Goal: Task Accomplishment & Management: Use online tool/utility

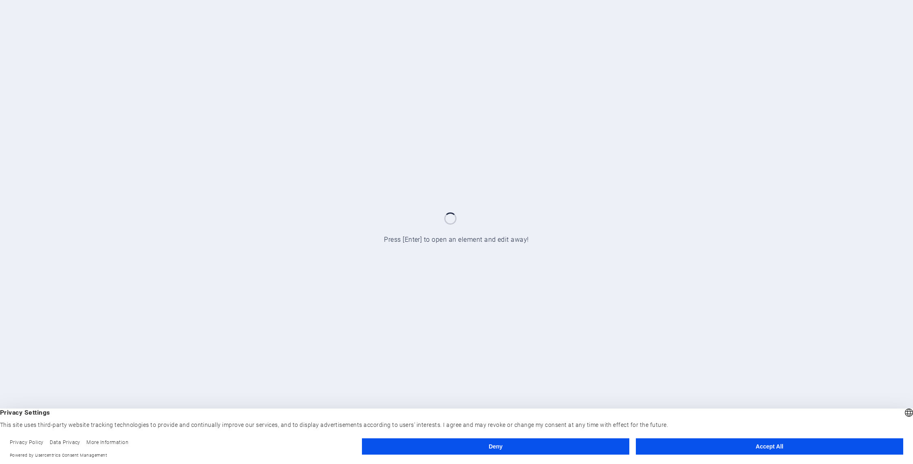
click at [754, 453] on button "Accept All" at bounding box center [769, 446] width 267 height 16
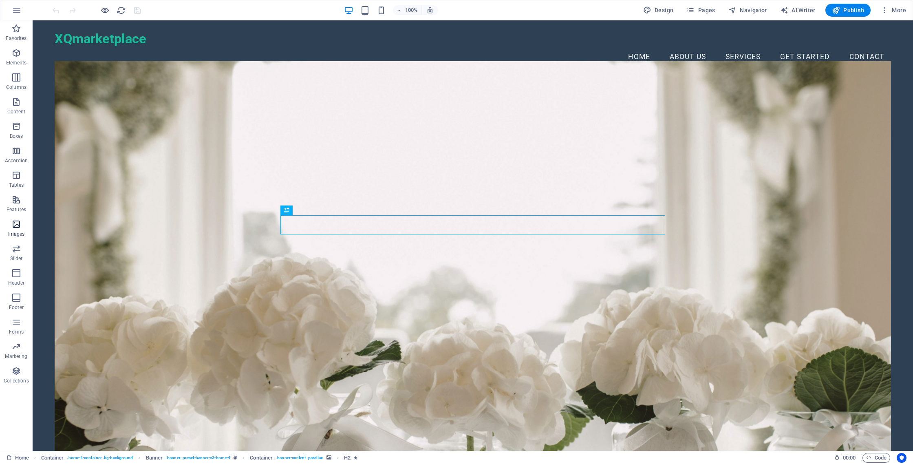
click at [11, 223] on icon "button" at bounding box center [16, 224] width 10 height 10
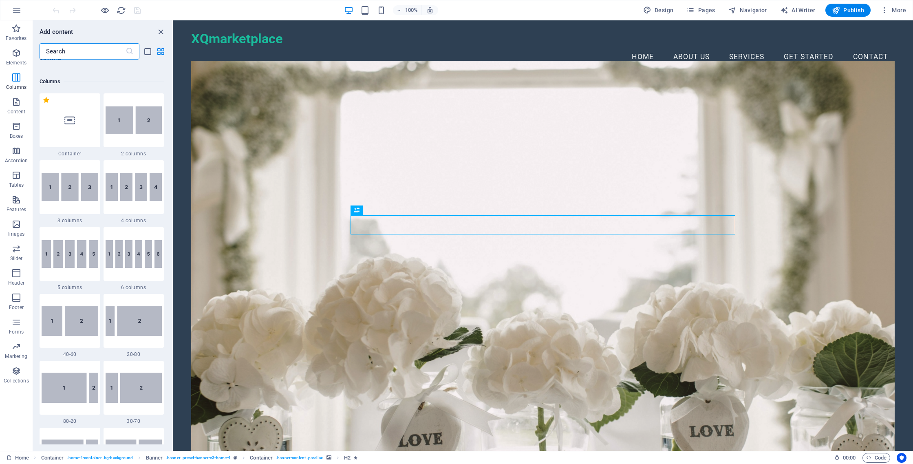
scroll to position [393, 0]
click at [16, 229] on span "Images" at bounding box center [16, 229] width 33 height 20
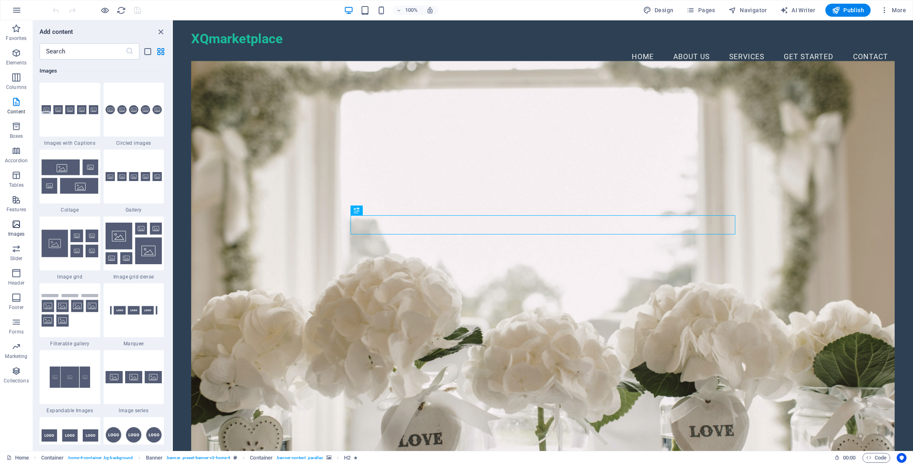
scroll to position [4134, 0]
click at [268, 173] on figure at bounding box center [542, 257] width 703 height 392
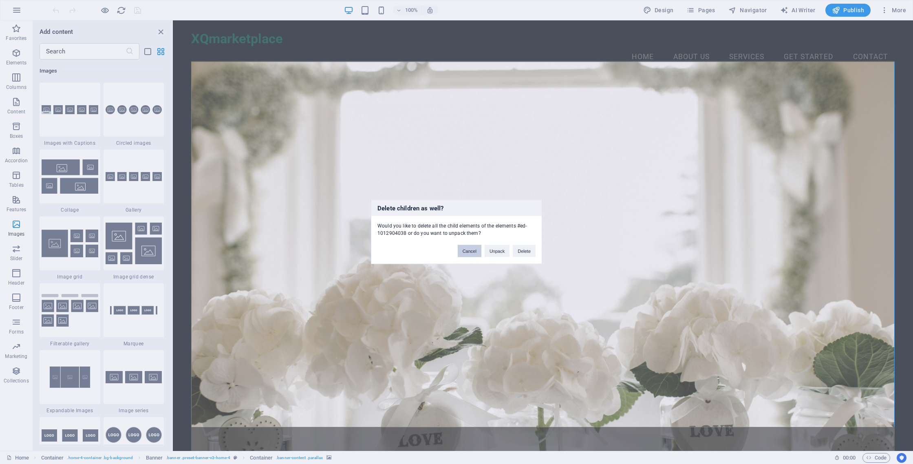
click at [470, 252] on button "Cancel" at bounding box center [470, 251] width 24 height 12
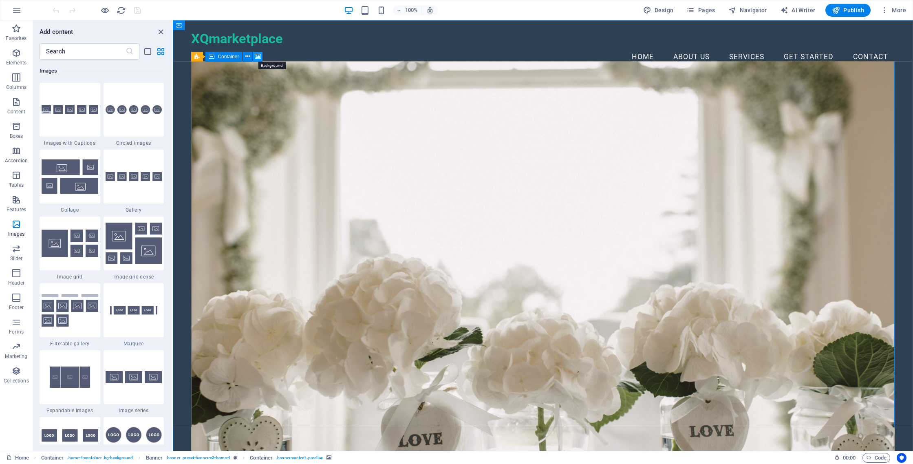
click at [258, 58] on icon at bounding box center [258, 56] width 6 height 9
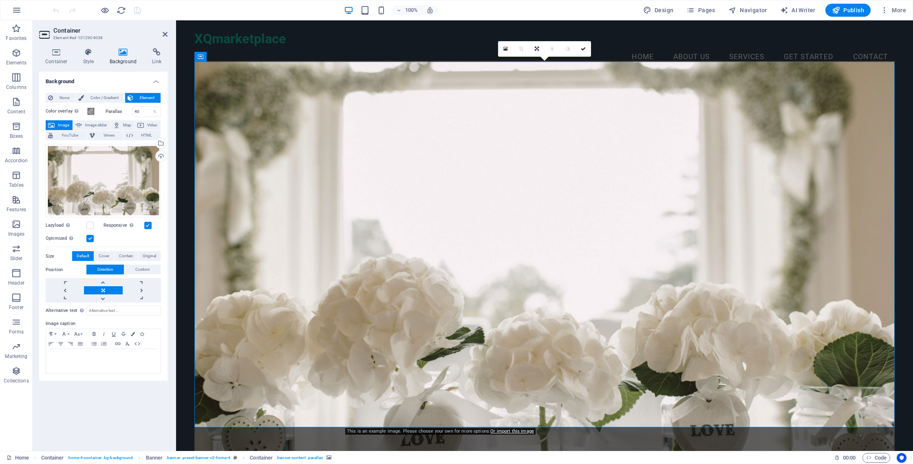
click at [65, 126] on span "Image" at bounding box center [63, 125] width 13 height 10
click at [505, 50] on icon at bounding box center [505, 49] width 4 height 6
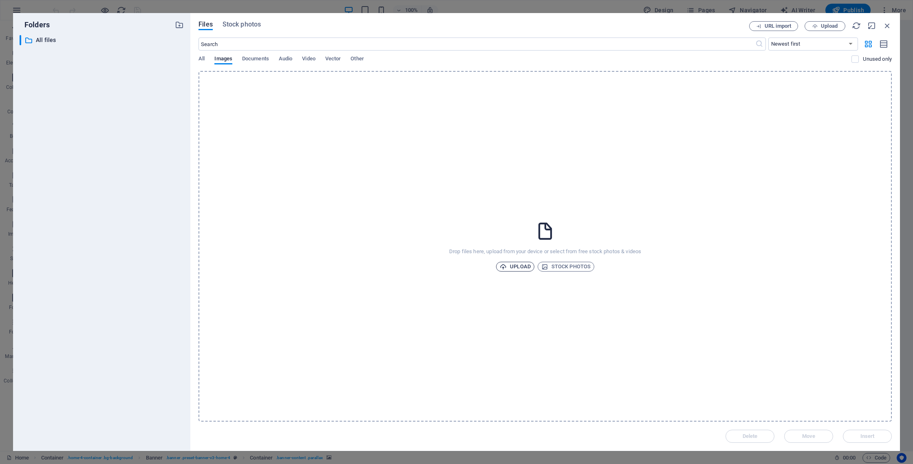
click at [523, 265] on span "Upload" at bounding box center [515, 267] width 31 height 10
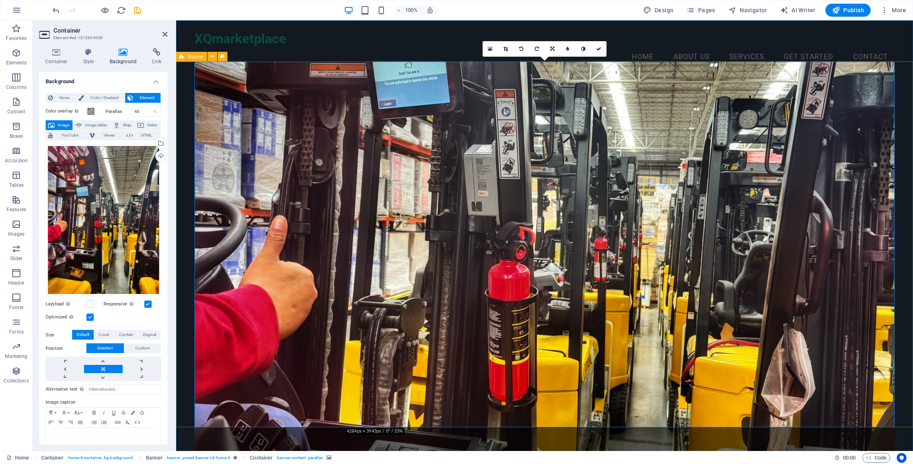
drag, startPoint x: 286, startPoint y: 259, endPoint x: 283, endPoint y: 281, distance: 22.1
click at [283, 281] on figure at bounding box center [544, 257] width 700 height 392
drag, startPoint x: 100, startPoint y: 155, endPoint x: 96, endPoint y: 175, distance: 20.8
click at [96, 175] on div "Drag files here, click to choose files or select files from Files or our free s…" at bounding box center [103, 220] width 115 height 152
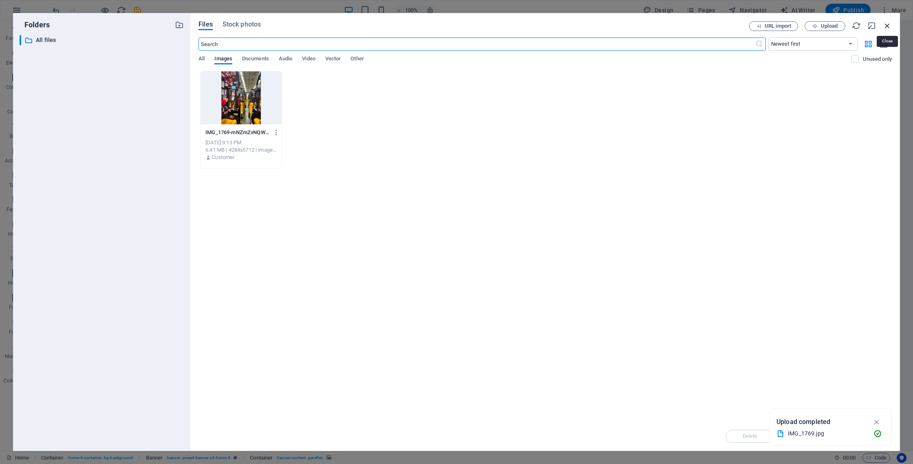
click at [887, 26] on icon "button" at bounding box center [887, 25] width 9 height 9
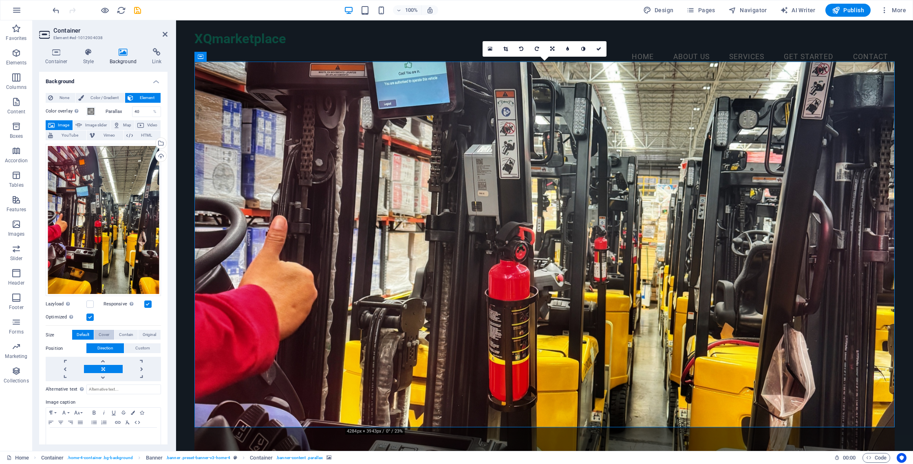
click at [108, 334] on span "Cover" at bounding box center [104, 335] width 11 height 10
click at [84, 333] on span "Default" at bounding box center [83, 335] width 13 height 10
click at [89, 317] on label at bounding box center [89, 317] width 7 height 7
click at [0, 0] on input "Optimized Images are compressed to improve page speed." at bounding box center [0, 0] width 0 height 0
click at [89, 317] on label at bounding box center [89, 317] width 7 height 7
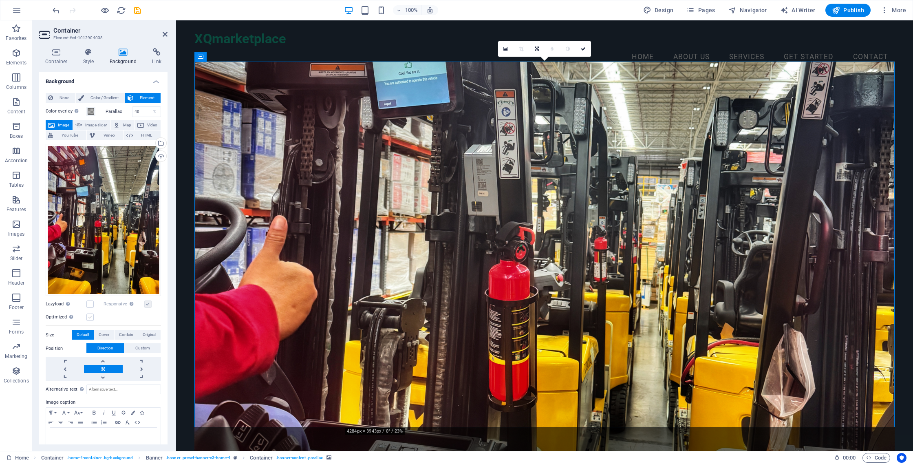
click at [0, 0] on input "Optimized Images are compressed to improve page speed." at bounding box center [0, 0] width 0 height 0
click at [102, 374] on link at bounding box center [103, 377] width 38 height 8
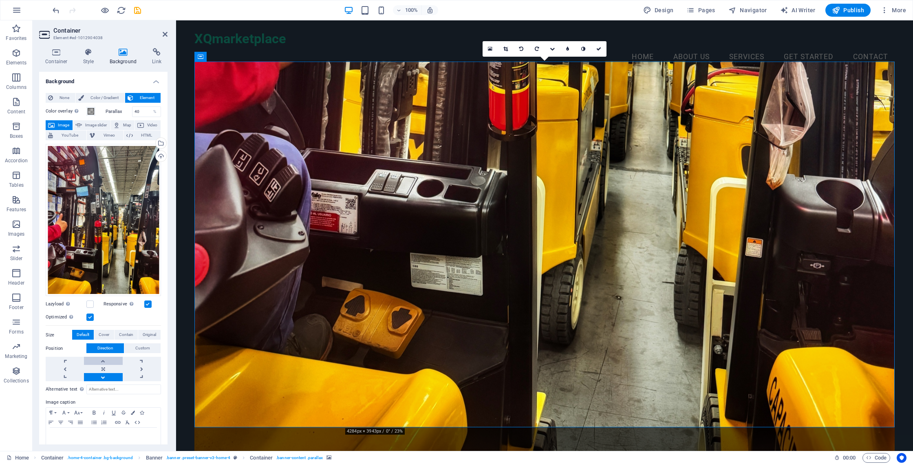
click at [102, 358] on link at bounding box center [103, 361] width 38 height 8
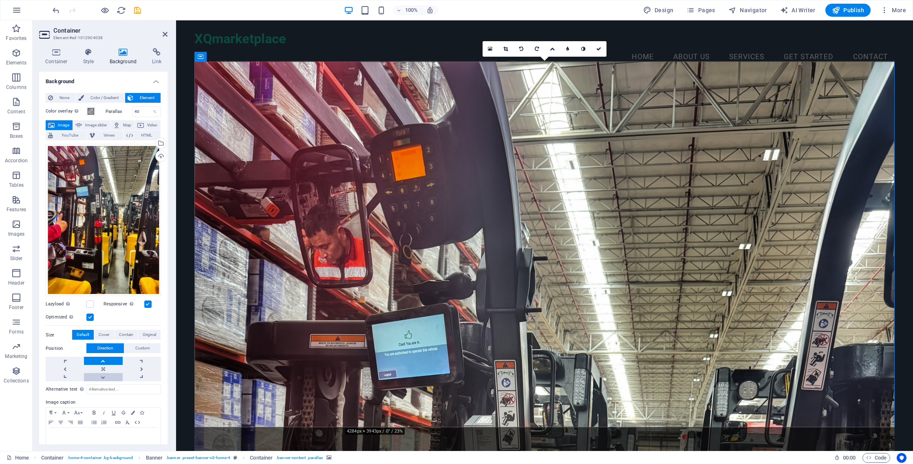
click at [102, 377] on link at bounding box center [103, 377] width 38 height 8
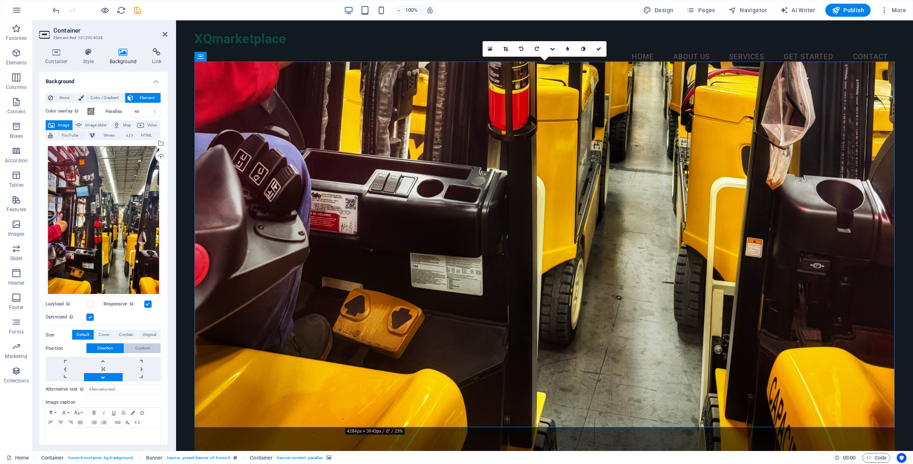
click at [139, 347] on span "Custom" at bounding box center [142, 348] width 15 height 10
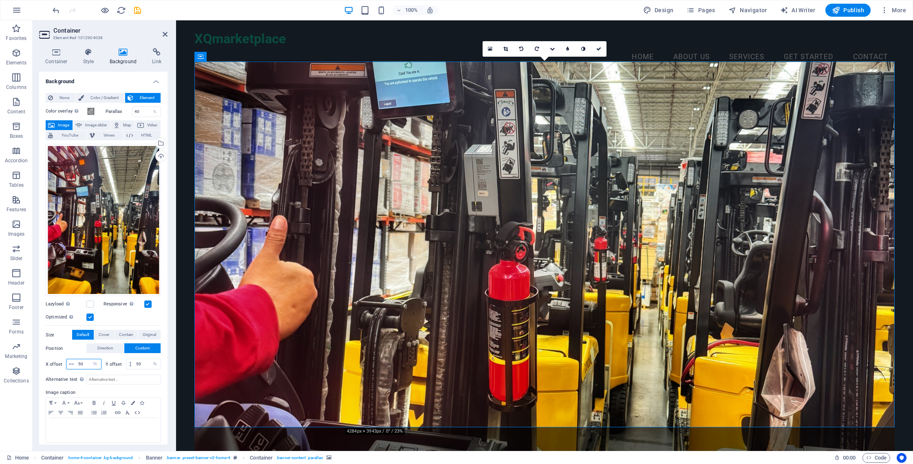
click at [82, 362] on input "50" at bounding box center [88, 364] width 25 height 10
click at [150, 331] on span "Original" at bounding box center [149, 335] width 13 height 10
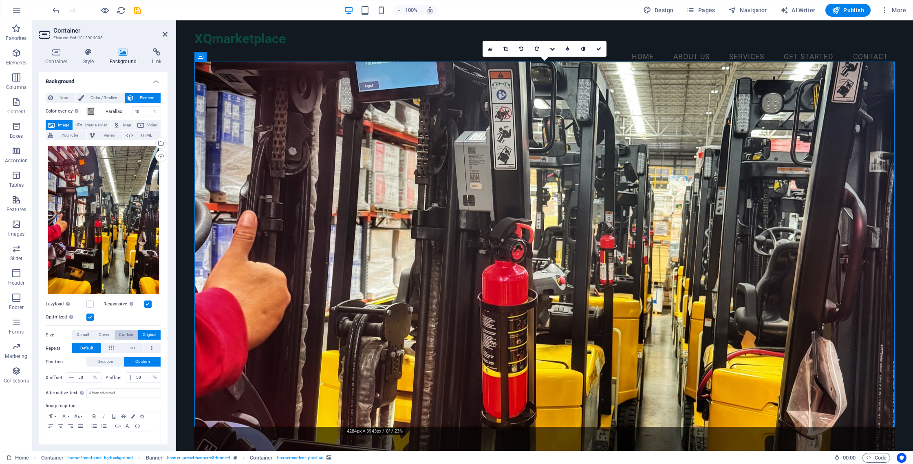
click at [126, 333] on span "Contain" at bounding box center [126, 335] width 14 height 10
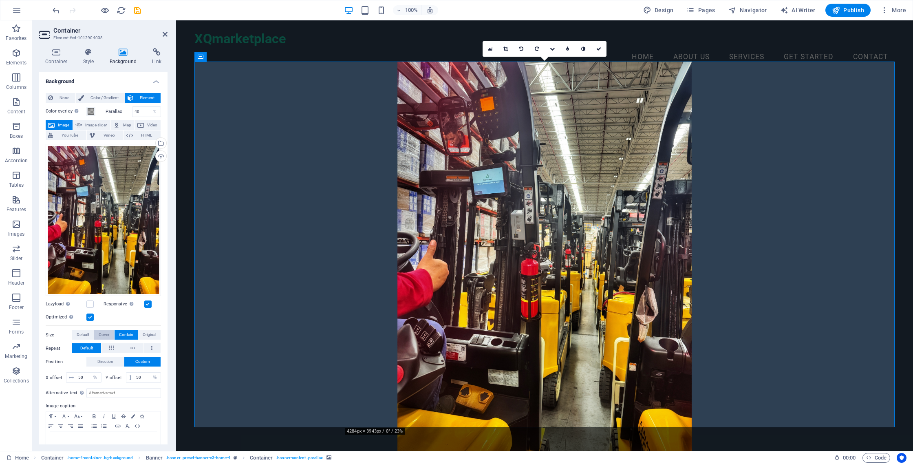
click at [108, 331] on span "Cover" at bounding box center [104, 335] width 11 height 10
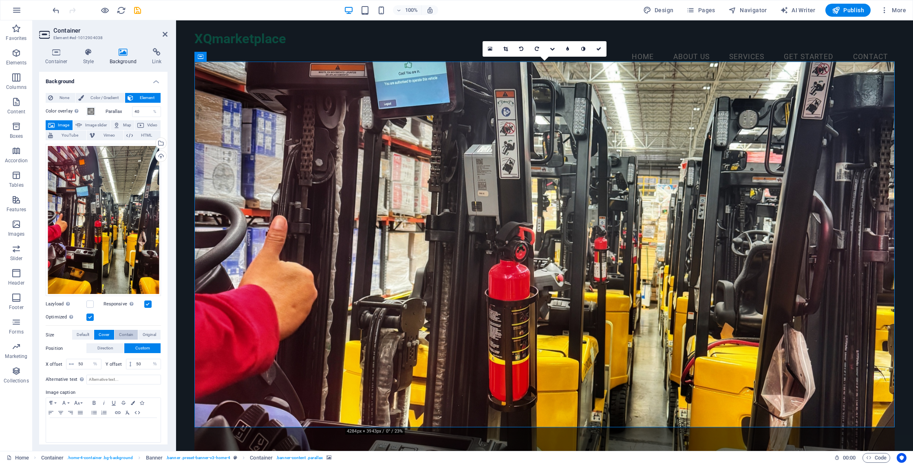
click at [124, 331] on span "Contain" at bounding box center [126, 335] width 14 height 10
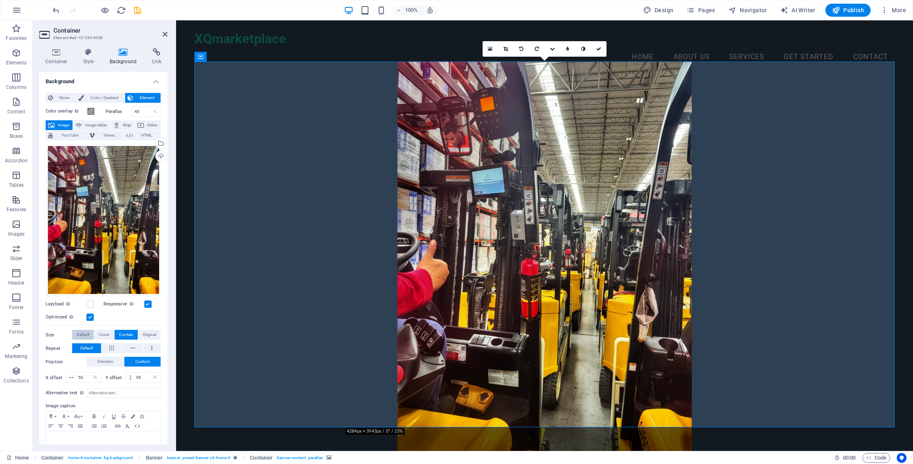
click at [87, 331] on span "Default" at bounding box center [83, 335] width 13 height 10
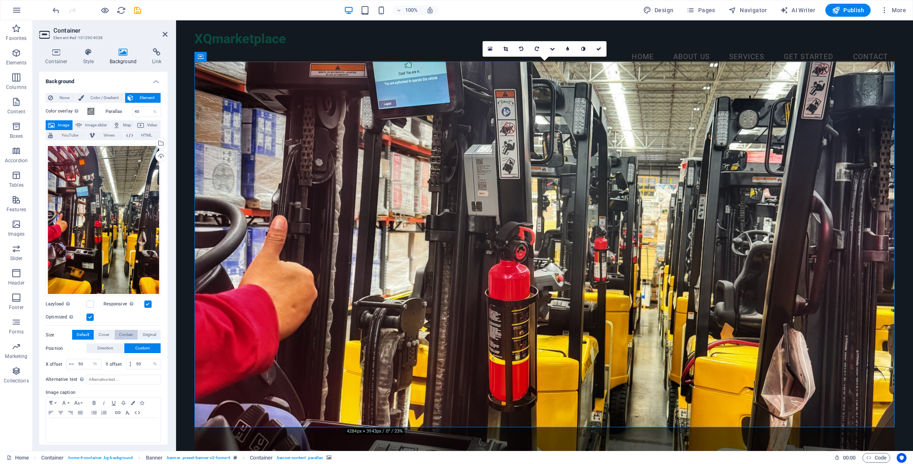
click at [119, 331] on span "Contain" at bounding box center [126, 335] width 14 height 10
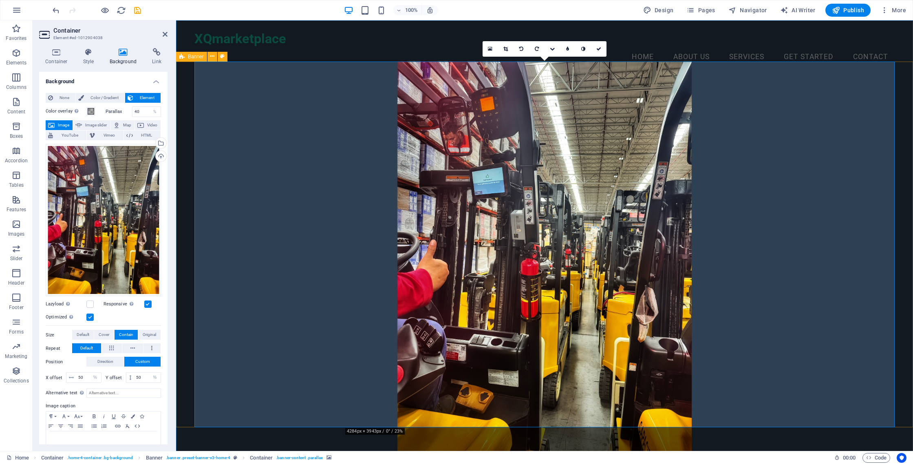
click at [183, 177] on div "Welcome to XQmarketplace Your one-stop platform for connecting with multiple bu…" at bounding box center [544, 335] width 737 height 516
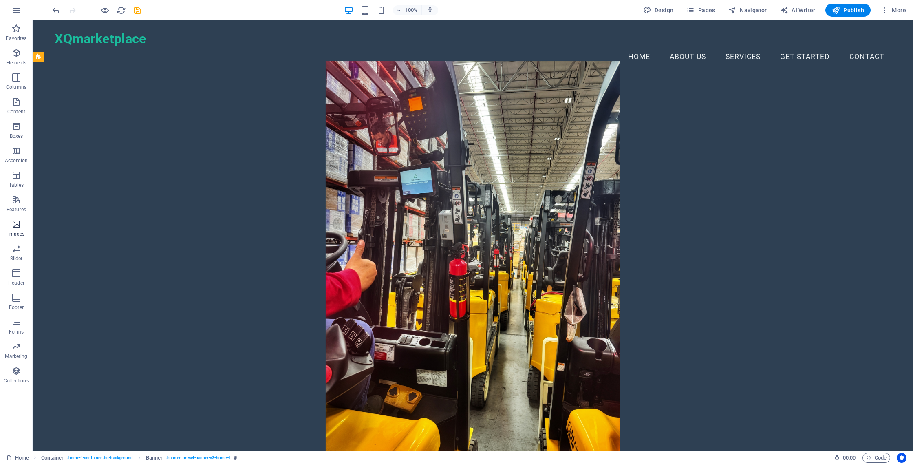
click at [17, 223] on icon "button" at bounding box center [16, 224] width 10 height 10
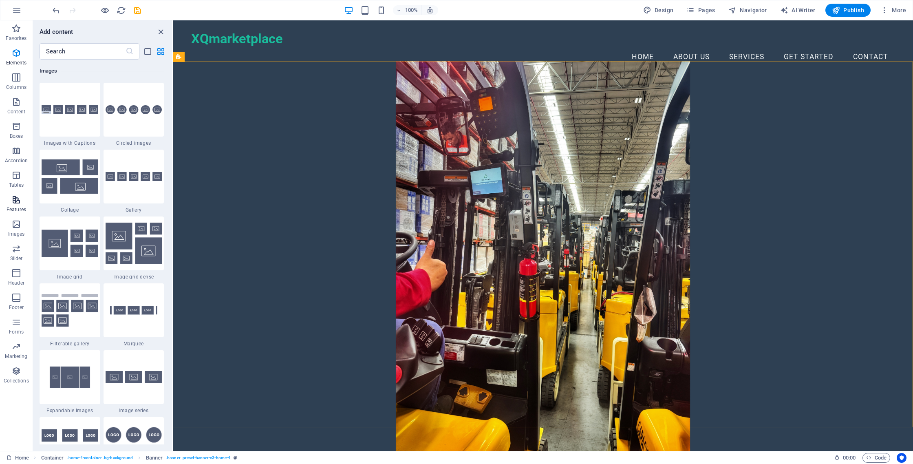
click at [16, 201] on icon "button" at bounding box center [16, 200] width 10 height 10
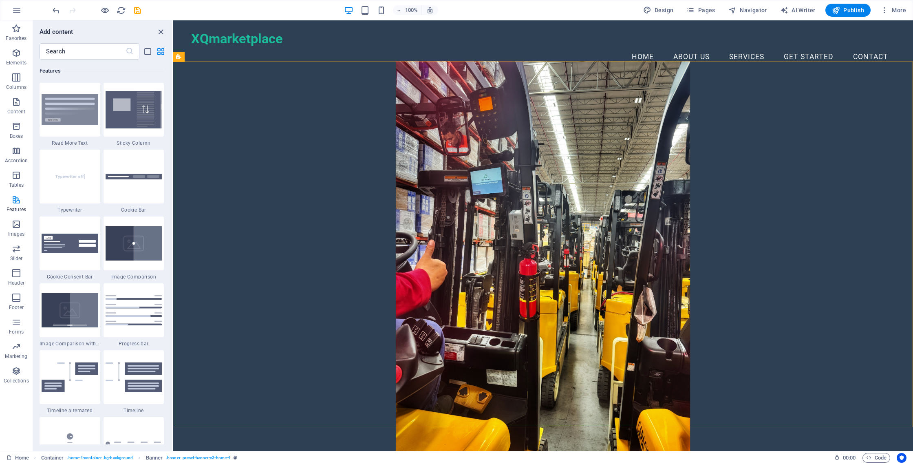
scroll to position [3178, 0]
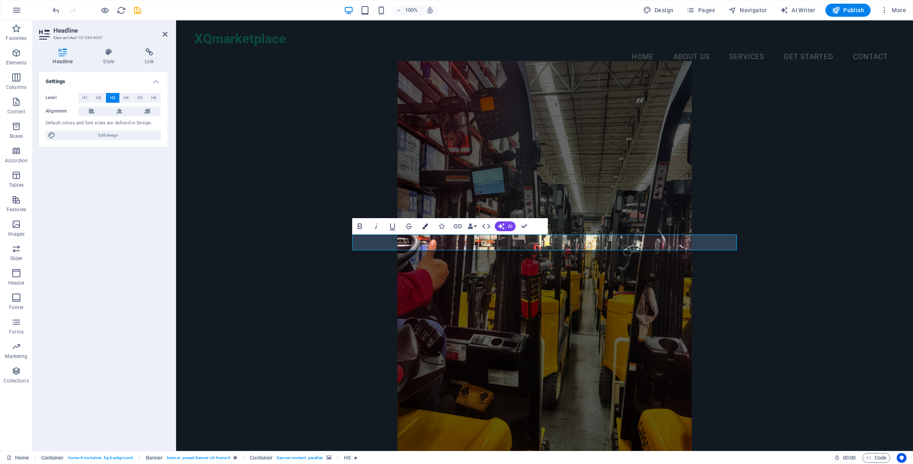
click at [426, 227] on icon "button" at bounding box center [425, 226] width 6 height 6
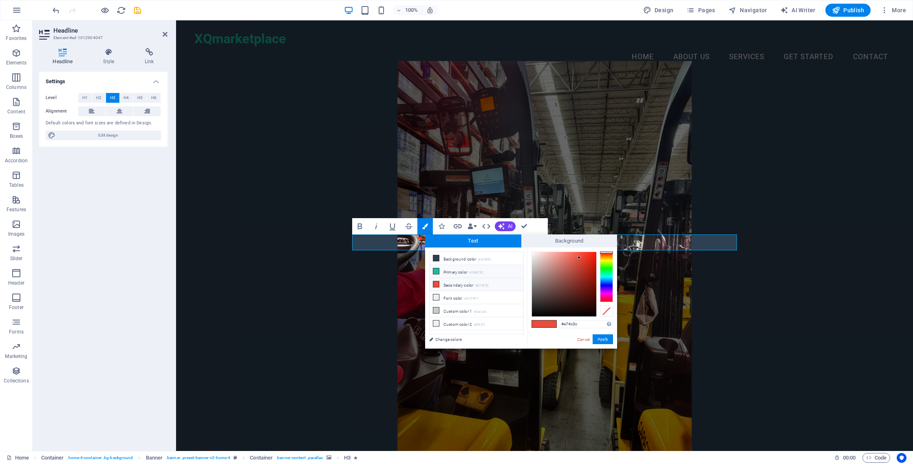
drag, startPoint x: 433, startPoint y: 269, endPoint x: 436, endPoint y: 274, distance: 5.3
click at [433, 269] on icon at bounding box center [436, 271] width 6 height 6
type input "#1abc9c"
drag, startPoint x: 607, startPoint y: 338, endPoint x: 425, endPoint y: 320, distance: 183.1
click at [607, 338] on button "Apply" at bounding box center [603, 339] width 20 height 10
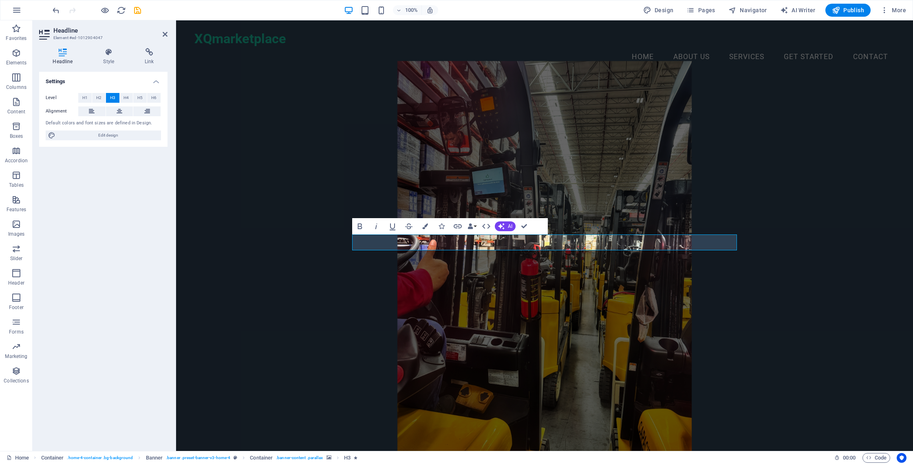
click at [528, 322] on figure at bounding box center [544, 257] width 700 height 392
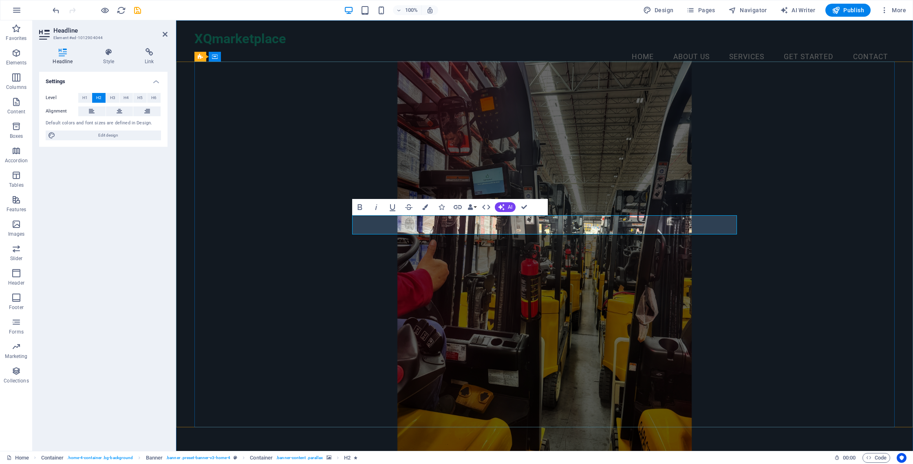
click at [476, 207] on button "Data Bindings" at bounding box center [471, 207] width 11 height 16
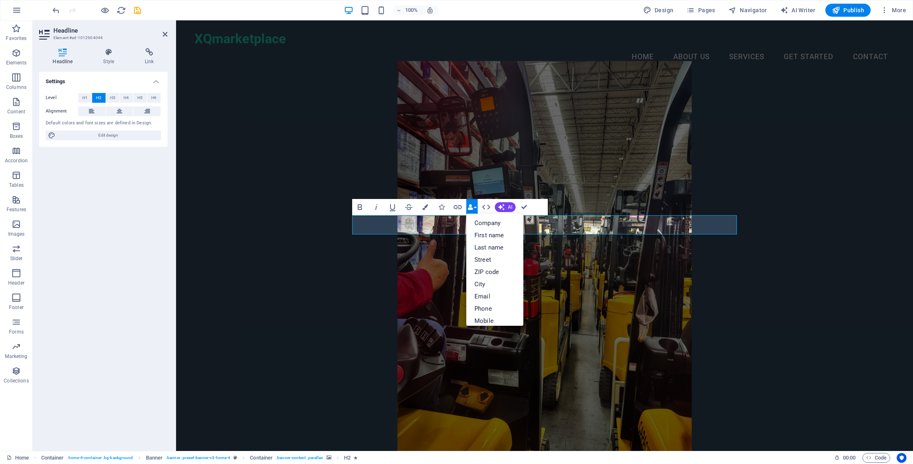
click at [476, 207] on button "Data Bindings" at bounding box center [471, 207] width 11 height 16
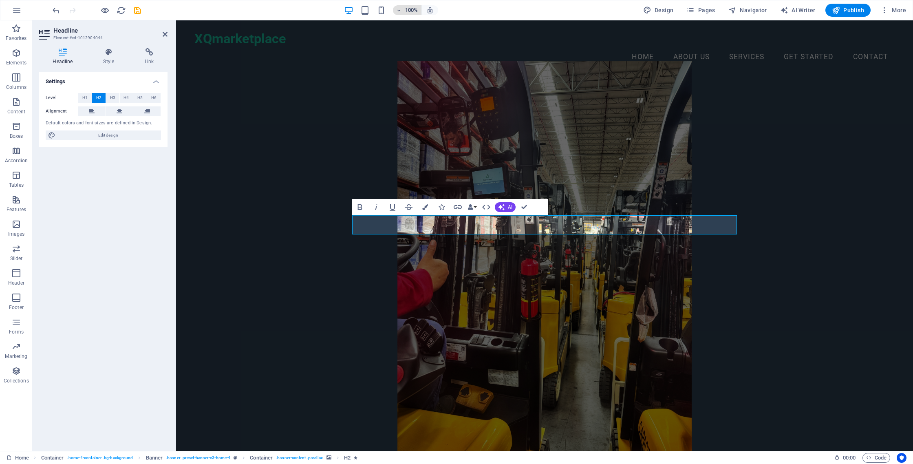
click at [402, 11] on icon "button" at bounding box center [399, 10] width 6 height 5
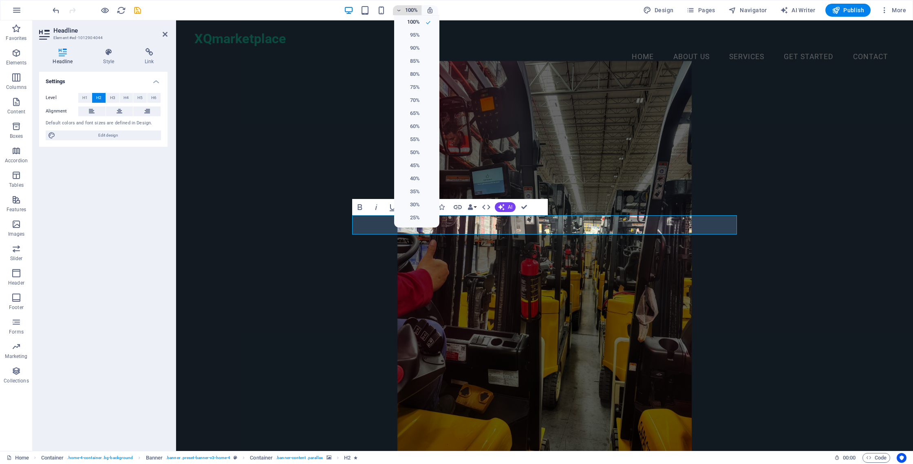
click at [402, 11] on div at bounding box center [456, 232] width 913 height 464
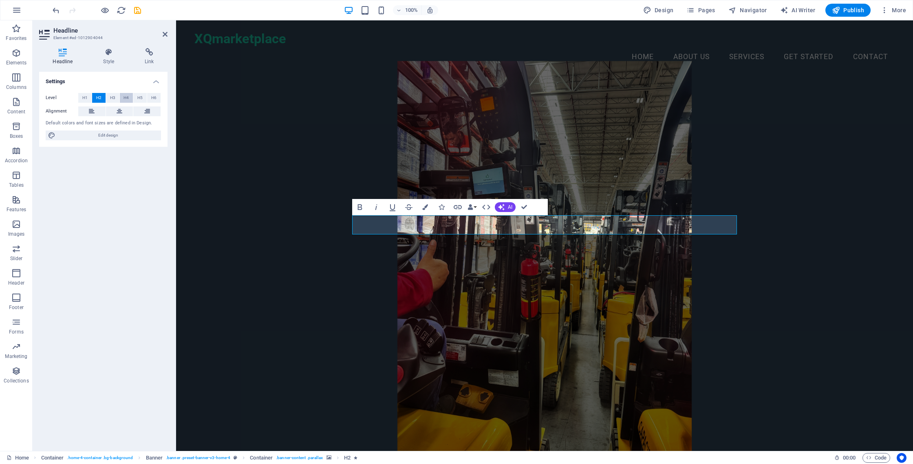
click at [129, 98] on button "H4" at bounding box center [126, 98] width 13 height 10
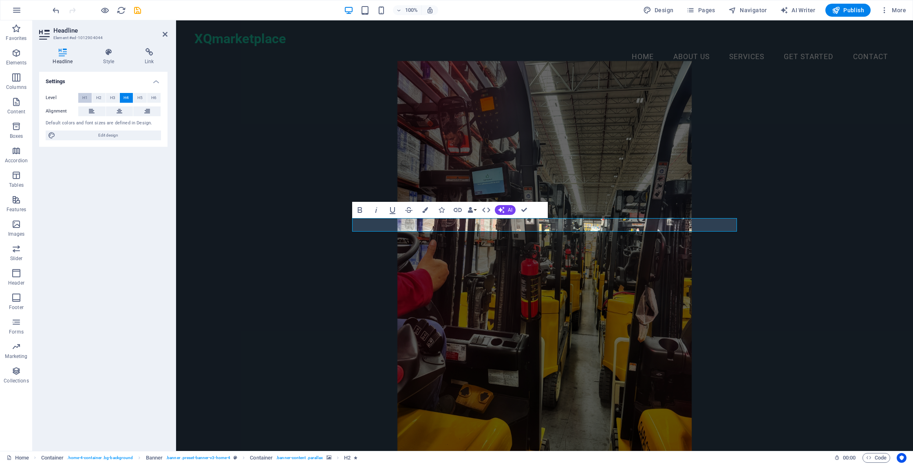
click at [85, 95] on span "H1" at bounding box center [84, 98] width 5 height 10
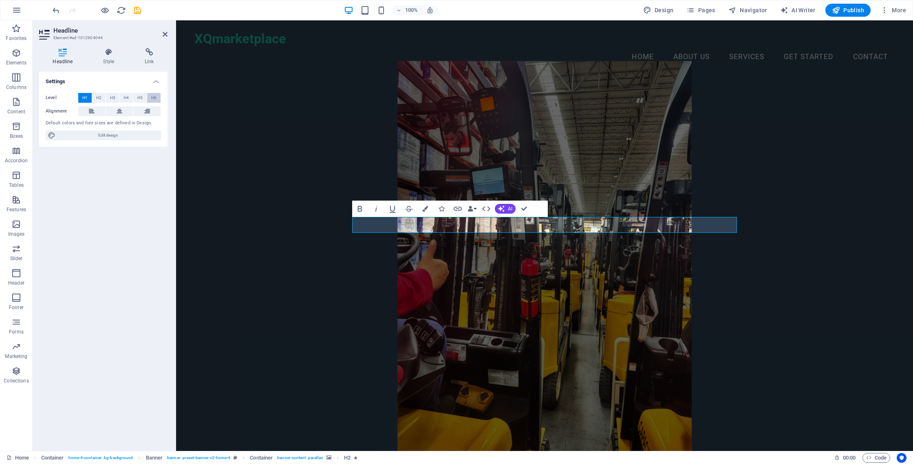
click at [152, 96] on span "H6" at bounding box center [153, 98] width 5 height 10
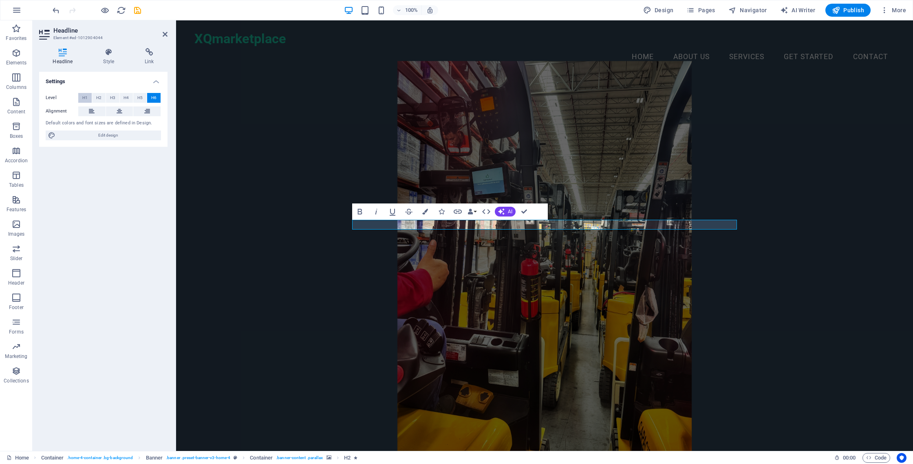
click at [84, 97] on span "H1" at bounding box center [84, 98] width 5 height 10
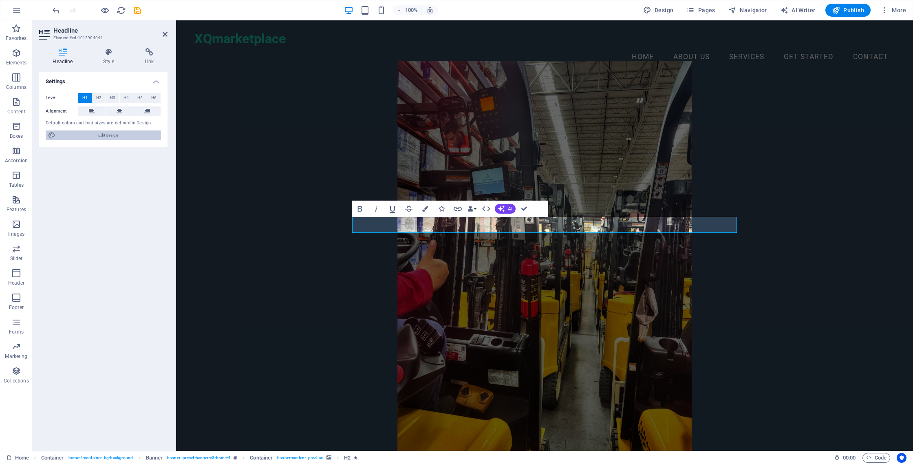
click at [101, 135] on span "Edit design" at bounding box center [108, 135] width 101 height 10
select select "px"
select select "200"
select select "px"
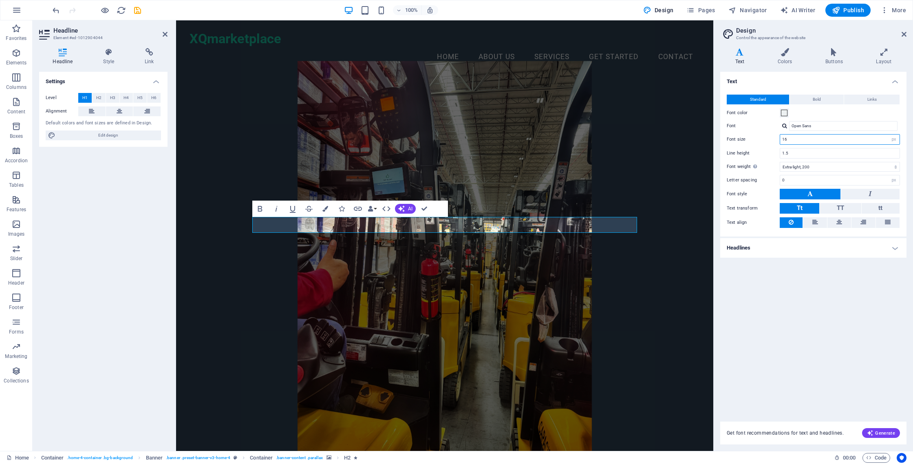
click at [808, 137] on input "16" at bounding box center [839, 140] width 119 height 10
drag, startPoint x: 835, startPoint y: 140, endPoint x: 767, endPoint y: 140, distance: 67.7
click at [767, 140] on div "Font size 16 rem px" at bounding box center [813, 139] width 173 height 11
type input "32"
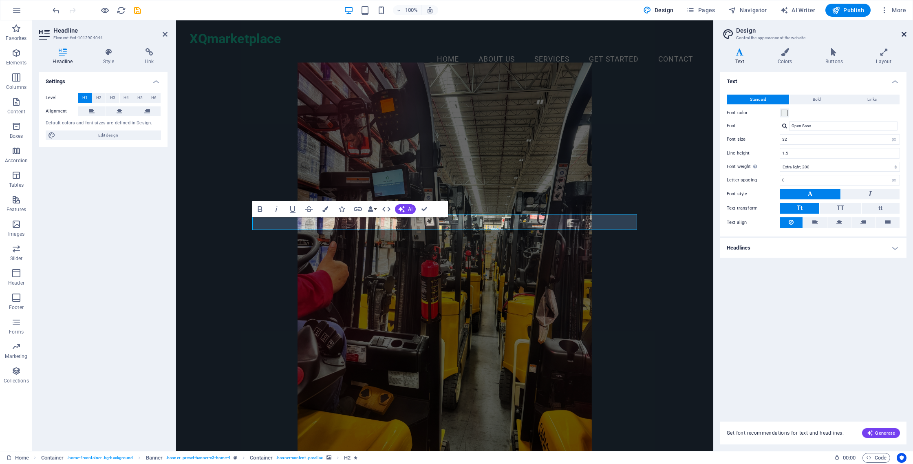
click at [904, 34] on icon at bounding box center [904, 34] width 5 height 7
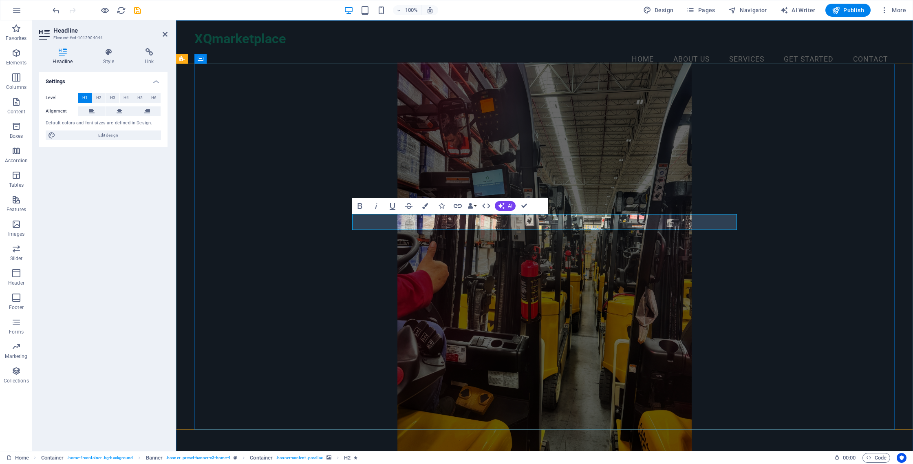
click at [102, 168] on div "Settings Level H1 H2 H3 H4 H5 H6 Alignment Default colors and font sizes are de…" at bounding box center [103, 258] width 128 height 373
click at [164, 34] on icon at bounding box center [165, 34] width 5 height 7
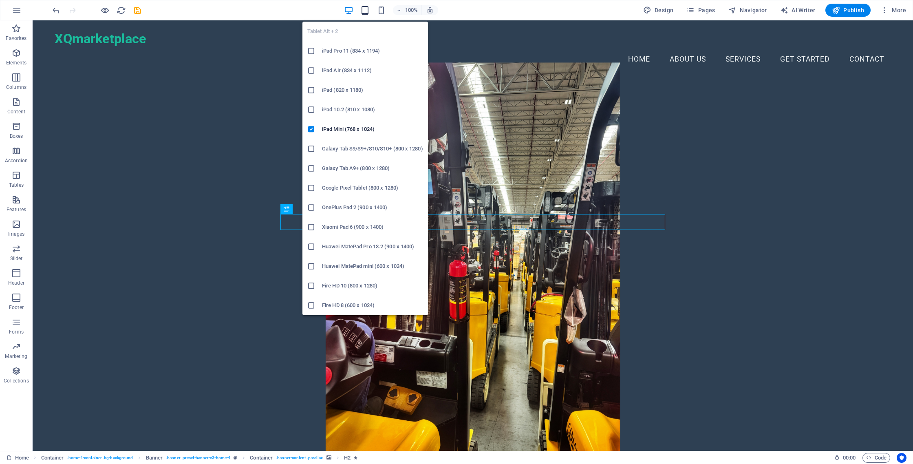
click at [365, 9] on icon "button" at bounding box center [364, 10] width 9 height 9
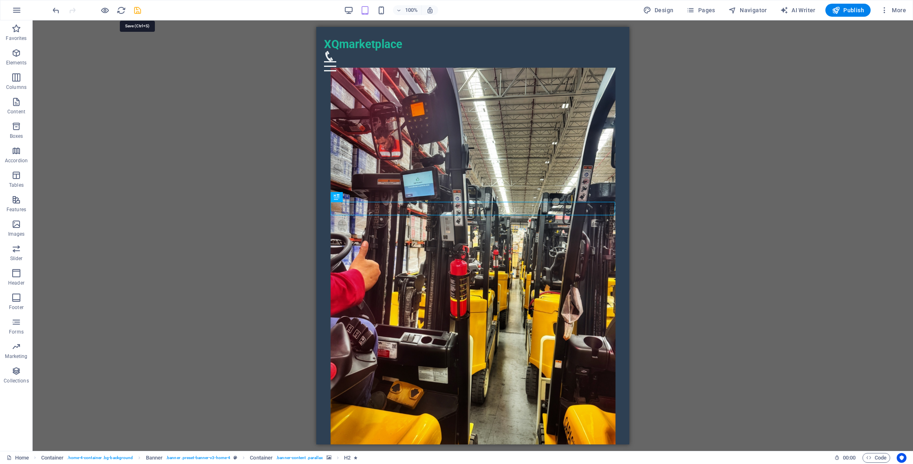
click at [135, 11] on icon "save" at bounding box center [137, 10] width 9 height 9
checkbox input "false"
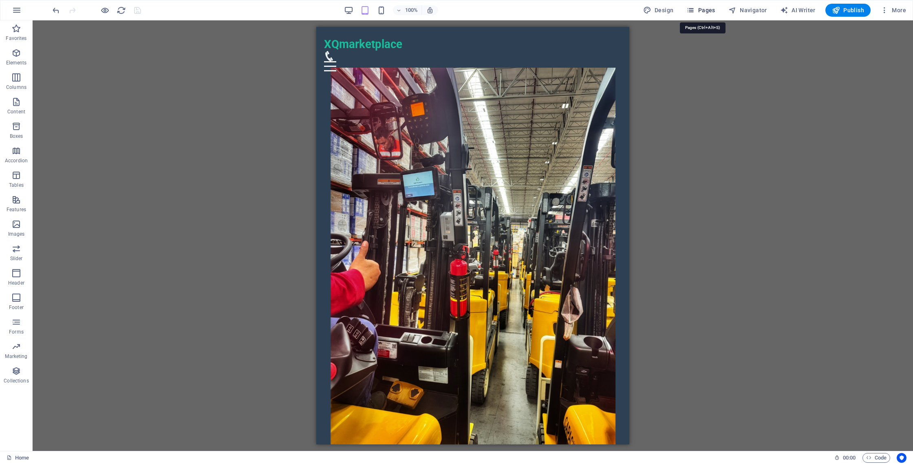
click at [702, 9] on span "Pages" at bounding box center [701, 10] width 29 height 8
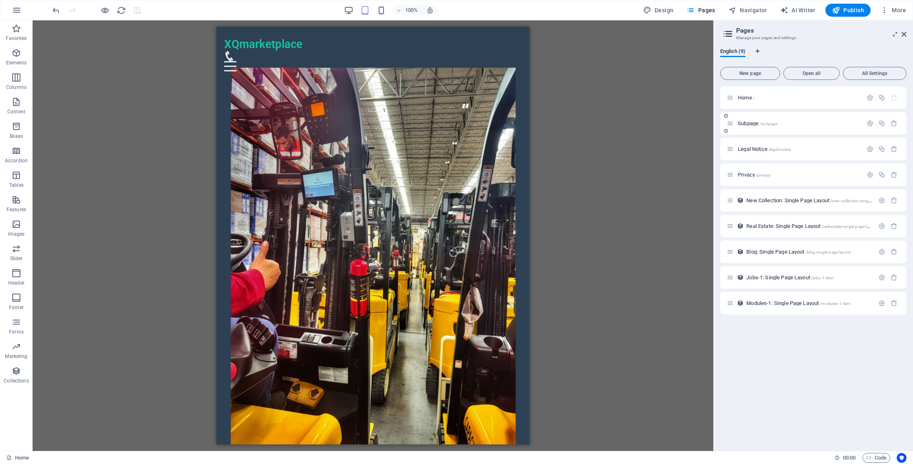
click at [775, 122] on span "/subpage" at bounding box center [768, 123] width 18 height 4
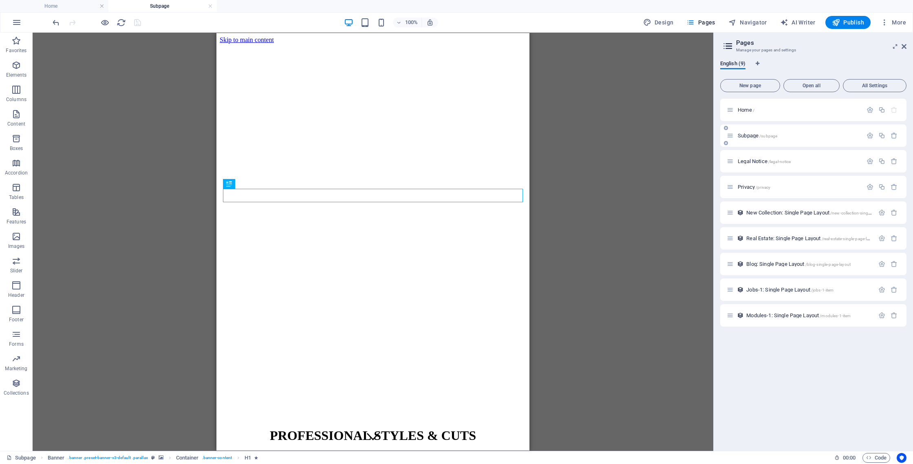
scroll to position [0, 0]
click at [773, 108] on p "Home /" at bounding box center [799, 109] width 122 height 5
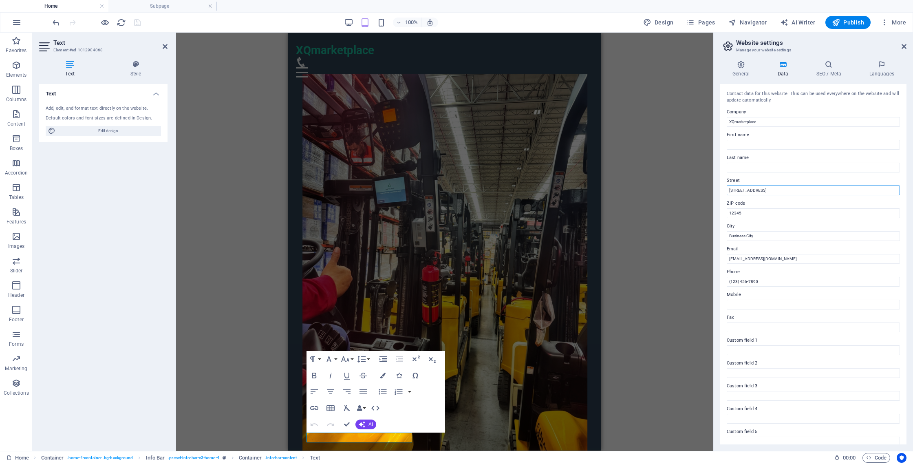
drag, startPoint x: 766, startPoint y: 190, endPoint x: 715, endPoint y: 188, distance: 51.4
click at [715, 188] on aside "Website settings Manage your website settings General Data SEO / Meta Languages…" at bounding box center [813, 242] width 200 height 418
type input "[STREET_ADDRESS]"
type input "29601"
type input "[GEOGRAPHIC_DATA]"
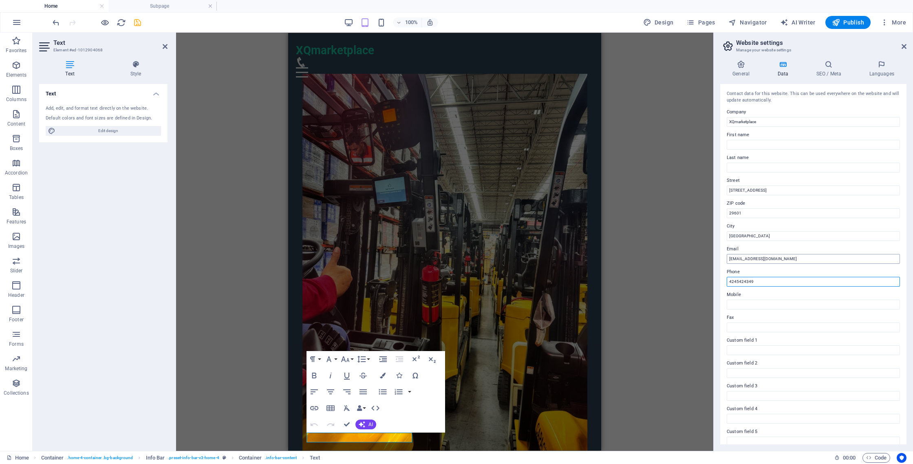
type input "4245424349"
click at [905, 46] on icon at bounding box center [904, 46] width 5 height 7
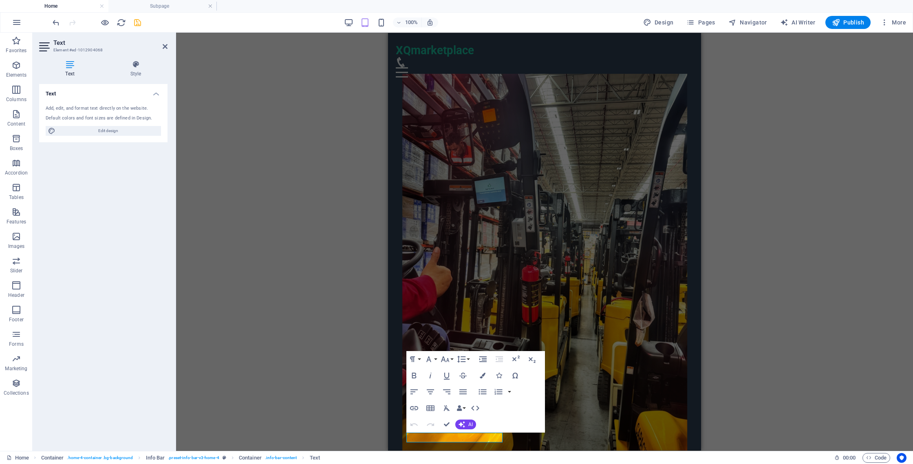
click at [751, 247] on div "H1 Container Banner Container Spacer Button Menu Container Menu Bar H3 Containe…" at bounding box center [544, 242] width 737 height 418
click at [164, 45] on icon at bounding box center [165, 46] width 5 height 7
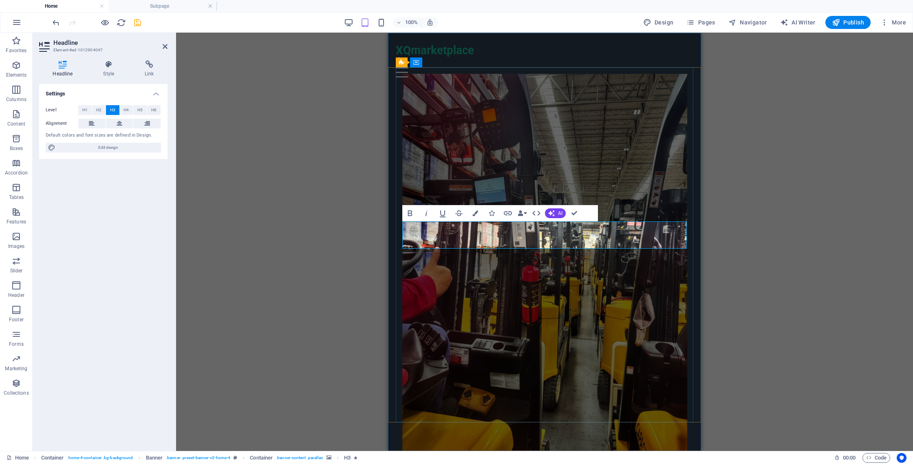
click at [109, 67] on icon at bounding box center [109, 64] width 38 height 8
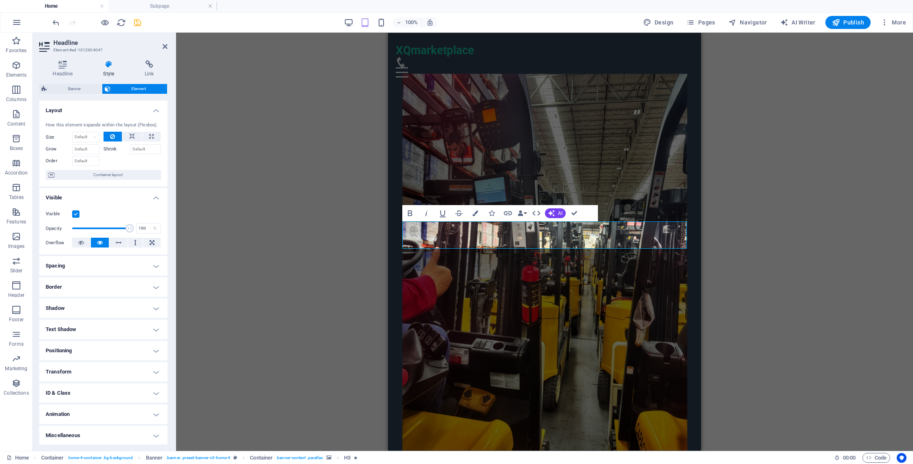
click at [117, 328] on h4 "Text Shadow" at bounding box center [103, 330] width 128 height 20
click at [113, 307] on h4 "Shadow" at bounding box center [103, 308] width 128 height 20
click at [113, 307] on h4 "Shadow" at bounding box center [103, 305] width 128 height 15
click at [148, 332] on h4 "Text Shadow" at bounding box center [103, 327] width 128 height 15
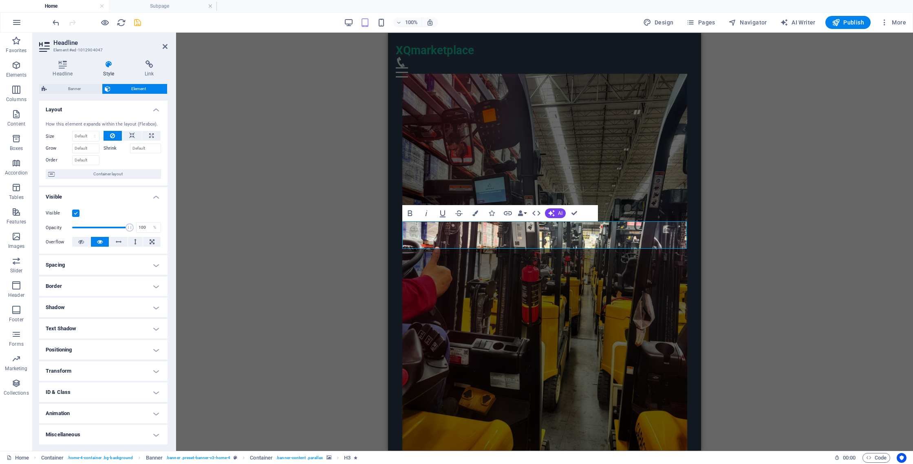
click at [95, 432] on h4 "Miscellaneous" at bounding box center [103, 435] width 128 height 20
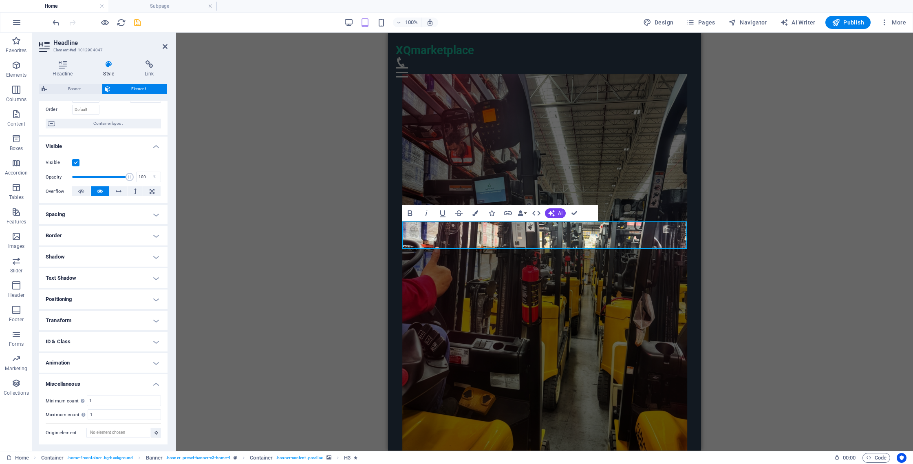
click at [111, 382] on h4 "Miscellaneous" at bounding box center [103, 381] width 128 height 15
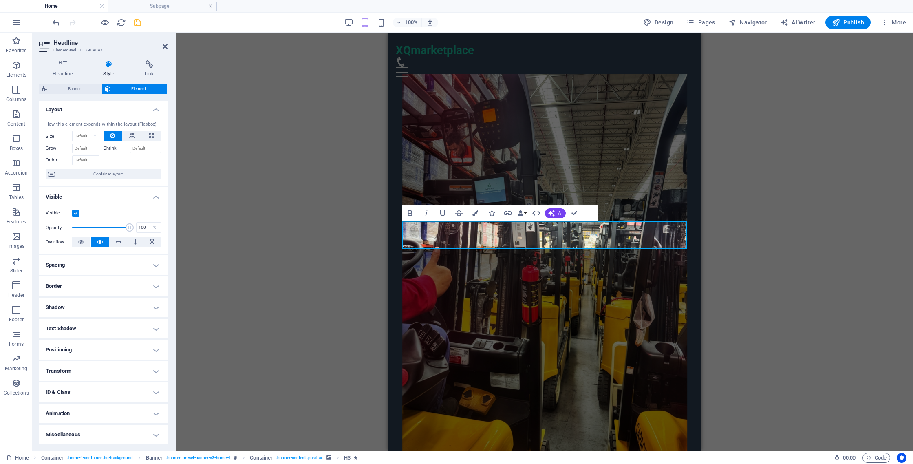
scroll to position [0, 0]
click at [153, 108] on h4 "Layout" at bounding box center [103, 108] width 128 height 15
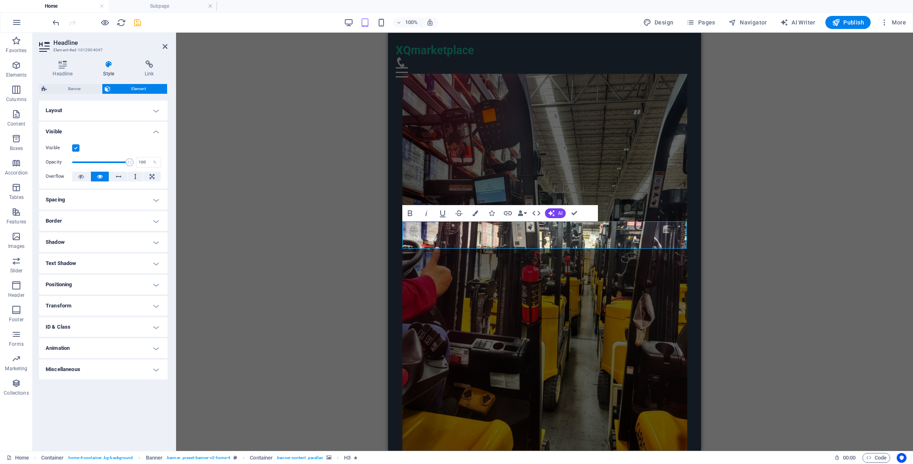
click at [158, 134] on h4 "Visible" at bounding box center [103, 129] width 128 height 15
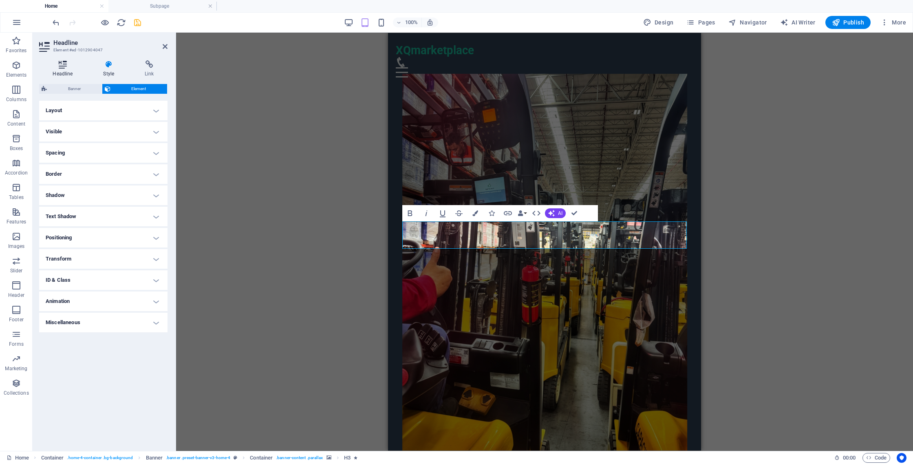
click at [60, 70] on h4 "Headline" at bounding box center [64, 68] width 51 height 17
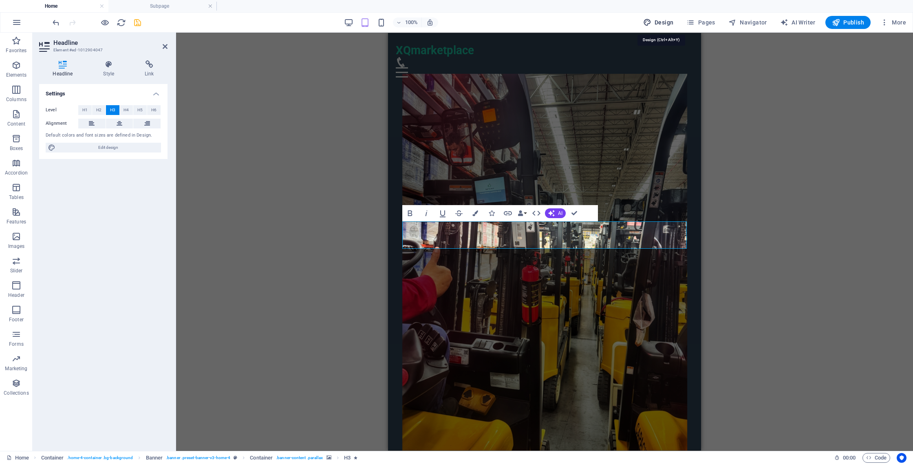
click at [669, 22] on span "Design" at bounding box center [658, 22] width 31 height 8
select select "px"
select select "200"
select select "px"
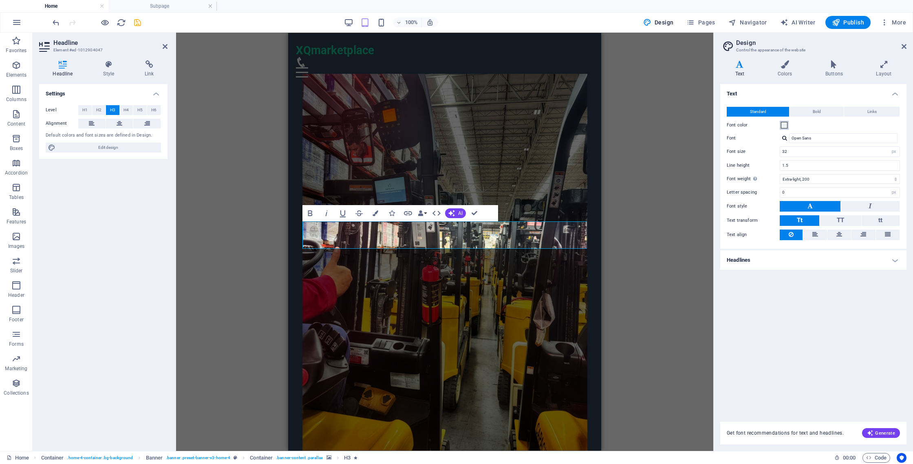
click at [786, 125] on span at bounding box center [784, 125] width 7 height 7
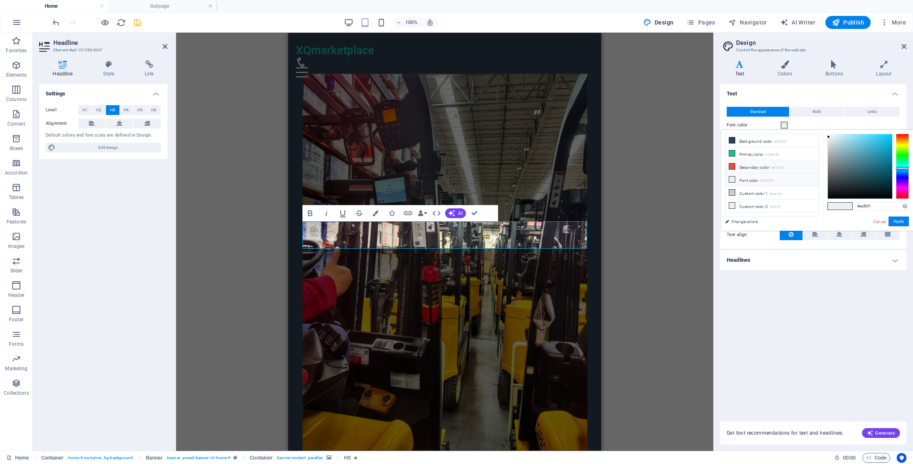
click at [731, 168] on icon at bounding box center [732, 166] width 6 height 6
type input "#e74c3c"
click at [899, 221] on button "Apply" at bounding box center [899, 221] width 20 height 10
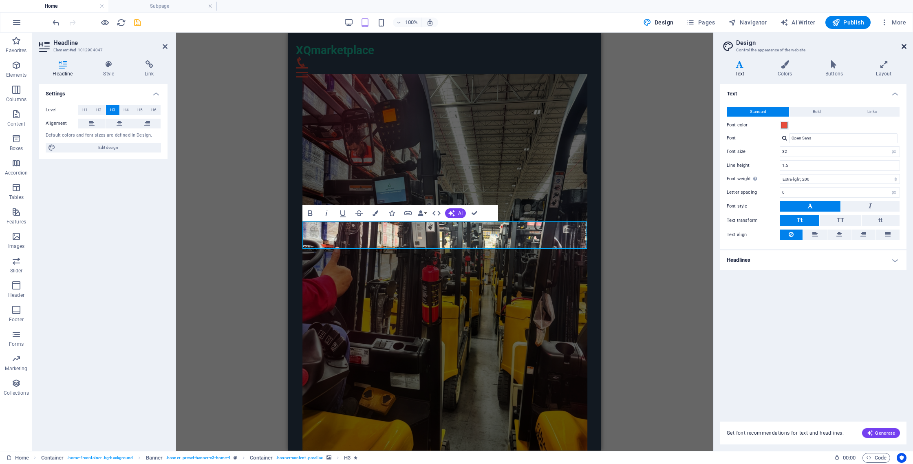
click at [902, 45] on icon at bounding box center [904, 46] width 5 height 7
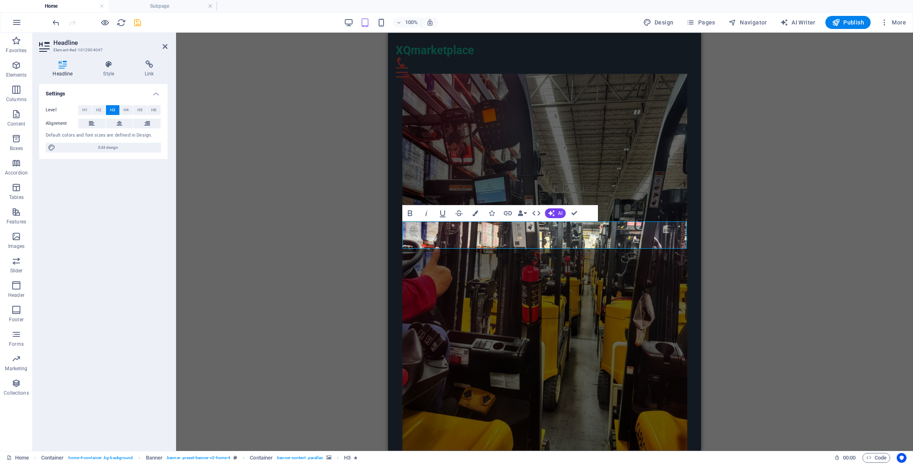
click at [734, 188] on div "H1 Container Banner Banner Container Spacer Button Menu Container Menu Bar H3 C…" at bounding box center [544, 242] width 737 height 418
click at [755, 196] on div "H1 Container Banner Banner Container Spacer Button Menu Container Menu Bar H3 C…" at bounding box center [544, 242] width 737 height 418
click at [166, 45] on icon at bounding box center [165, 46] width 5 height 7
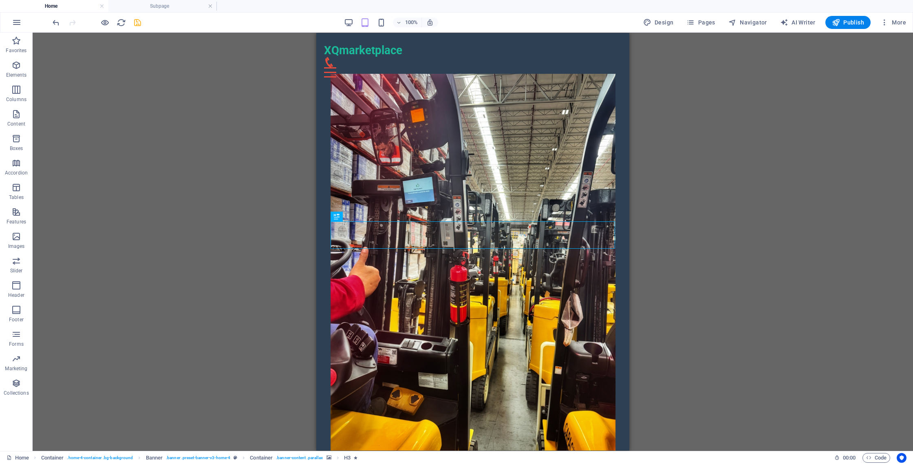
drag, startPoint x: 183, startPoint y: 55, endPoint x: 183, endPoint y: 61, distance: 5.3
click at [183, 55] on div "H1 Container Banner Banner Container Spacer Button Menu Container Menu Bar H3 C…" at bounding box center [473, 242] width 881 height 418
drag, startPoint x: 342, startPoint y: 227, endPoint x: 658, endPoint y: 260, distance: 318.5
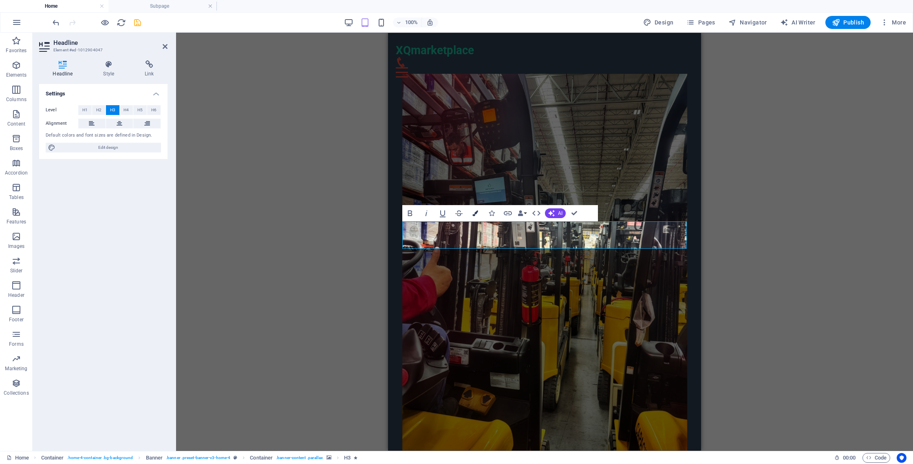
click at [476, 215] on icon "button" at bounding box center [475, 213] width 6 height 6
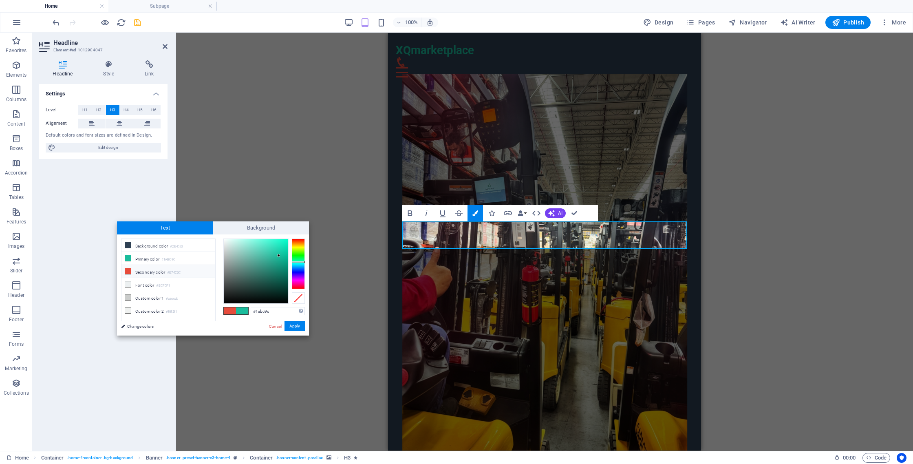
click at [128, 269] on icon at bounding box center [128, 271] width 6 height 6
type input "#e74c3c"
click at [294, 326] on button "Apply" at bounding box center [295, 326] width 20 height 10
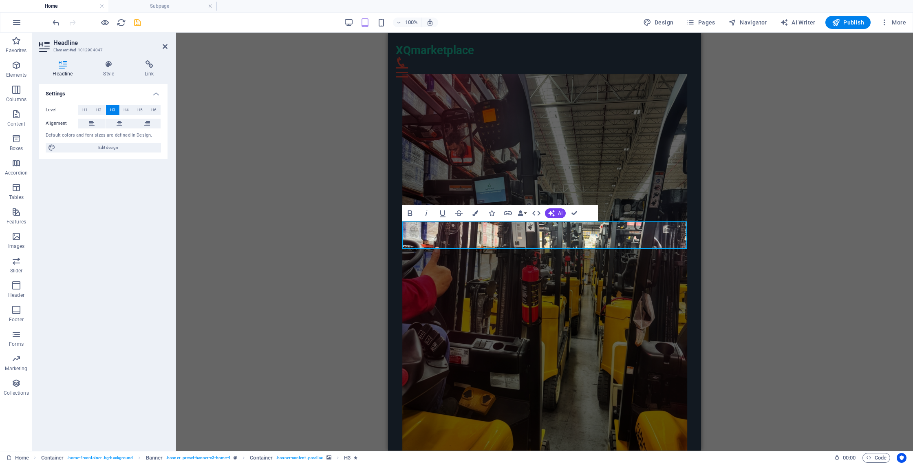
click at [302, 321] on div "H1 Container Banner Container Spacer Button Menu Container Menu Bar H3 Containe…" at bounding box center [544, 242] width 737 height 418
click at [309, 190] on div "H1 Container Banner Container Spacer Button Menu Container Menu Bar H3 Containe…" at bounding box center [544, 242] width 737 height 418
click at [163, 47] on icon at bounding box center [165, 46] width 5 height 7
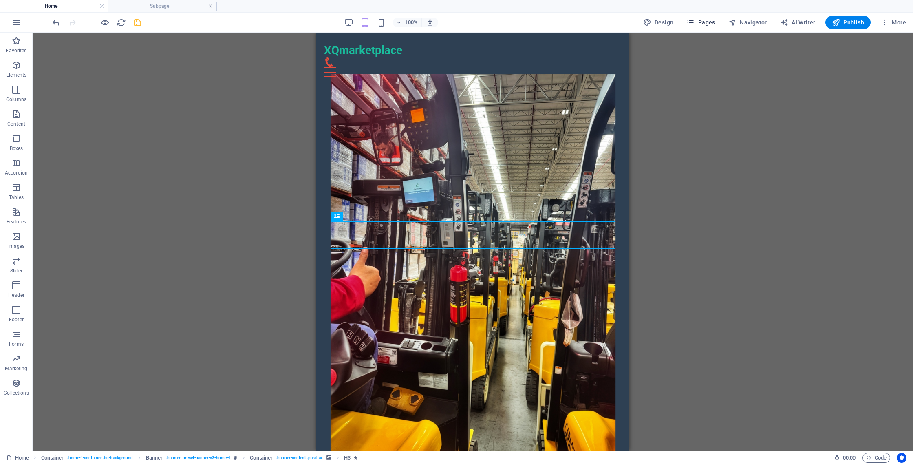
click at [703, 22] on span "Pages" at bounding box center [701, 22] width 29 height 8
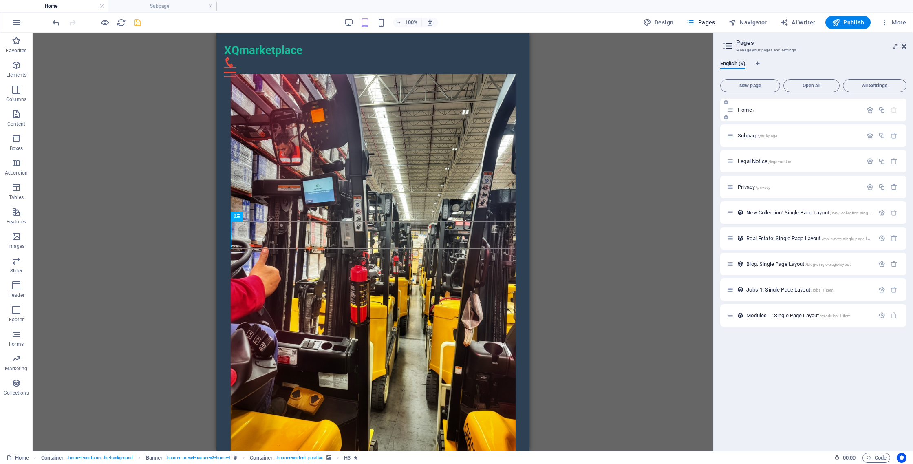
click at [769, 116] on div "Home /" at bounding box center [813, 110] width 186 height 22
click at [766, 133] on span "Subpage /subpage" at bounding box center [758, 135] width 40 height 6
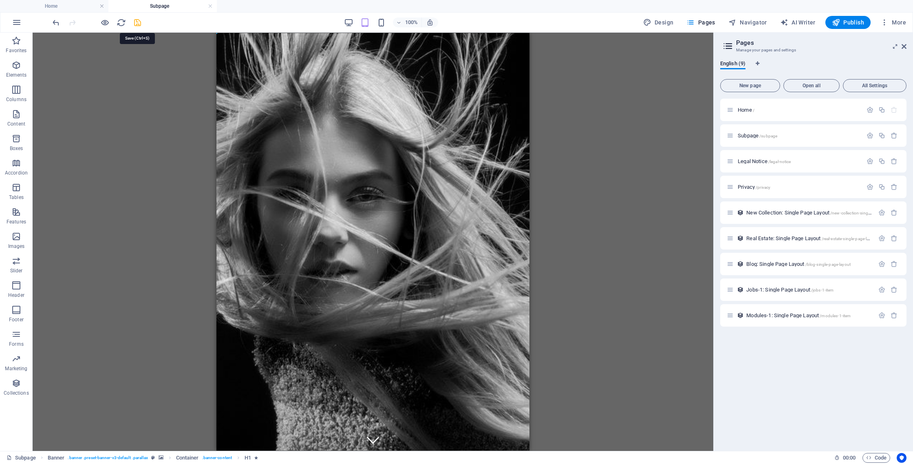
click at [138, 24] on icon "save" at bounding box center [137, 22] width 9 height 9
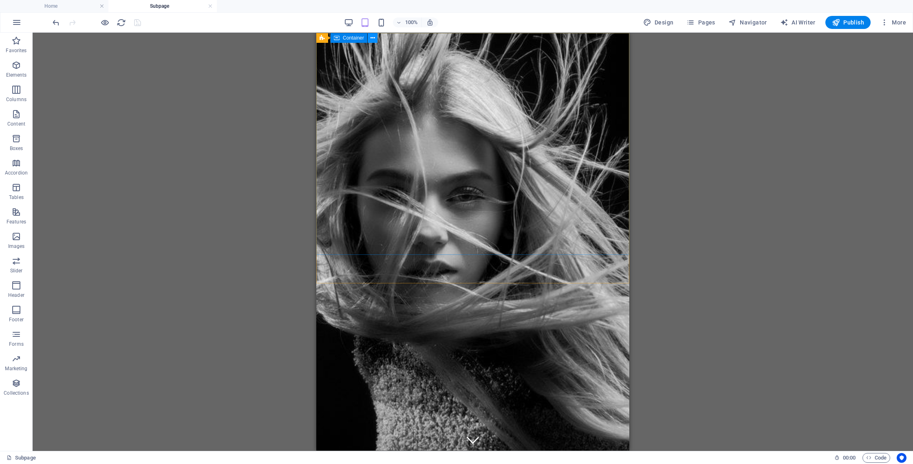
click at [375, 39] on button at bounding box center [373, 38] width 10 height 10
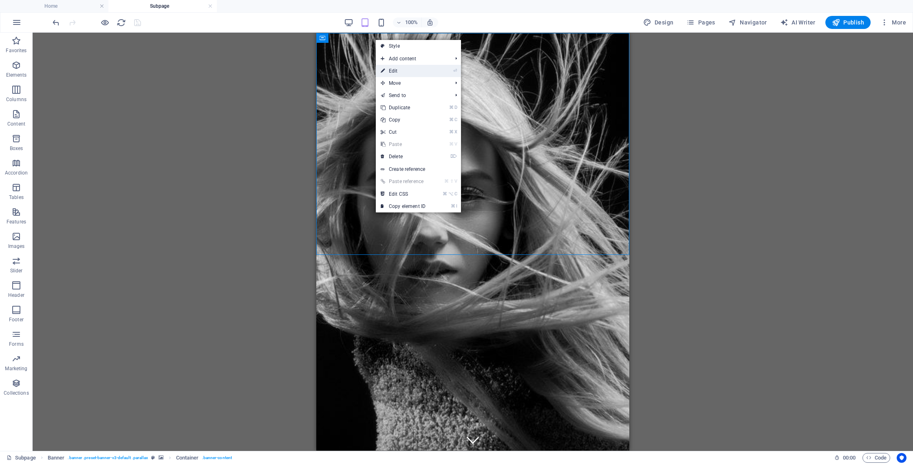
click at [402, 68] on link "⏎ Edit" at bounding box center [403, 71] width 55 height 12
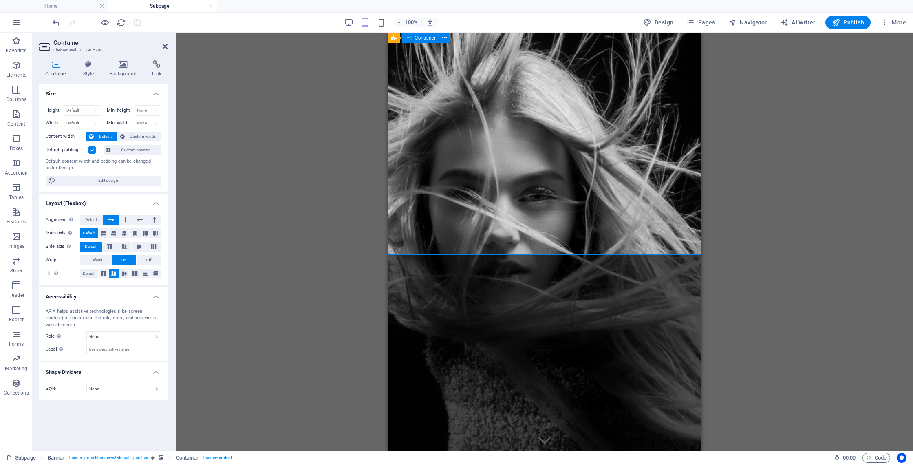
click at [501, 409] on div "PROFESSIONAL STYLES & CUTS 4245424349 | [GEOGRAPHIC_DATA]" at bounding box center [544, 458] width 313 height 99
click at [121, 62] on icon at bounding box center [124, 64] width 40 height 8
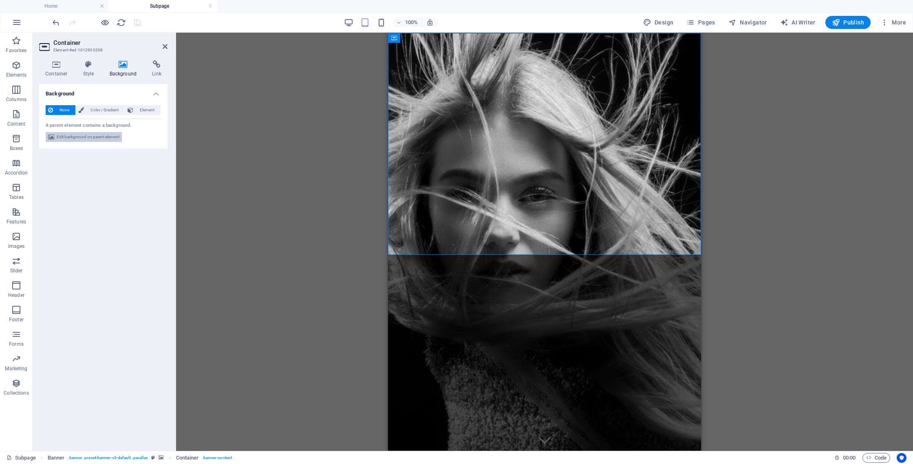
click at [92, 138] on span "Edit background on parent element" at bounding box center [88, 137] width 63 height 10
select select "%"
select select "px"
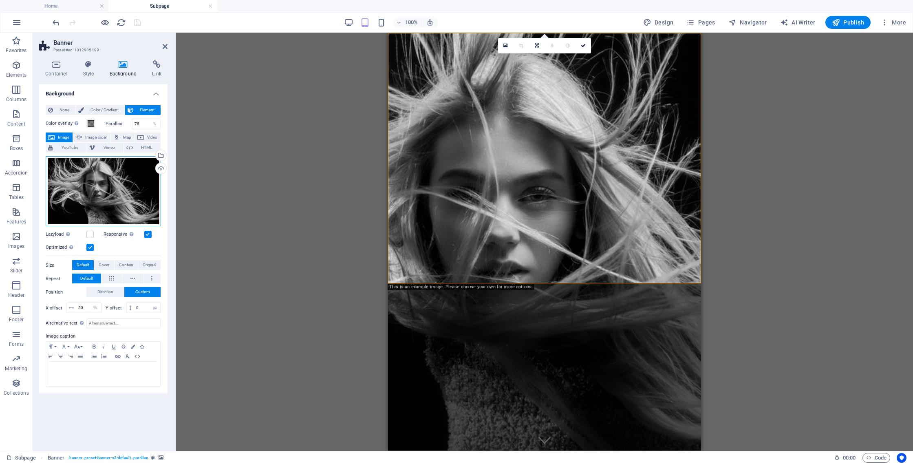
click at [104, 183] on div "Drag files here, click to choose files or select files from Files or our free s…" at bounding box center [103, 191] width 115 height 71
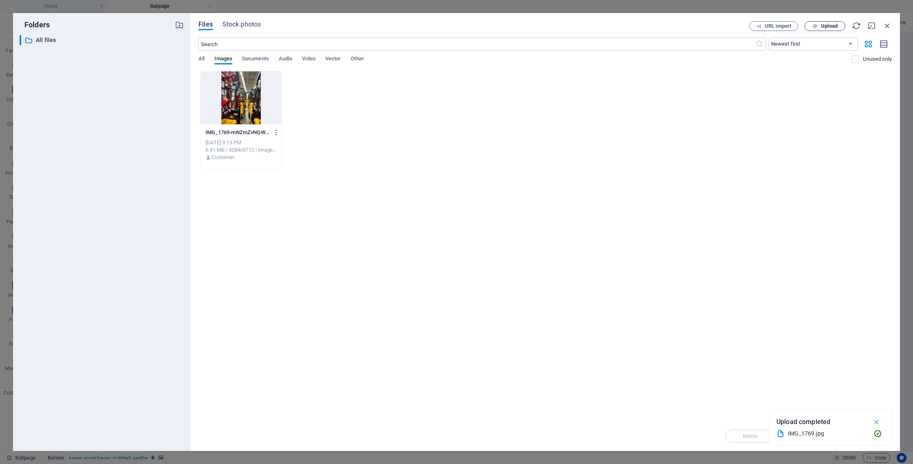
click at [829, 26] on span "Upload" at bounding box center [829, 26] width 17 height 5
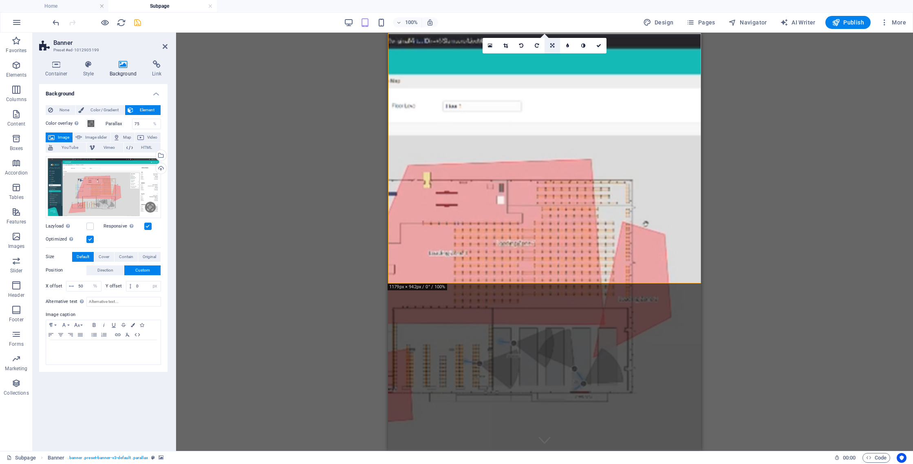
click at [552, 44] on icon at bounding box center [552, 45] width 4 height 5
click at [552, 57] on icon at bounding box center [552, 58] width 4 height 5
click at [554, 41] on link at bounding box center [552, 45] width 15 height 15
click at [537, 59] on icon at bounding box center [537, 58] width 4 height 5
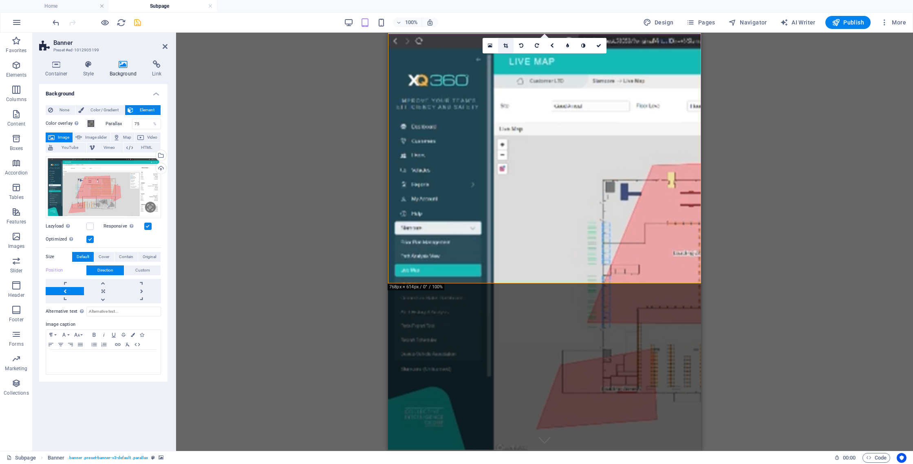
click at [506, 45] on icon at bounding box center [505, 45] width 4 height 5
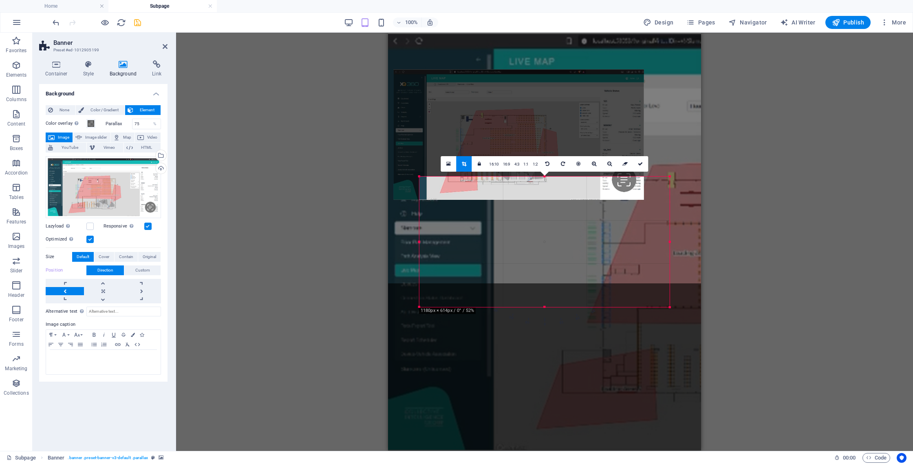
drag, startPoint x: 525, startPoint y: 228, endPoint x: 499, endPoint y: 121, distance: 110.3
click at [499, 121] on div "Drag here to replace the existing content. Press “Ctrl” if you want to create a…" at bounding box center [544, 241] width 313 height 417
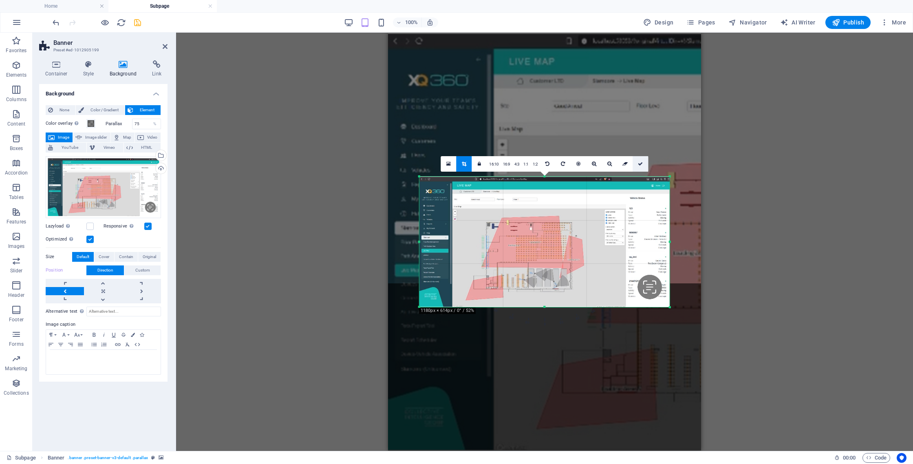
click at [642, 165] on icon at bounding box center [640, 163] width 5 height 5
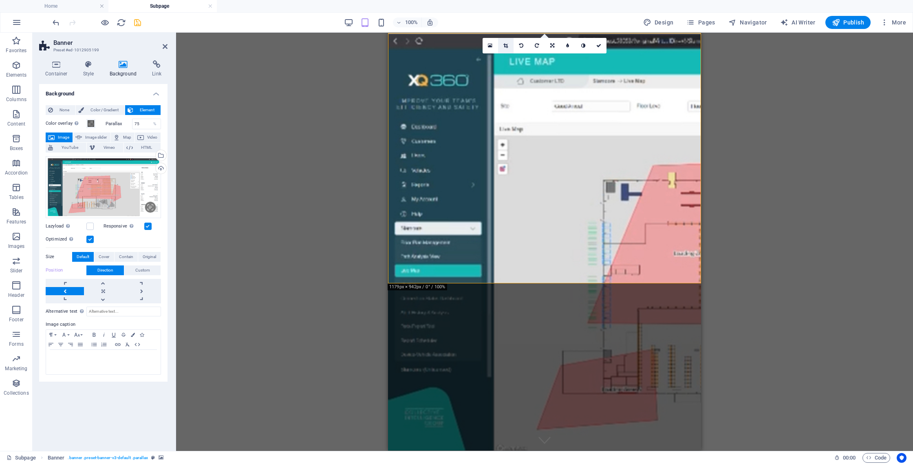
click at [504, 45] on icon at bounding box center [505, 45] width 4 height 5
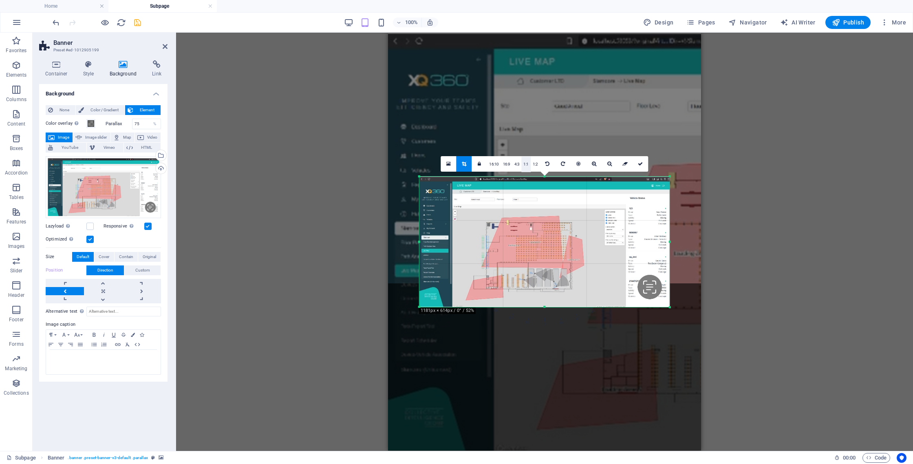
click at [525, 165] on link "1:1" at bounding box center [525, 164] width 9 height 15
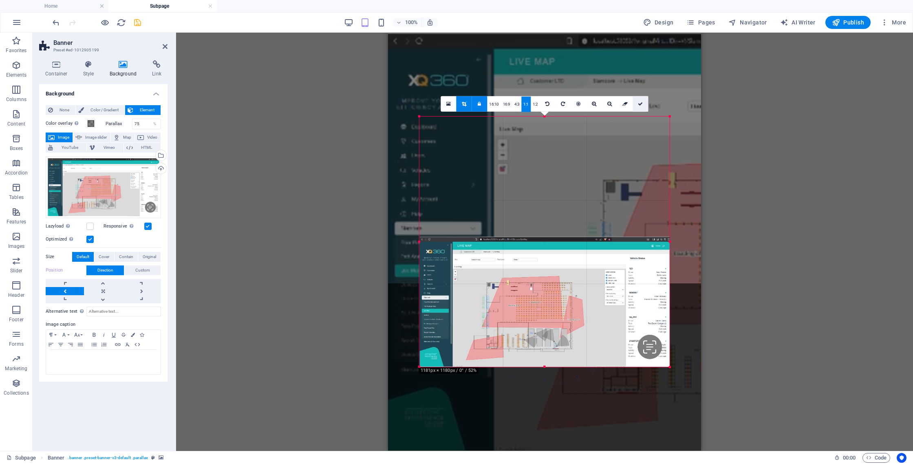
click at [643, 106] on link at bounding box center [640, 103] width 15 height 15
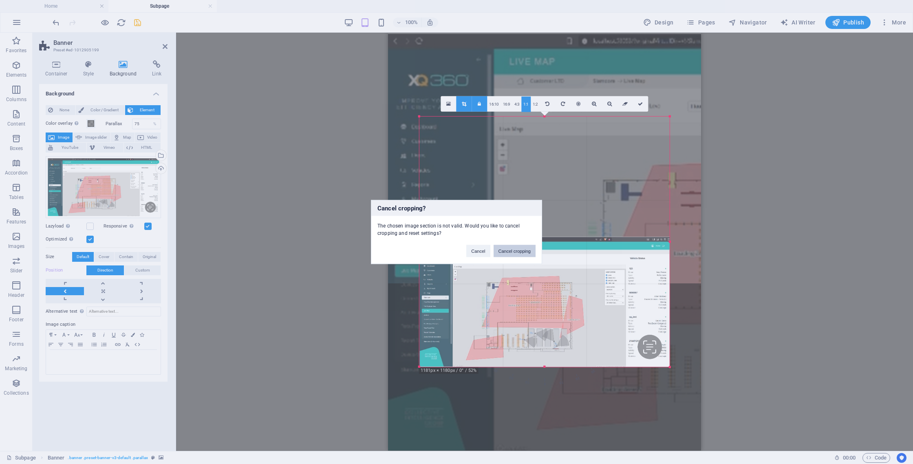
click at [512, 253] on button "Cancel cropping" at bounding box center [515, 251] width 42 height 12
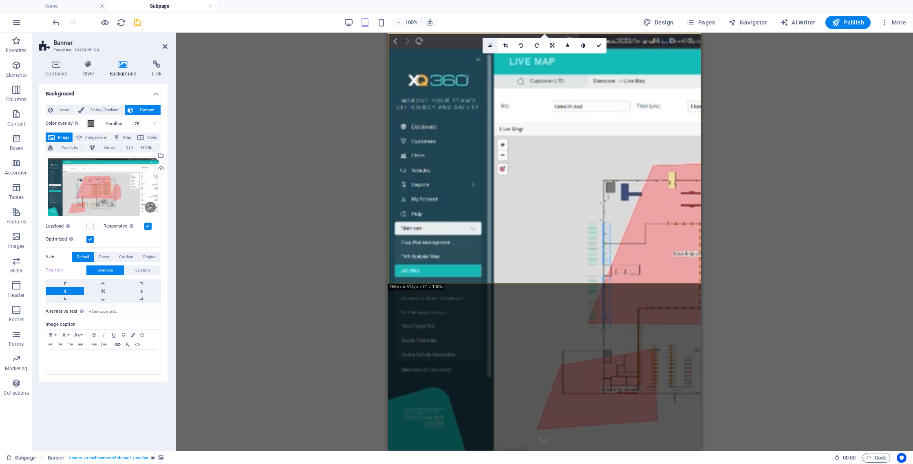
click at [490, 47] on icon at bounding box center [490, 46] width 4 height 6
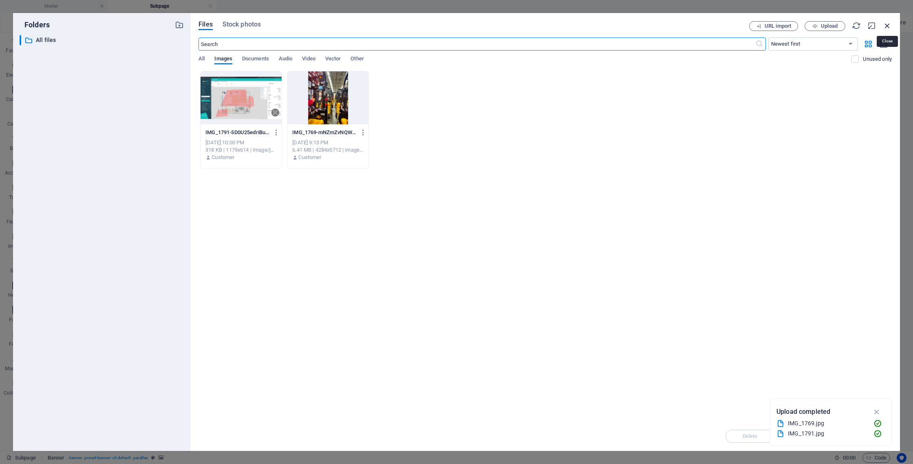
click at [892, 24] on div "Files Stock photos URL import Upload ​ Newest first Oldest first Name (A-Z) Nam…" at bounding box center [545, 232] width 710 height 438
click at [888, 24] on icon "button" at bounding box center [887, 25] width 9 height 9
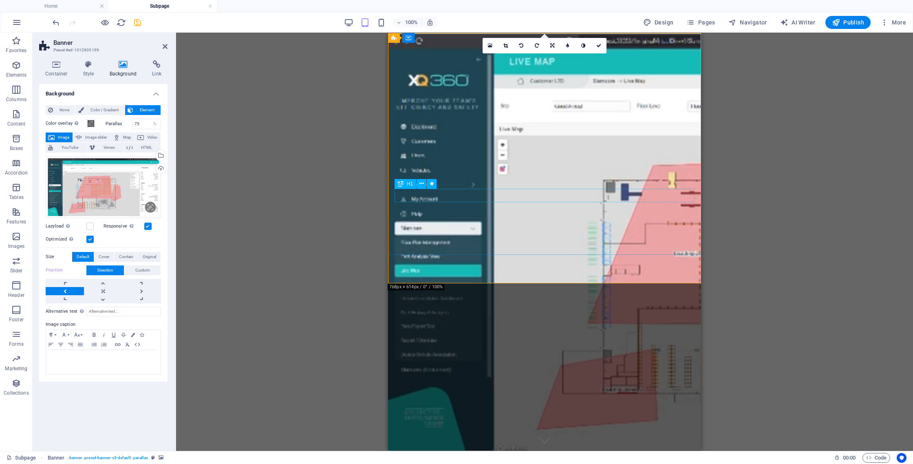
click at [534, 442] on div "PROFESSIONAL STYLES & CUTS" at bounding box center [545, 448] width 300 height 13
click at [626, 442] on div "PROFESSIONAL STYLES & CUTS" at bounding box center [545, 448] width 300 height 13
click at [600, 45] on icon at bounding box center [598, 45] width 5 height 5
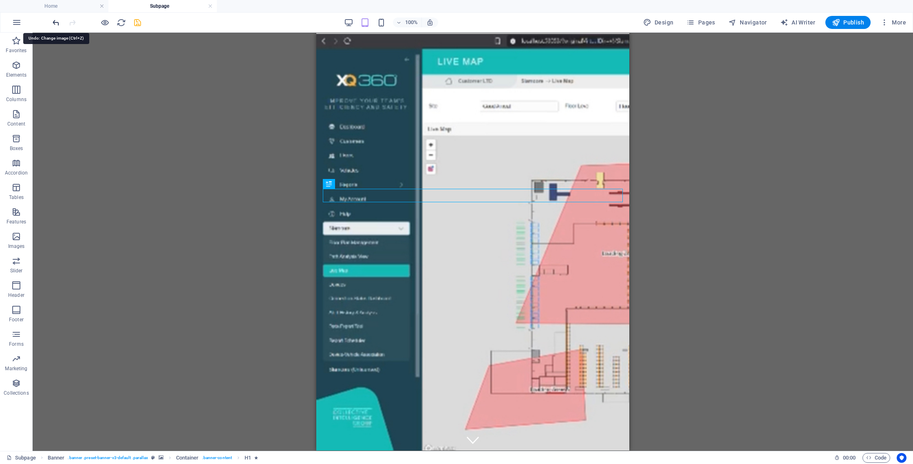
drag, startPoint x: 58, startPoint y: 19, endPoint x: 54, endPoint y: 21, distance: 4.6
click at [57, 19] on icon "undo" at bounding box center [55, 22] width 9 height 9
click at [379, 409] on div "PROFESSIONAL STYLES & CUTS 4245424349 | [GEOGRAPHIC_DATA]" at bounding box center [472, 458] width 313 height 99
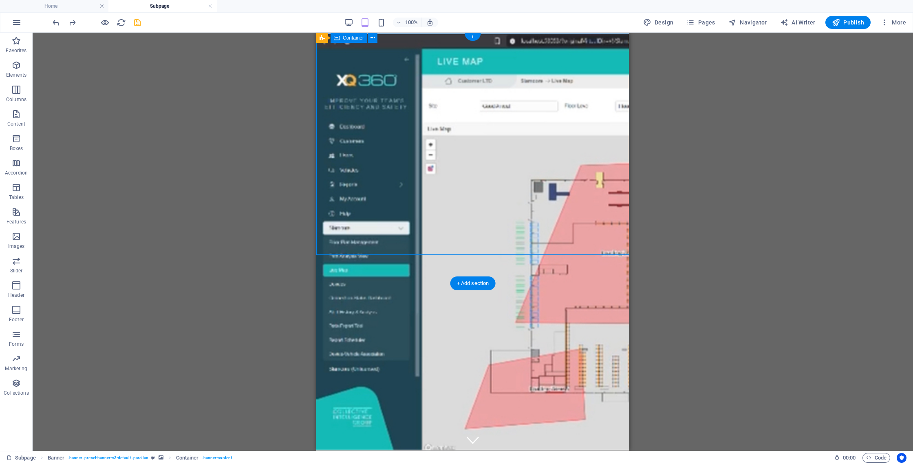
click at [379, 409] on div "PROFESSIONAL STYLES & CUTS 4245424349 | [GEOGRAPHIC_DATA]" at bounding box center [472, 458] width 313 height 99
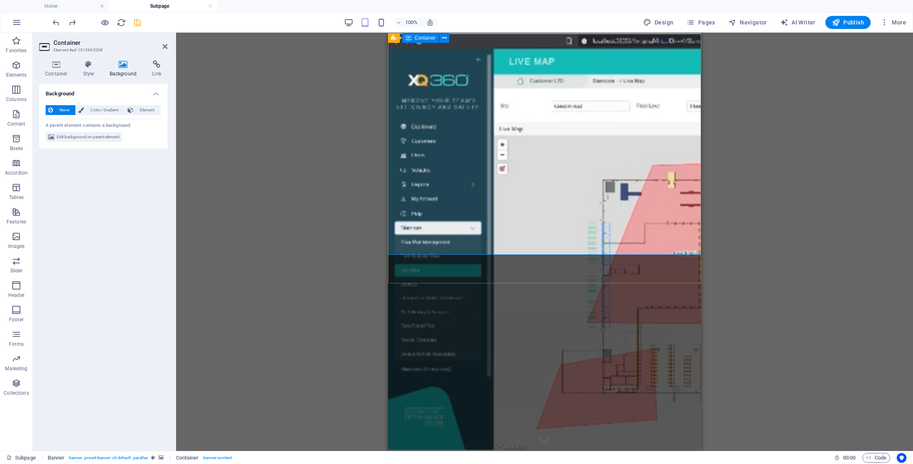
click at [524, 409] on div "PROFESSIONAL STYLES & CUTS 4245424349 | [GEOGRAPHIC_DATA]" at bounding box center [544, 458] width 313 height 99
click at [544, 442] on div "PROFESSIONAL STYLES & CUTS" at bounding box center [545, 448] width 300 height 13
click at [424, 184] on button at bounding box center [422, 184] width 10 height 10
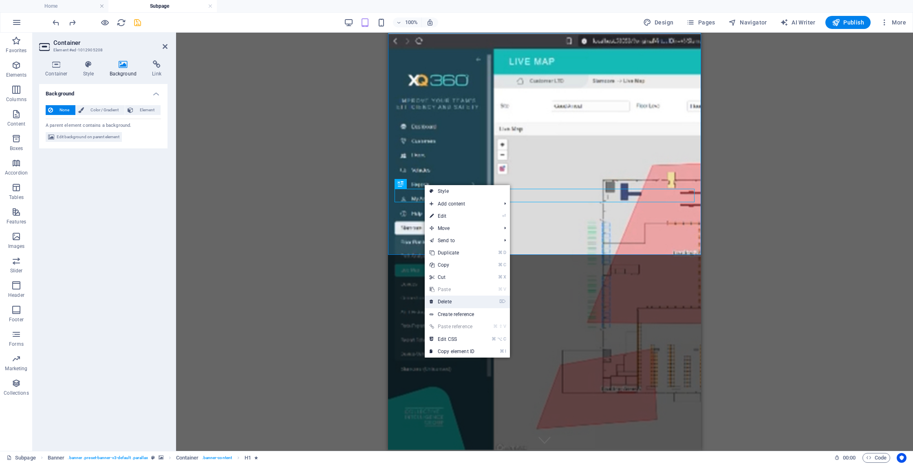
click at [457, 302] on link "⌦ Delete" at bounding box center [452, 302] width 55 height 12
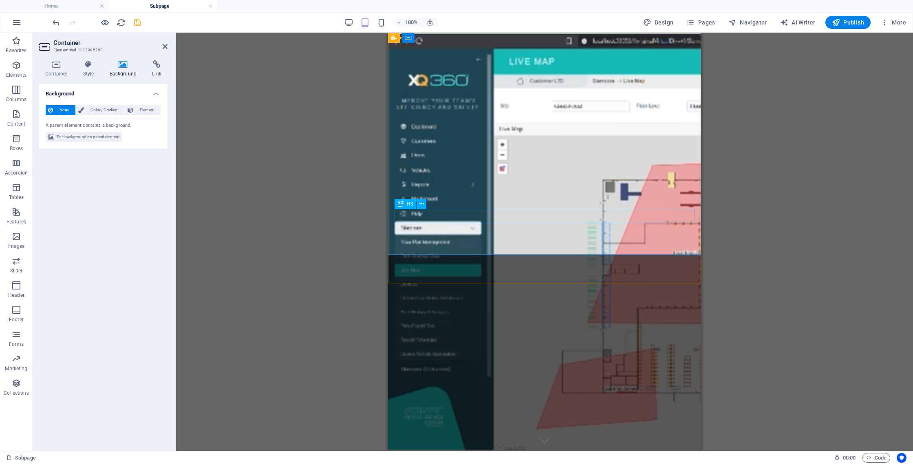
click at [528, 448] on div "4245424349 | [GEOGRAPHIC_DATA]" at bounding box center [545, 455] width 300 height 14
click at [421, 205] on icon at bounding box center [421, 203] width 4 height 9
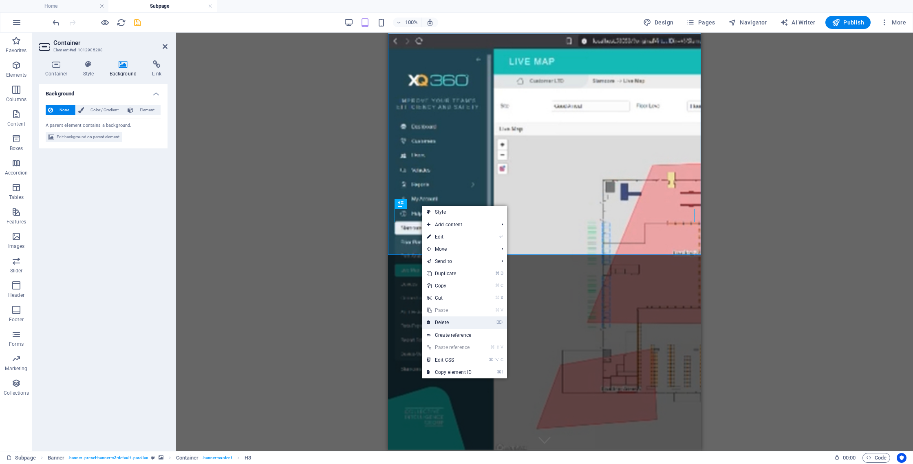
drag, startPoint x: 449, startPoint y: 319, endPoint x: 60, endPoint y: 286, distance: 389.9
click at [449, 319] on link "⌦ Delete" at bounding box center [449, 322] width 55 height 12
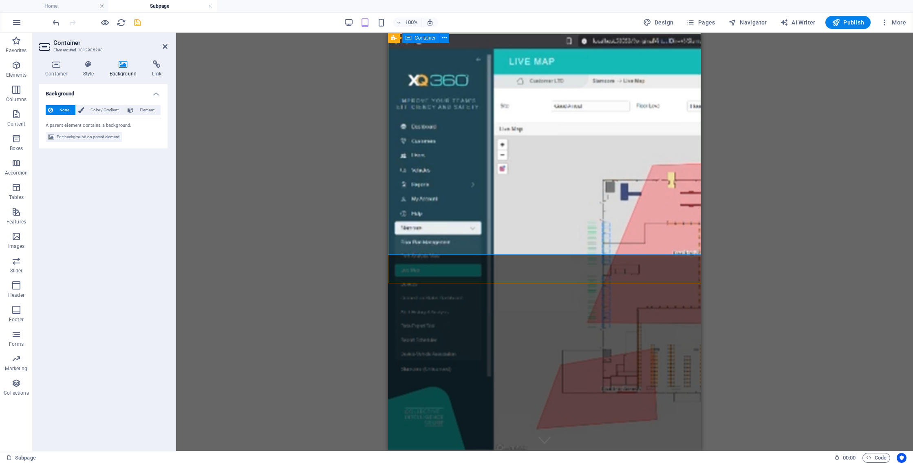
click at [468, 409] on div at bounding box center [544, 445] width 313 height 72
click at [594, 409] on div at bounding box center [544, 445] width 313 height 72
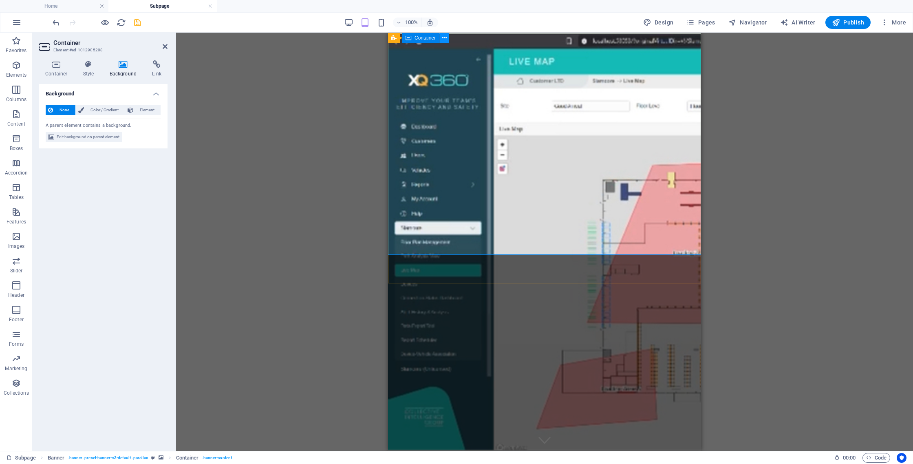
click at [443, 39] on icon at bounding box center [444, 38] width 4 height 9
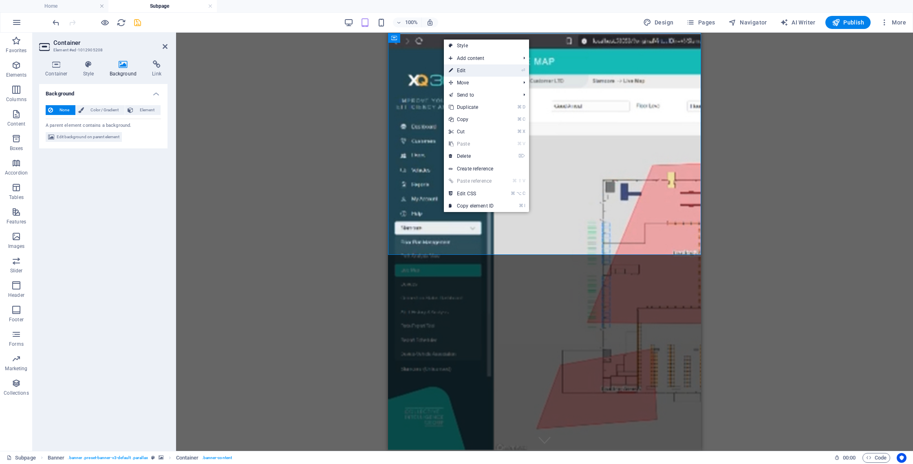
click at [470, 67] on link "⏎ Edit" at bounding box center [471, 70] width 55 height 12
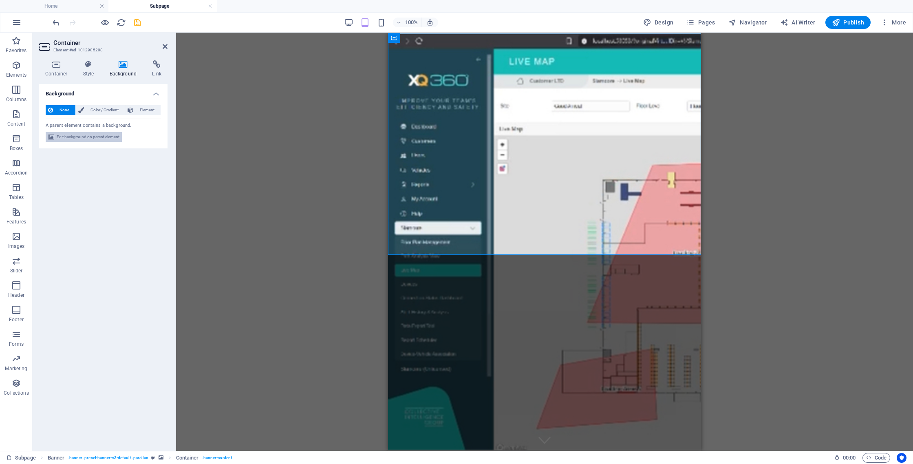
click at [86, 136] on span "Edit background on parent element" at bounding box center [88, 137] width 63 height 10
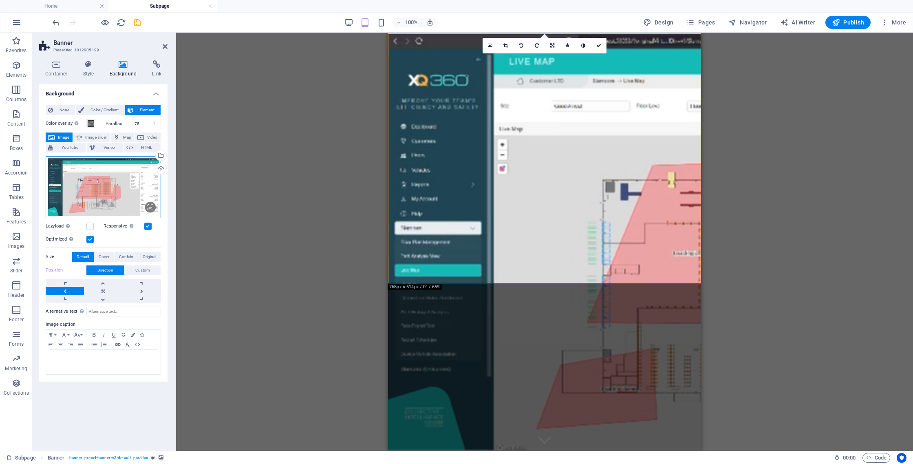
click at [116, 191] on div "Drag files here, click to choose files or select files from Files or our free s…" at bounding box center [103, 187] width 115 height 62
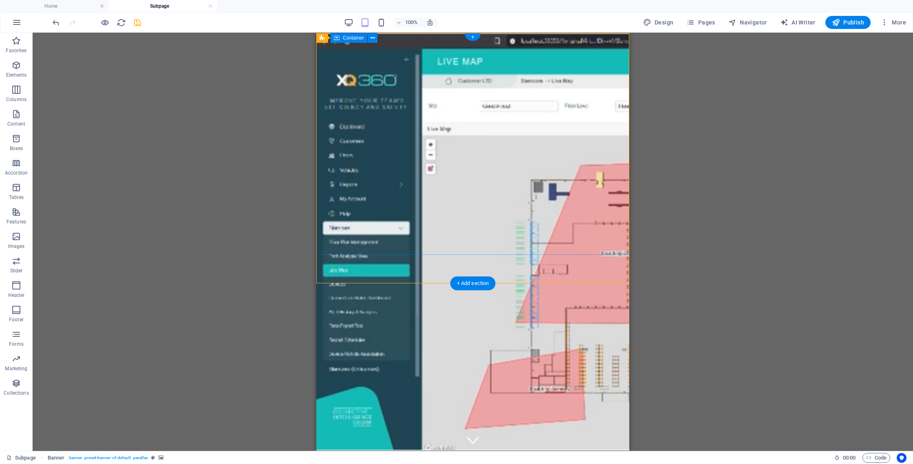
click at [391, 409] on div at bounding box center [472, 445] width 313 height 72
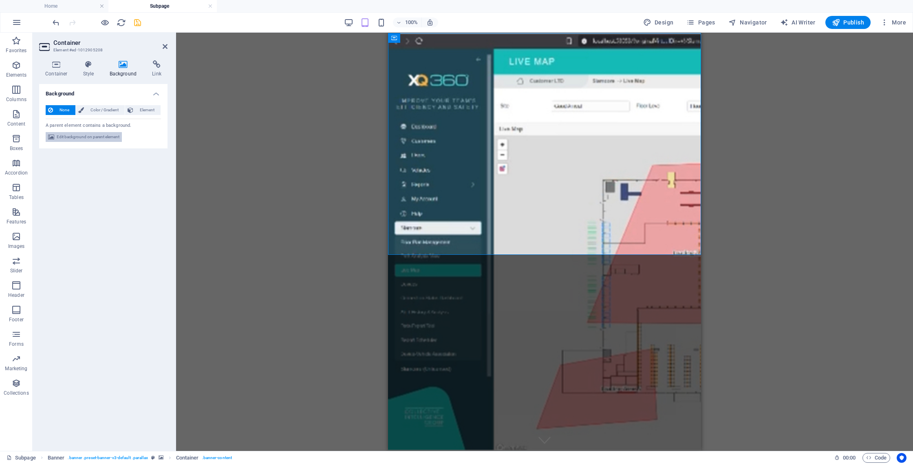
click at [95, 136] on span "Edit background on parent element" at bounding box center [88, 137] width 63 height 10
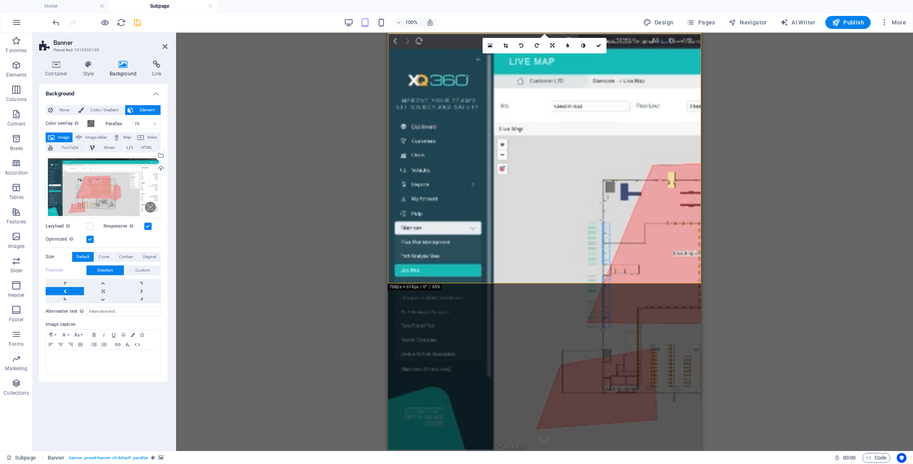
click at [93, 240] on label at bounding box center [89, 239] width 7 height 7
click at [0, 0] on input "Optimized Images are compressed to improve page speed." at bounding box center [0, 0] width 0 height 0
click at [93, 240] on label at bounding box center [89, 239] width 7 height 7
click at [0, 0] on input "Optimized Images are compressed to improve page speed." at bounding box center [0, 0] width 0 height 0
click at [104, 256] on span "Cover" at bounding box center [104, 257] width 11 height 10
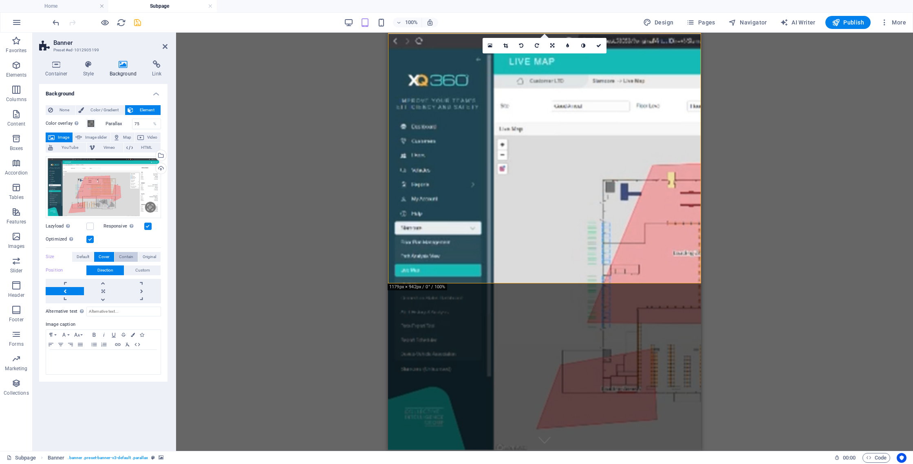
click at [122, 257] on span "Contain" at bounding box center [126, 257] width 14 height 10
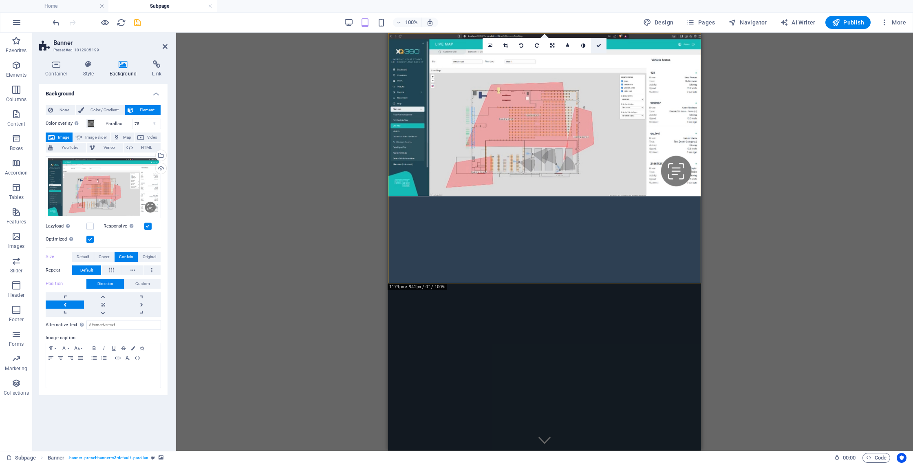
click at [602, 45] on link at bounding box center [598, 45] width 15 height 15
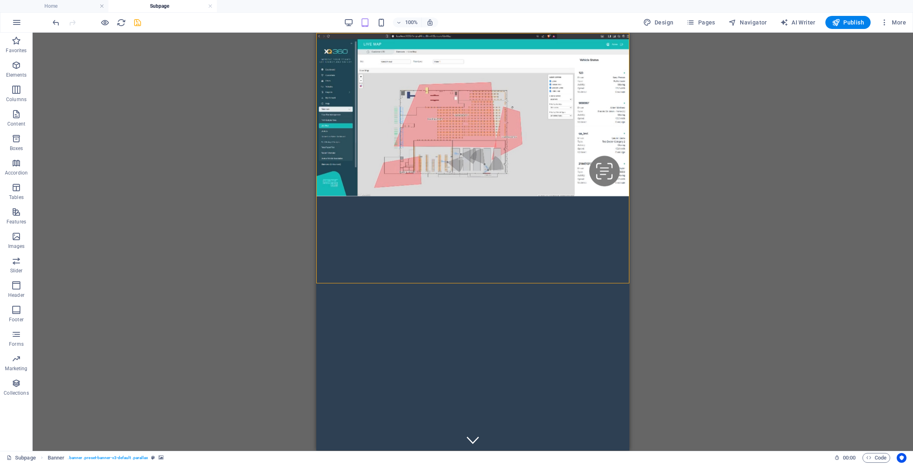
click at [719, 130] on div "Drag here to replace the existing content. Press “Ctrl” if you want to create a…" at bounding box center [473, 242] width 881 height 418
click at [181, 95] on div "Drag here to replace the existing content. Press “Ctrl” if you want to create a…" at bounding box center [473, 242] width 881 height 418
click at [666, 25] on span "Design" at bounding box center [658, 22] width 31 height 8
select select "px"
select select "200"
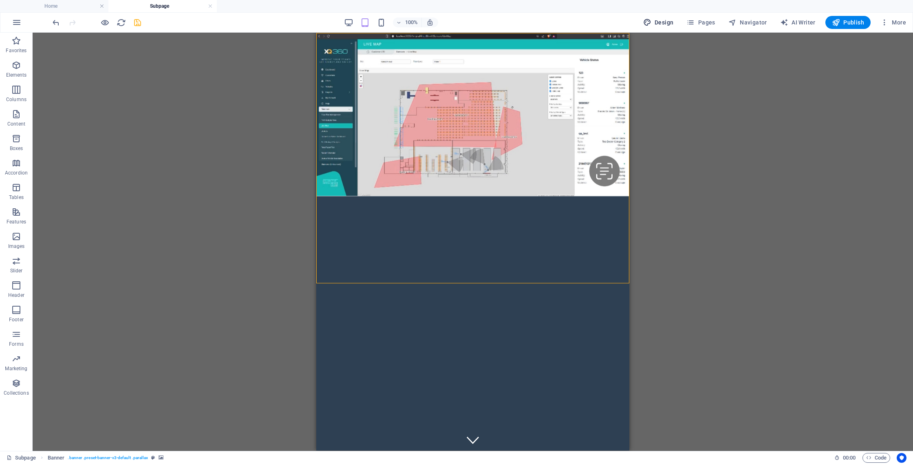
select select "px"
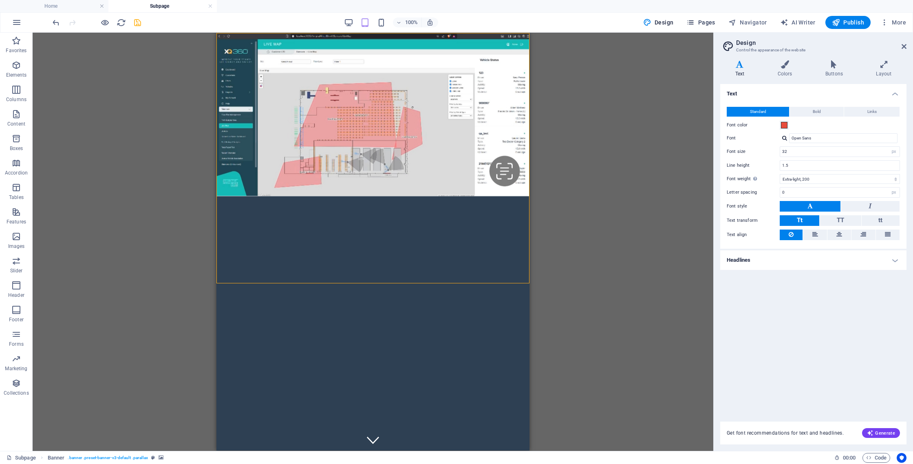
click at [715, 23] on span "Pages" at bounding box center [701, 22] width 29 height 8
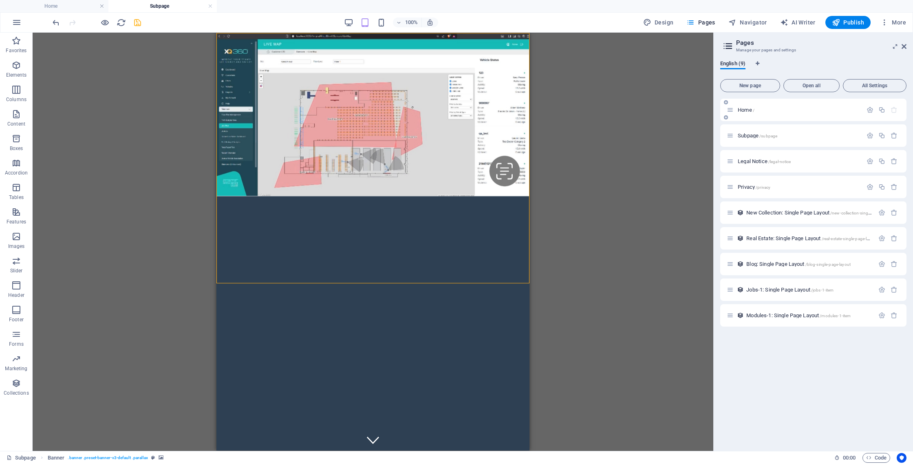
click at [756, 108] on p "Home /" at bounding box center [799, 109] width 122 height 5
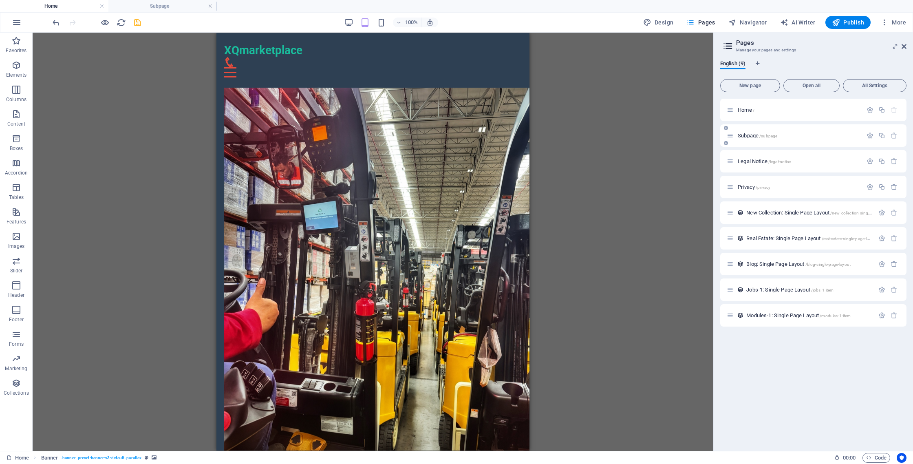
click at [773, 134] on span "/subpage" at bounding box center [768, 136] width 18 height 4
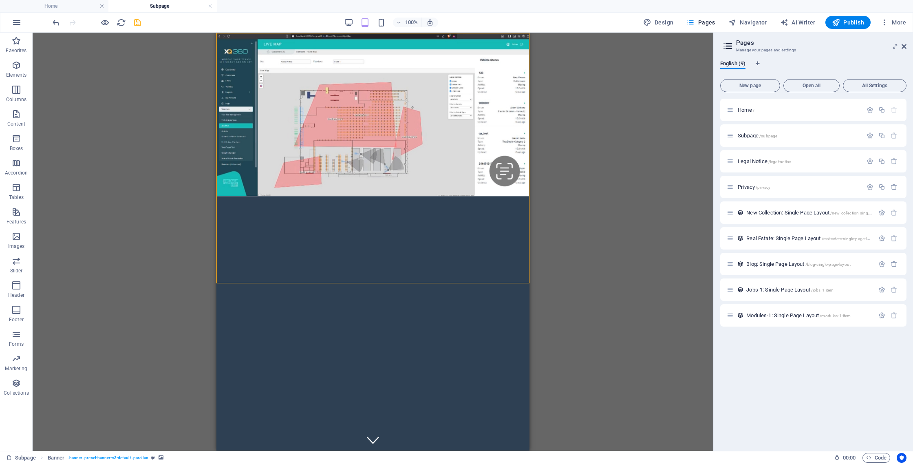
click at [609, 163] on div "Drag here to replace the existing content. Press “Ctrl” if you want to create a…" at bounding box center [373, 242] width 681 height 418
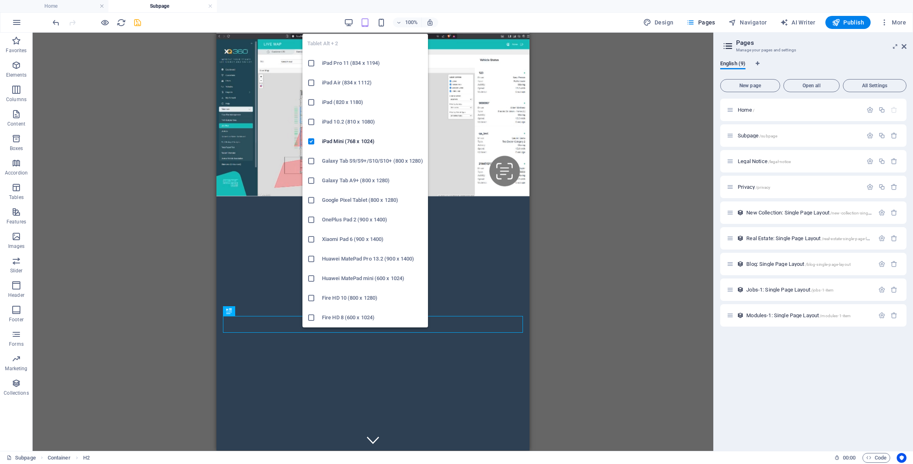
click at [366, 24] on icon "button" at bounding box center [364, 22] width 9 height 9
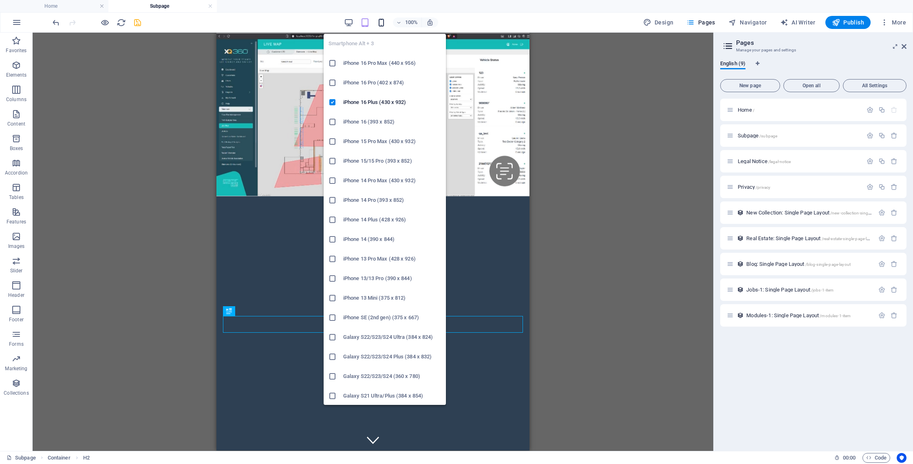
click at [381, 24] on icon "button" at bounding box center [381, 22] width 9 height 9
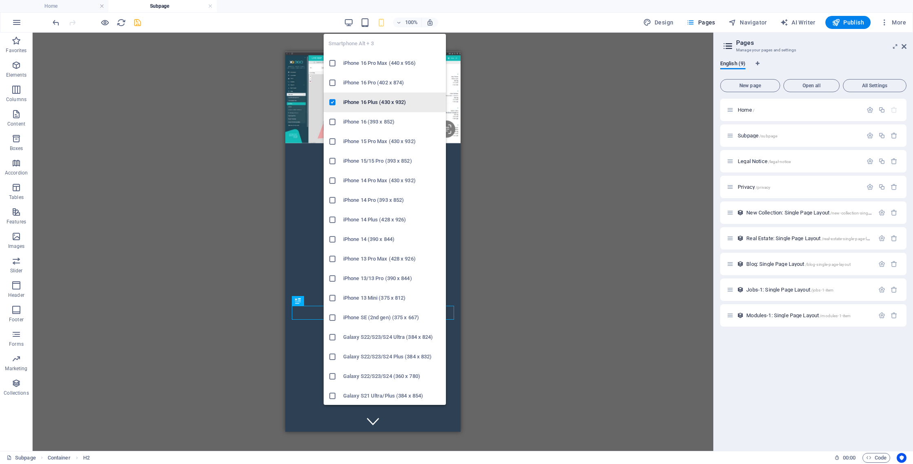
click at [396, 102] on h6 "iPhone 16 Plus (430 x 932)" at bounding box center [392, 102] width 98 height 10
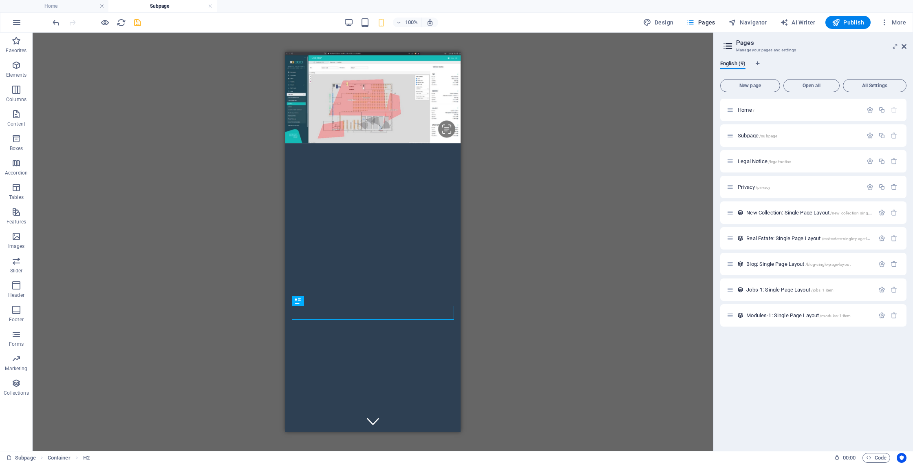
click at [545, 152] on div "Drag here to replace the existing content. Press “Ctrl” if you want to create a…" at bounding box center [373, 242] width 681 height 418
click at [137, 24] on icon "save" at bounding box center [137, 22] width 9 height 9
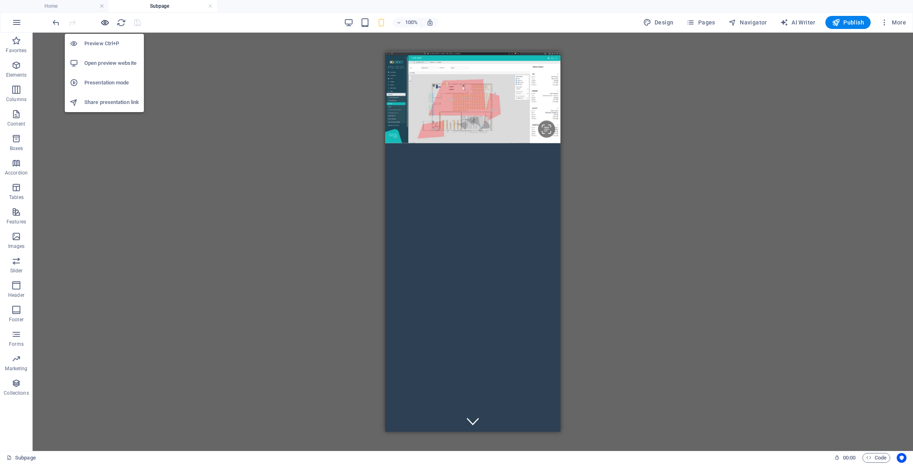
click at [104, 24] on icon "button" at bounding box center [104, 22] width 9 height 9
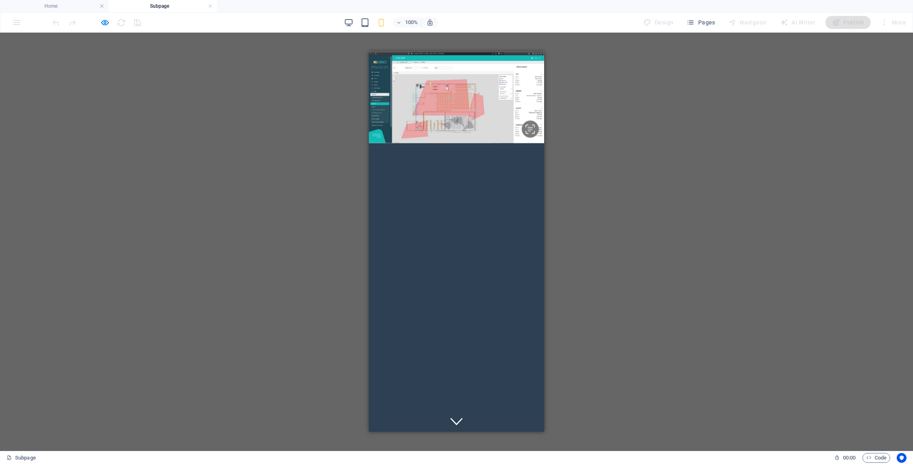
click at [272, 146] on div "Drag here to replace the existing content. Press “Ctrl” if you want to create a…" at bounding box center [456, 242] width 913 height 418
click at [460, 413] on icon at bounding box center [456, 419] width 12 height 12
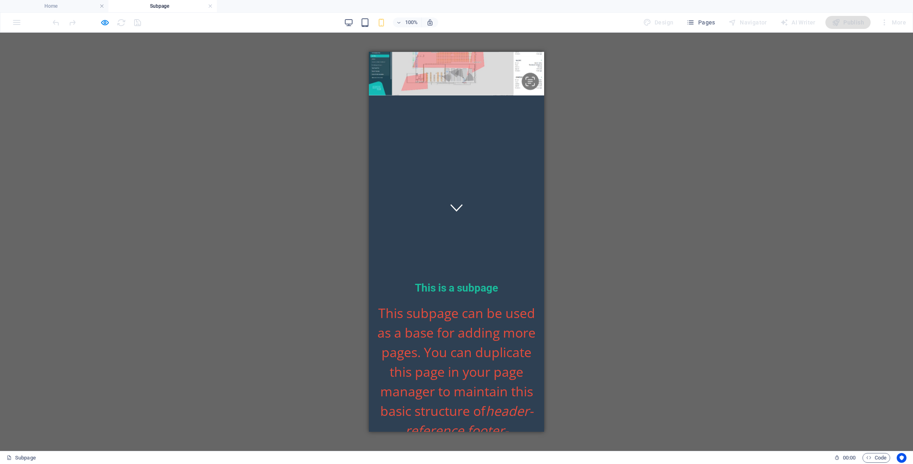
scroll to position [228, 0]
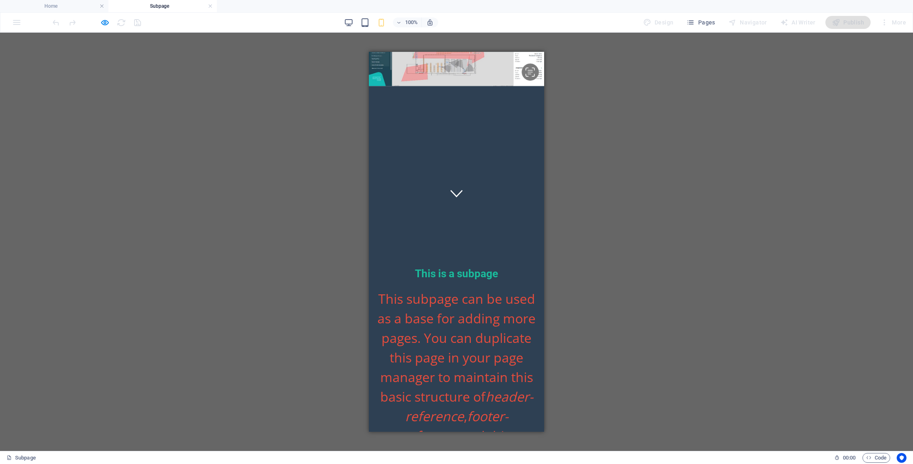
click at [439, 289] on p "This subpage can be used as a base for adding more pages. You can duplicate thi…" at bounding box center [456, 465] width 162 height 352
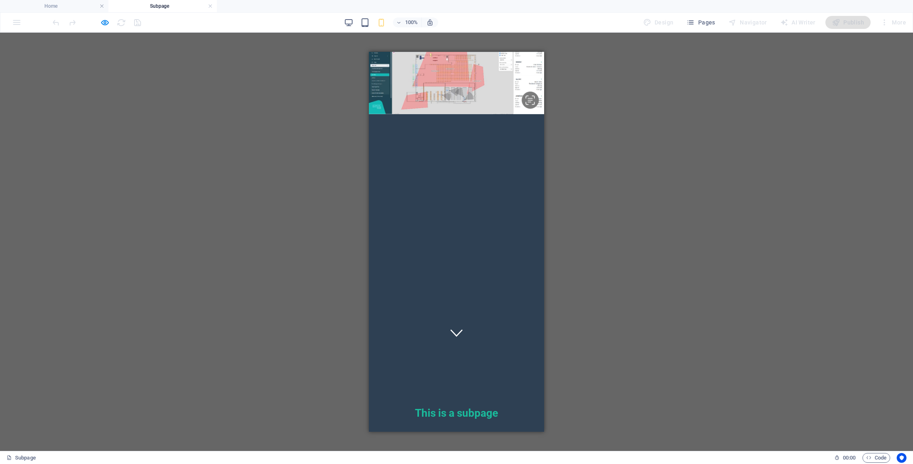
scroll to position [0, 0]
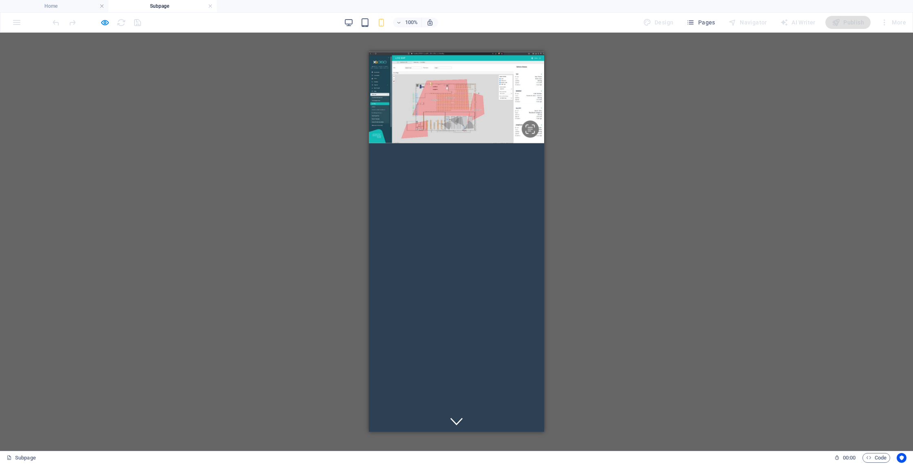
click at [435, 394] on div at bounding box center [456, 423] width 175 height 59
click at [425, 394] on div at bounding box center [456, 423] width 175 height 59
click at [355, 23] on div "100%" at bounding box center [391, 22] width 94 height 13
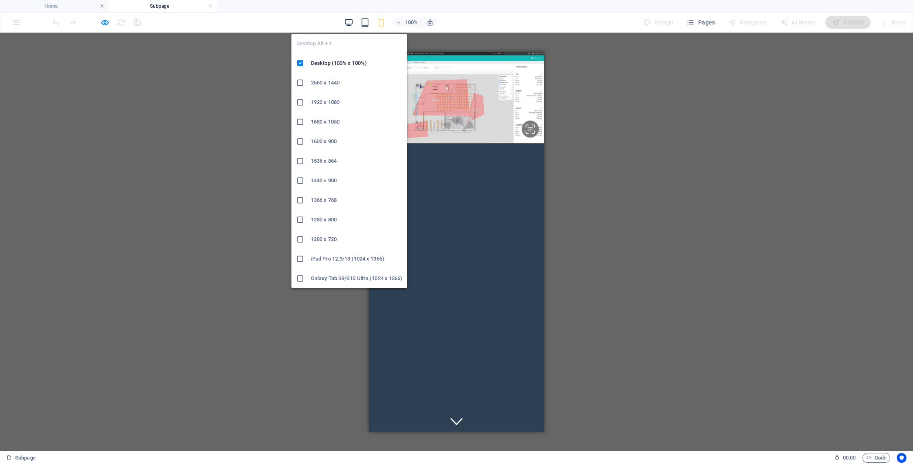
click at [353, 23] on icon "button" at bounding box center [348, 22] width 9 height 9
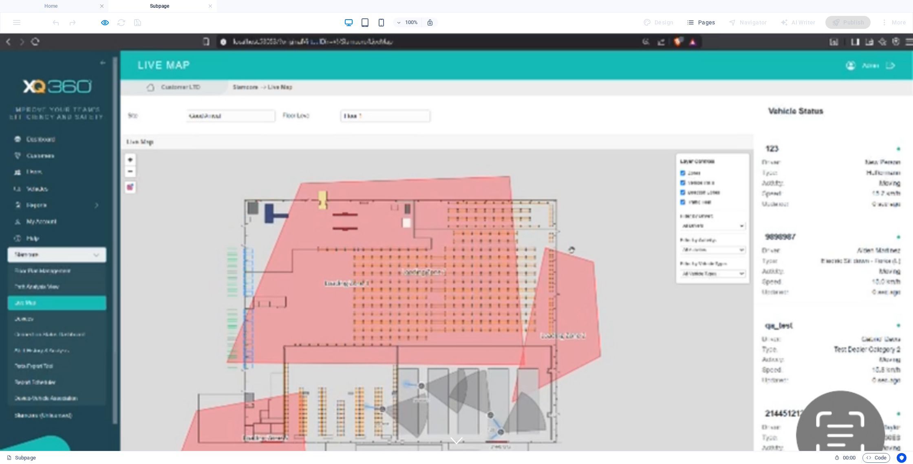
click at [450, 409] on div at bounding box center [456, 445] width 913 height 72
click at [377, 409] on div at bounding box center [456, 445] width 913 height 72
click at [129, 409] on div at bounding box center [456, 445] width 913 height 72
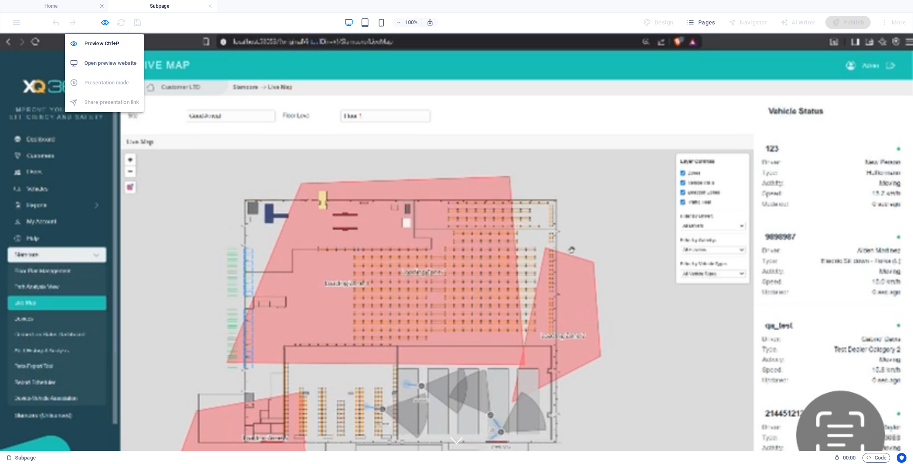
click at [111, 65] on h6 "Open preview website" at bounding box center [111, 63] width 55 height 10
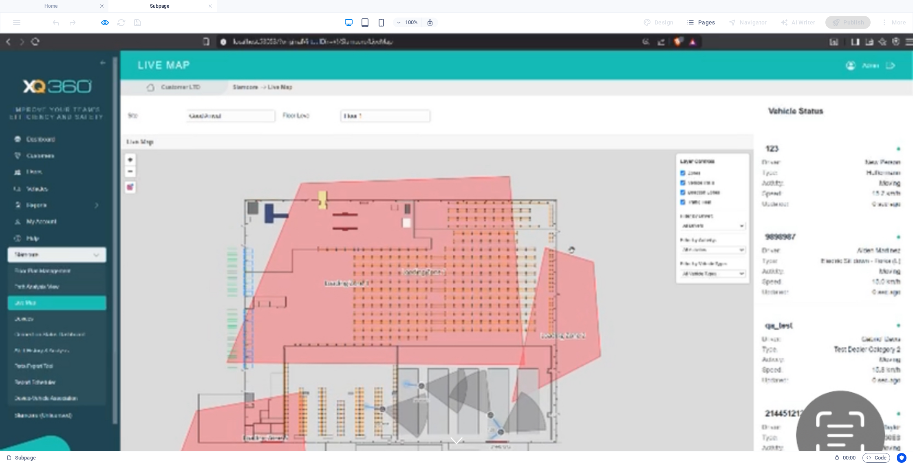
click at [211, 6] on link at bounding box center [210, 6] width 5 height 8
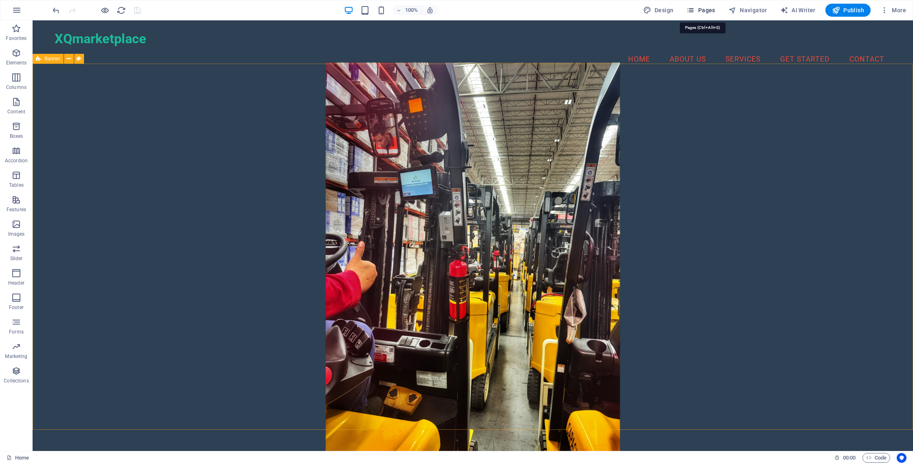
click at [706, 10] on span "Pages" at bounding box center [701, 10] width 29 height 8
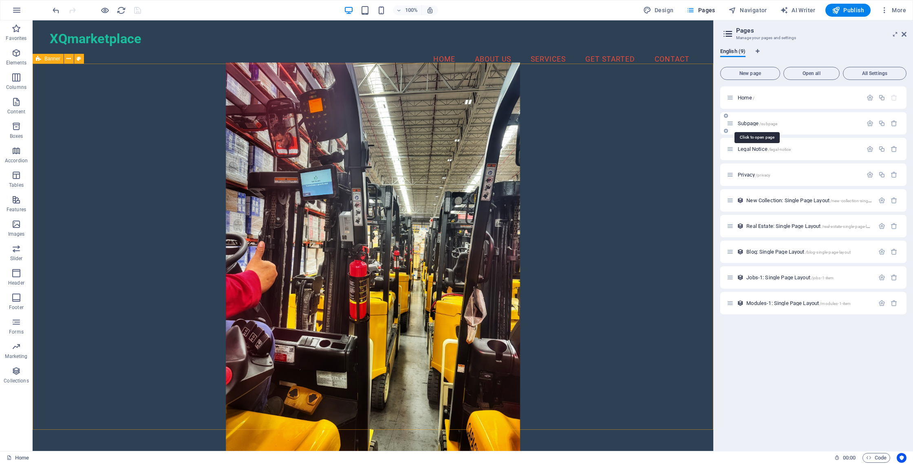
click at [751, 122] on span "Subpage /subpage" at bounding box center [758, 123] width 40 height 6
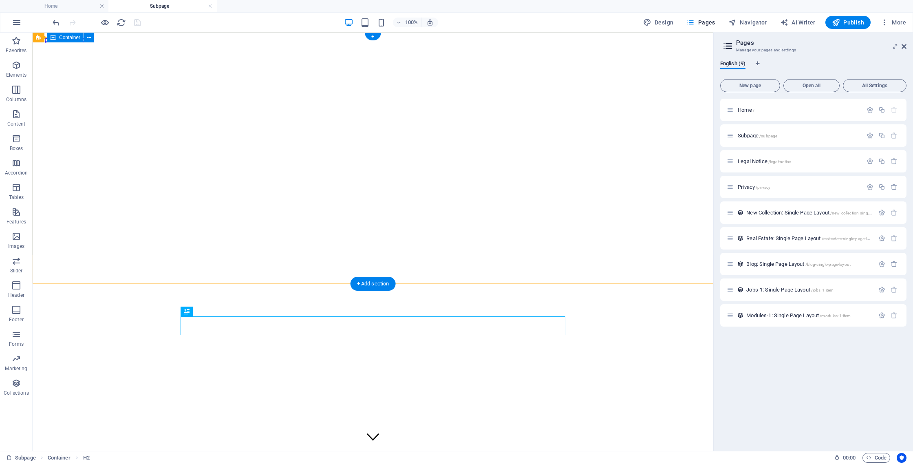
click at [210, 420] on div at bounding box center [373, 423] width 674 height 7
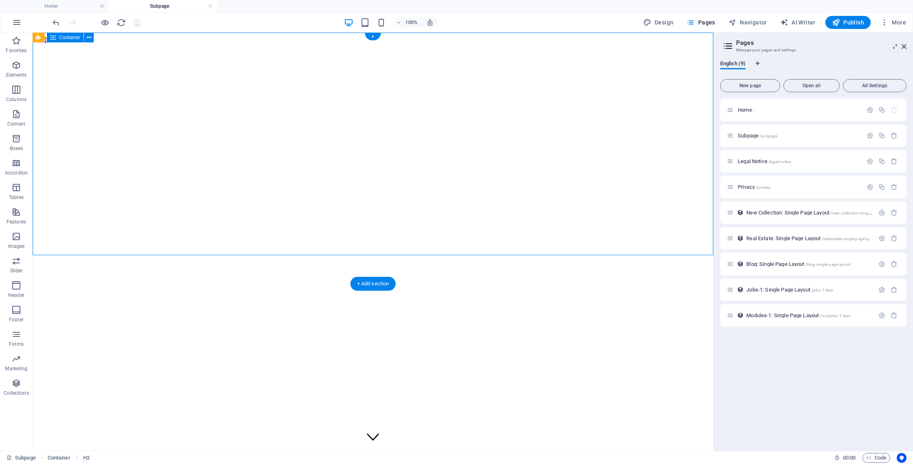
click at [210, 420] on div at bounding box center [373, 423] width 674 height 7
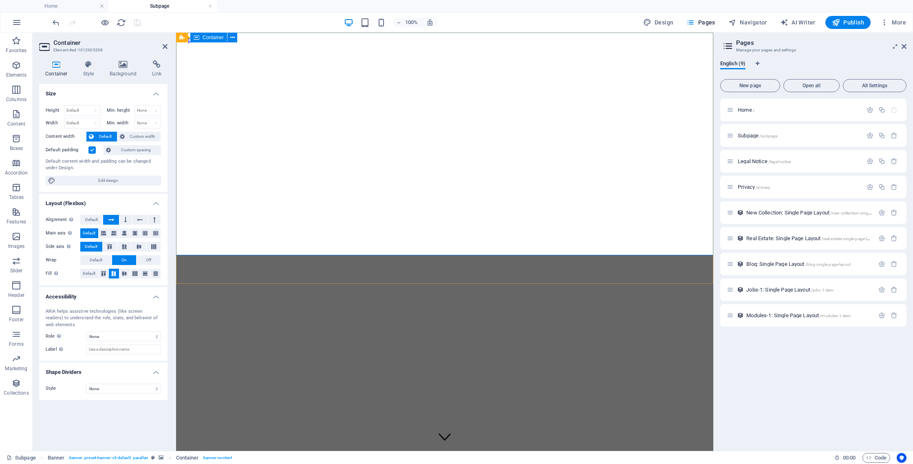
click at [294, 420] on div at bounding box center [444, 423] width 531 height 7
click at [117, 65] on icon at bounding box center [124, 64] width 40 height 8
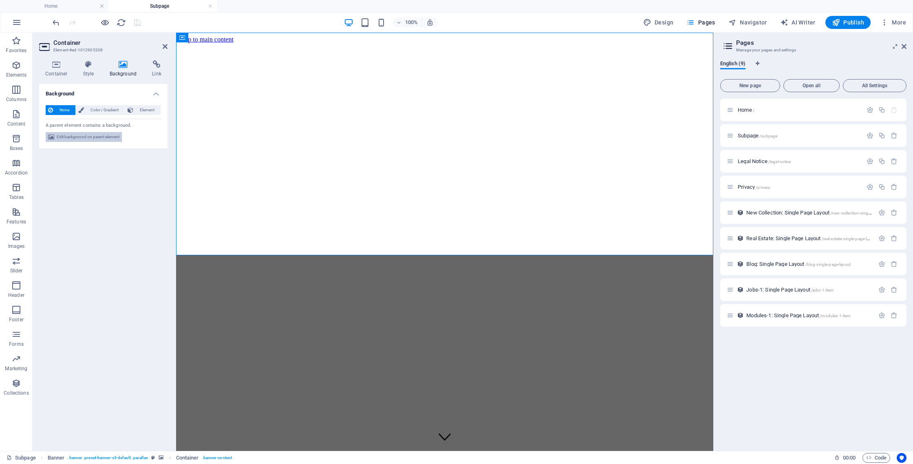
click at [83, 138] on span "Edit background on parent element" at bounding box center [88, 137] width 63 height 10
select select "%"
select select "px"
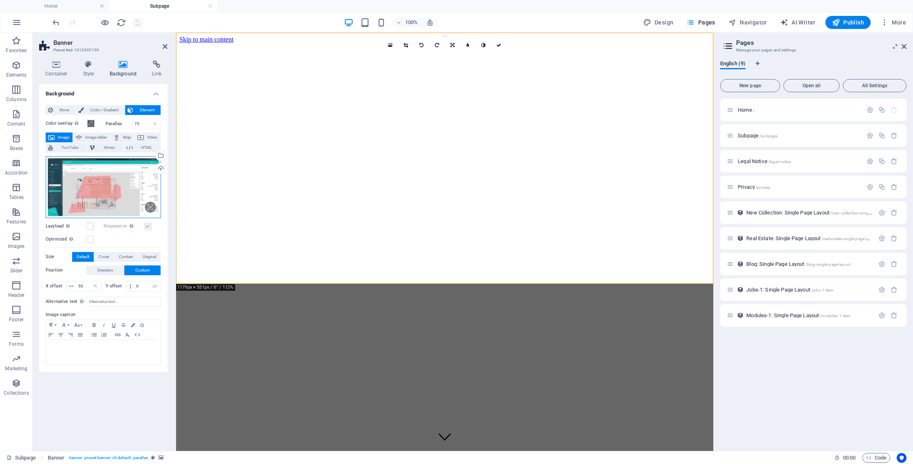
click at [110, 192] on div "Drag files here, click to choose files or select files from Files or our free s…" at bounding box center [103, 187] width 115 height 62
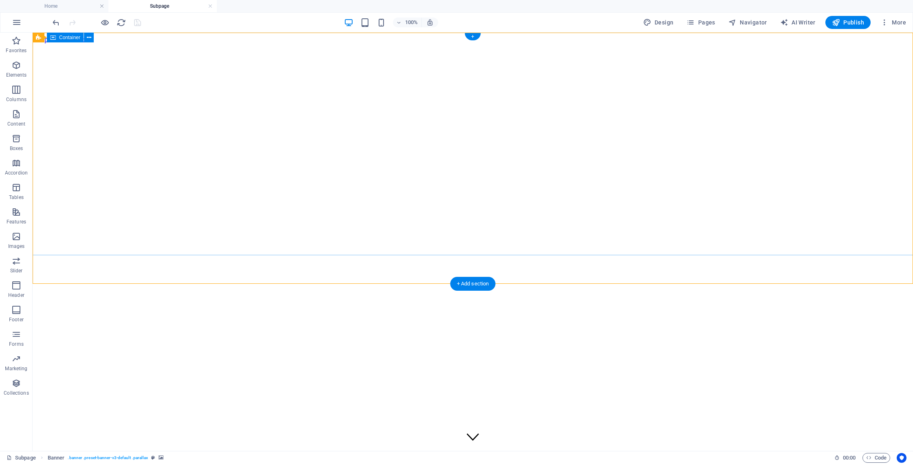
click at [218, 420] on div at bounding box center [473, 423] width 874 height 7
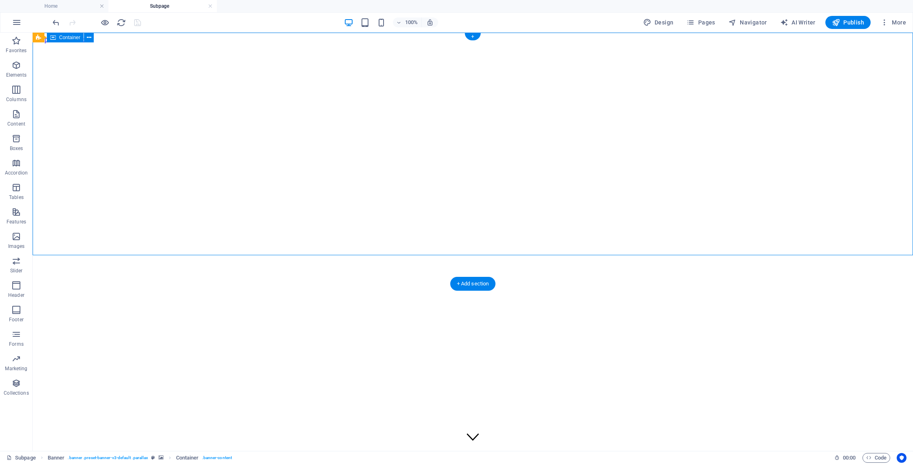
click at [218, 420] on div at bounding box center [473, 423] width 874 height 7
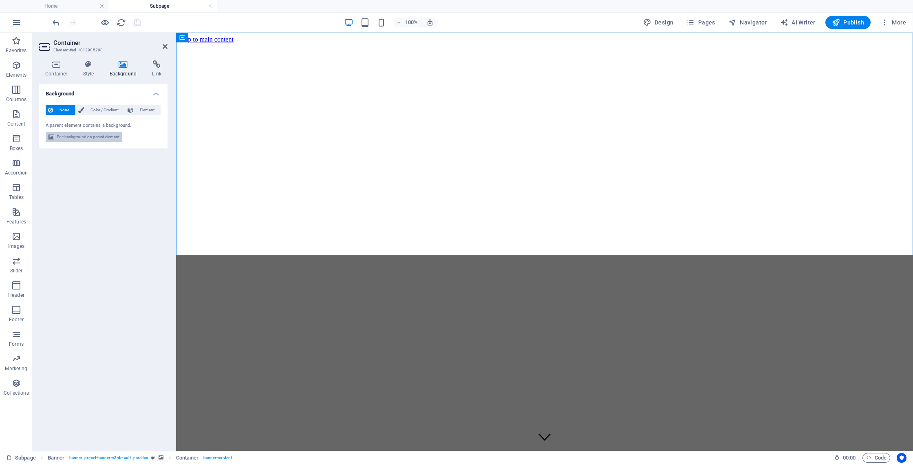
click at [102, 135] on span "Edit background on parent element" at bounding box center [88, 137] width 63 height 10
select select "%"
select select "px"
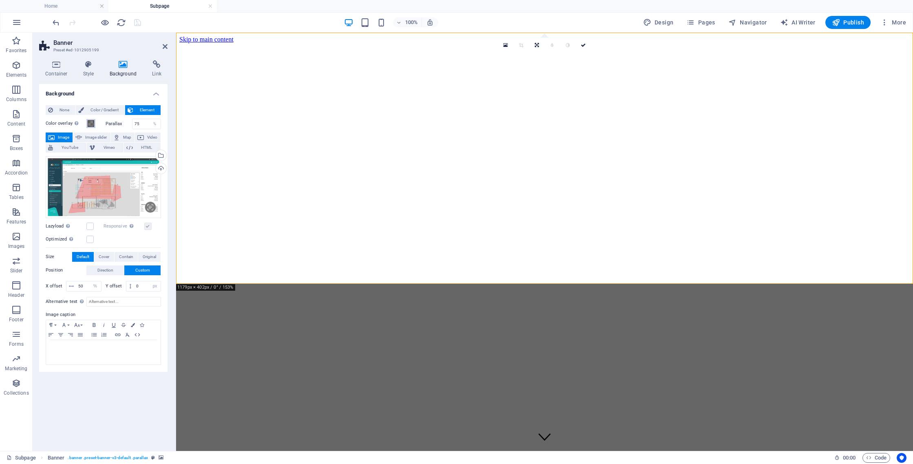
click at [93, 124] on span at bounding box center [91, 123] width 7 height 7
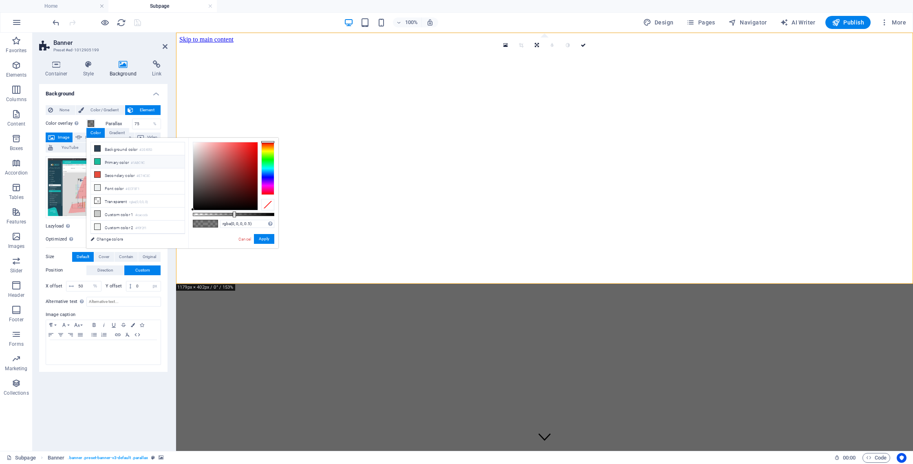
click at [97, 159] on icon at bounding box center [98, 162] width 6 height 6
click at [99, 150] on icon at bounding box center [98, 149] width 6 height 6
click at [96, 224] on icon at bounding box center [98, 227] width 6 height 6
type input "rgba(240, 242, 241, 0.5)"
click at [244, 238] on link "Cancel" at bounding box center [245, 239] width 14 height 6
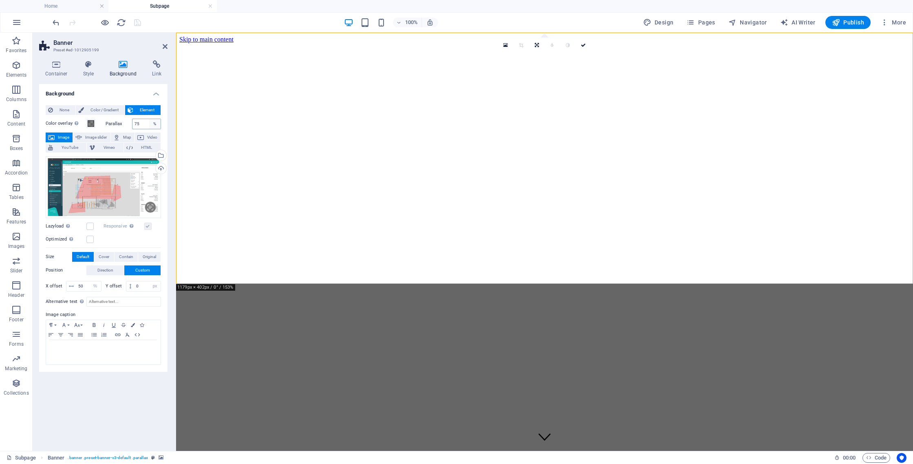
click at [153, 123] on div "%" at bounding box center [154, 124] width 11 height 10
click at [150, 124] on div "%" at bounding box center [154, 124] width 11 height 10
click at [146, 124] on input "75" at bounding box center [146, 124] width 29 height 10
click at [149, 124] on div "%" at bounding box center [154, 124] width 11 height 10
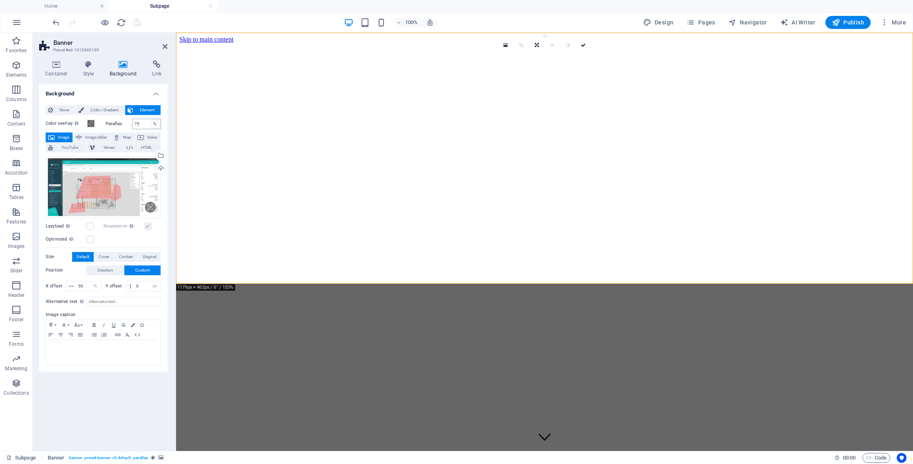
click at [149, 124] on div "%" at bounding box center [154, 124] width 11 height 10
drag, startPoint x: 144, startPoint y: 124, endPoint x: 133, endPoint y: 125, distance: 10.6
click at [133, 125] on input "75" at bounding box center [146, 124] width 29 height 10
type input "0"
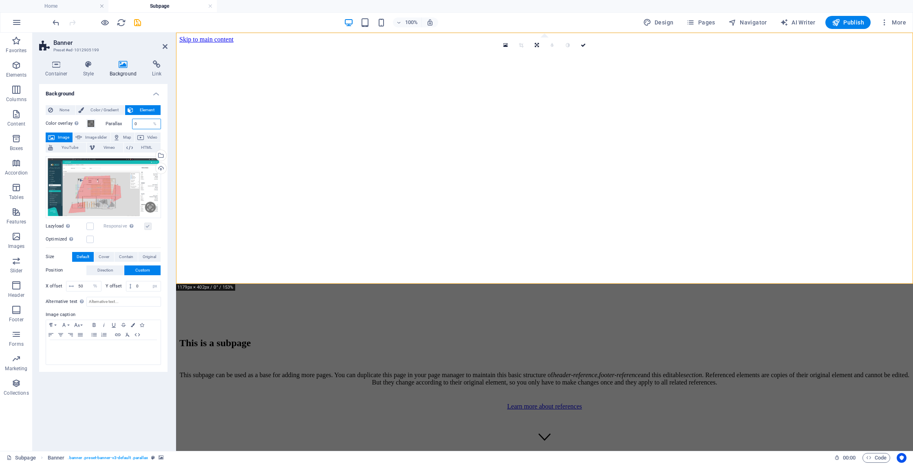
click at [147, 126] on input "0" at bounding box center [146, 124] width 29 height 10
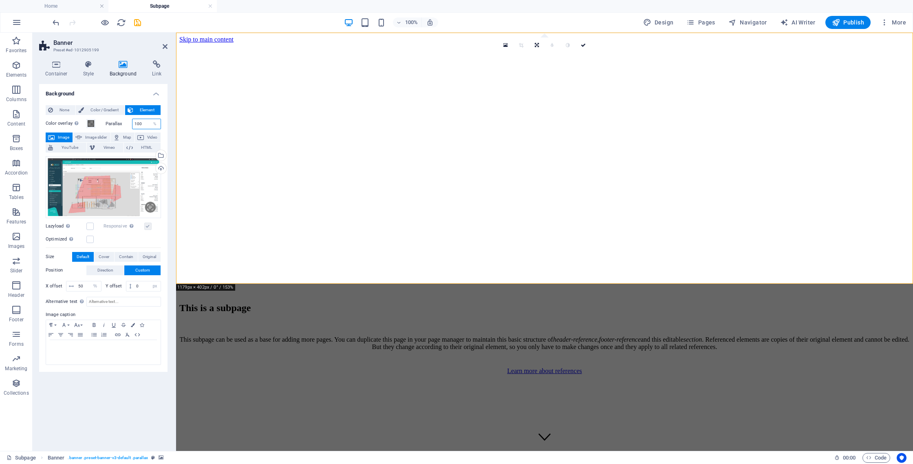
click at [146, 126] on input "100" at bounding box center [146, 124] width 29 height 10
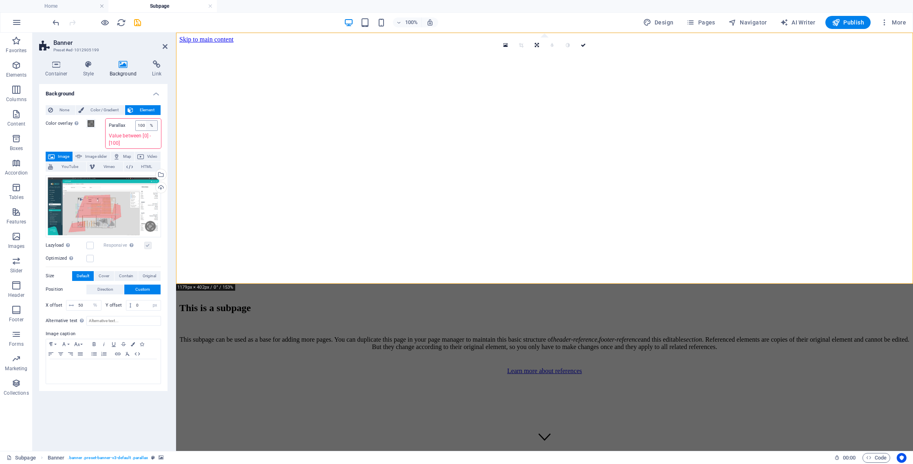
click at [146, 125] on div "100 %" at bounding box center [146, 125] width 23 height 11
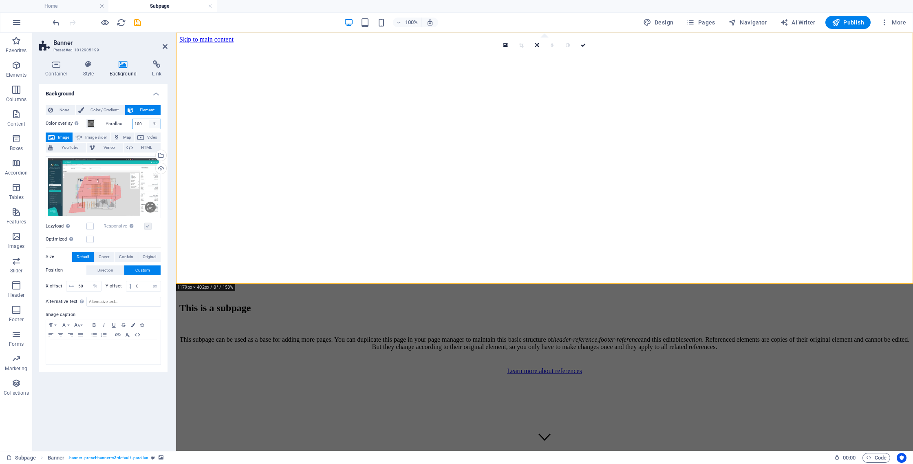
click at [146, 125] on input "100" at bounding box center [146, 124] width 29 height 10
type input "1"
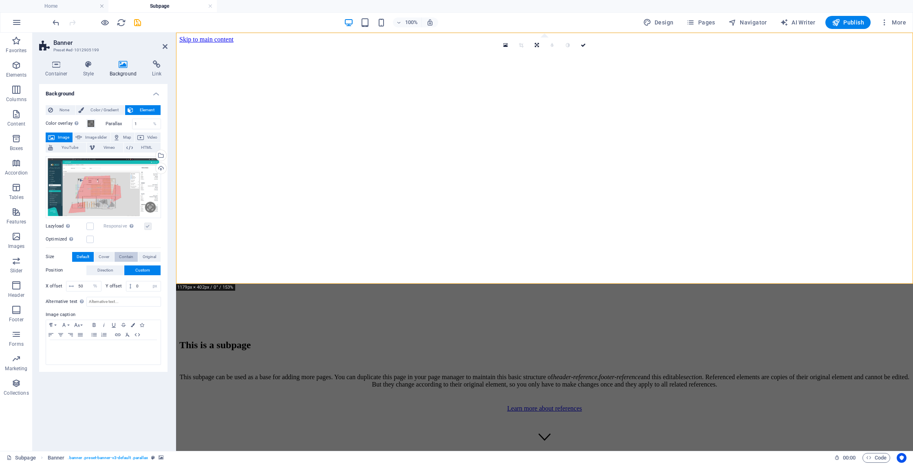
click at [125, 255] on span "Contain" at bounding box center [126, 257] width 14 height 10
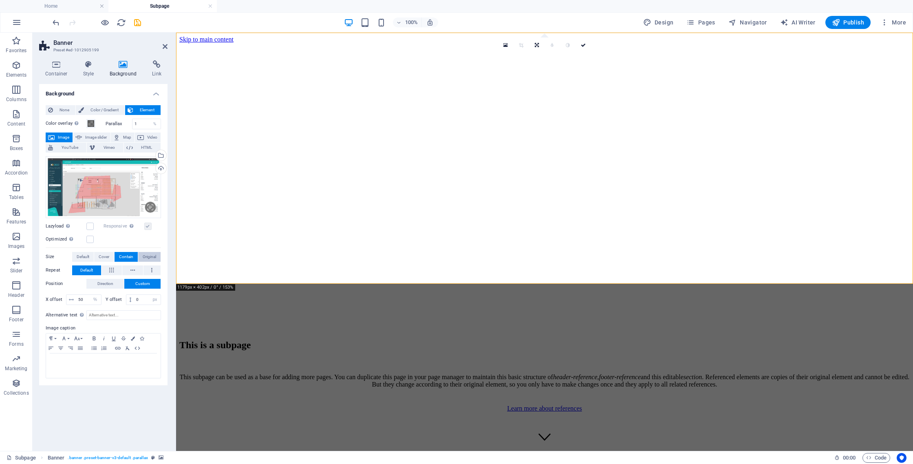
click at [152, 256] on span "Original" at bounding box center [149, 257] width 13 height 10
click at [130, 256] on span "Contain" at bounding box center [126, 257] width 14 height 10
click at [103, 109] on span "Color / Gradient" at bounding box center [104, 110] width 36 height 10
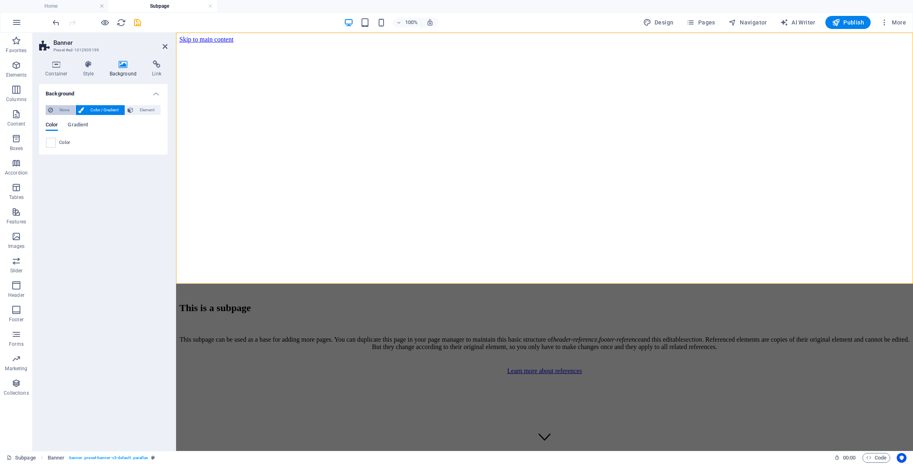
click at [59, 109] on span "None" at bounding box center [64, 110] width 18 height 10
click at [138, 110] on span "Element" at bounding box center [147, 110] width 22 height 10
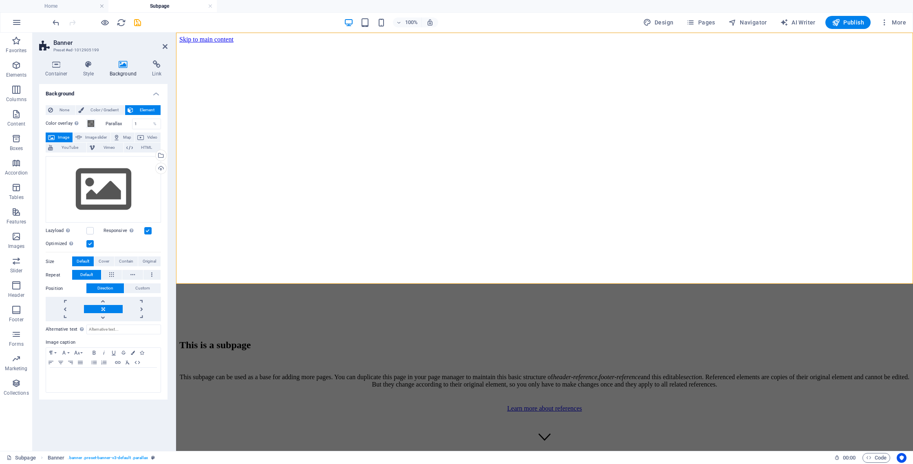
click at [123, 68] on icon at bounding box center [124, 64] width 40 height 8
click at [136, 185] on div "Drag files here, click to choose files or select files from Files or our free s…" at bounding box center [103, 189] width 115 height 67
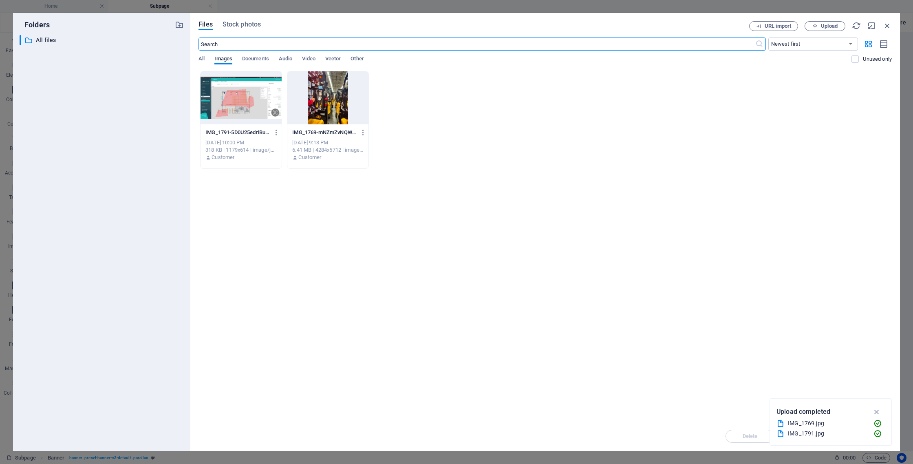
click at [885, 24] on icon "button" at bounding box center [887, 25] width 9 height 9
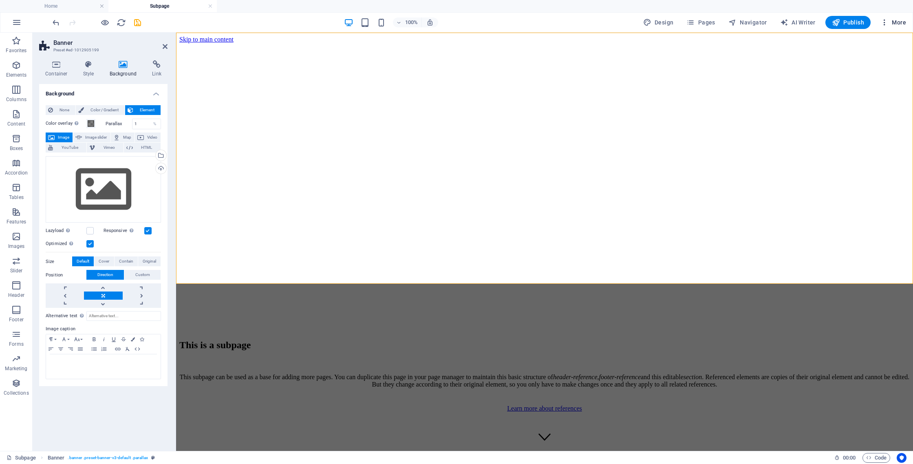
click at [899, 22] on span "More" at bounding box center [894, 22] width 26 height 8
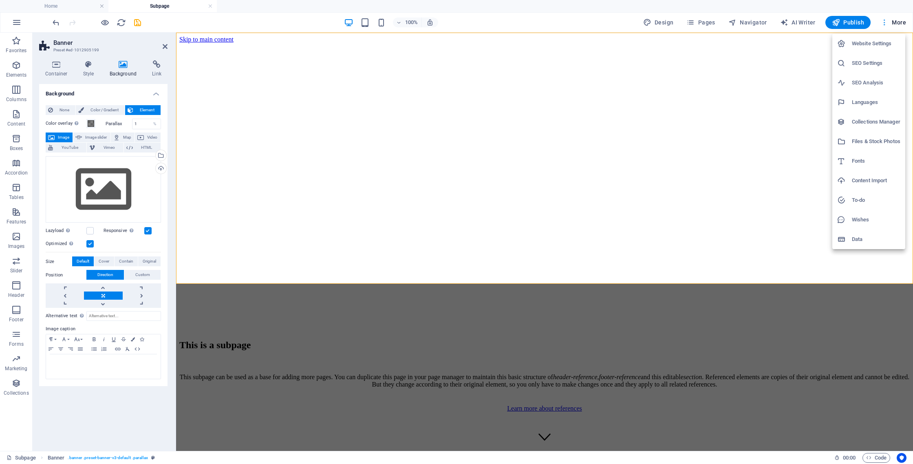
click at [899, 22] on div at bounding box center [456, 232] width 913 height 464
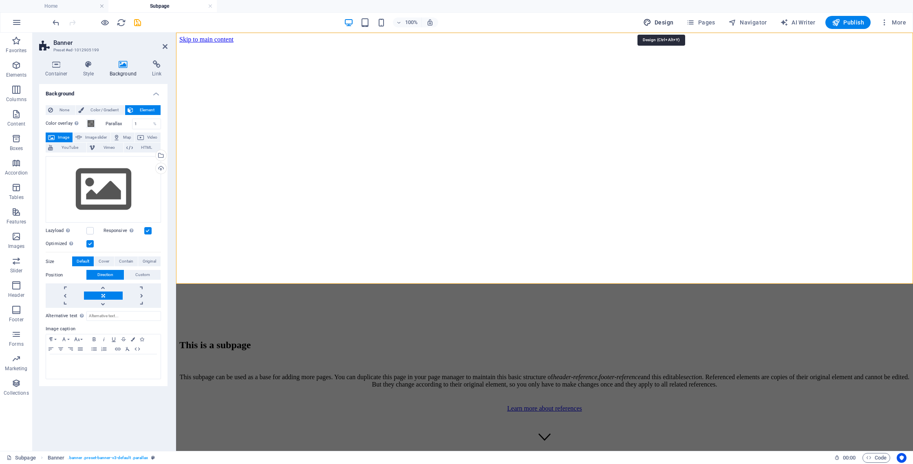
click at [670, 24] on span "Design" at bounding box center [658, 22] width 31 height 8
select select "px"
select select "200"
select select "px"
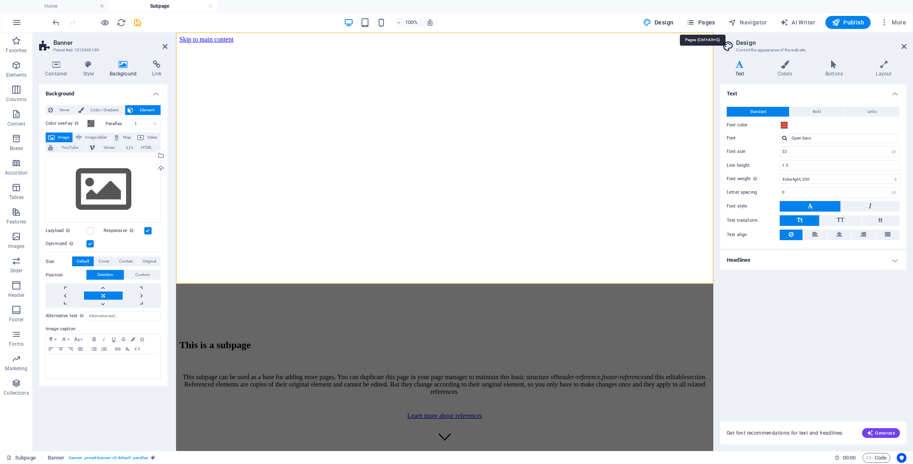
click at [701, 24] on span "Pages" at bounding box center [701, 22] width 29 height 8
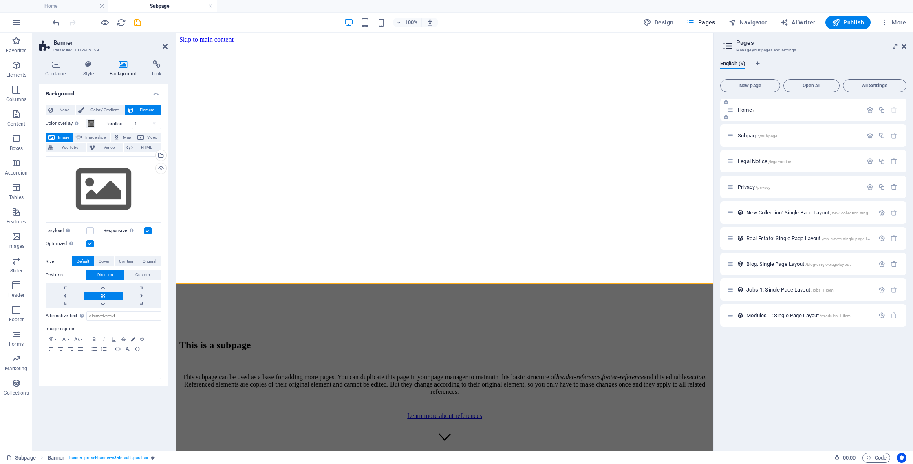
click at [746, 101] on div "Home /" at bounding box center [813, 110] width 186 height 22
click at [749, 109] on span "Home /" at bounding box center [746, 110] width 17 height 6
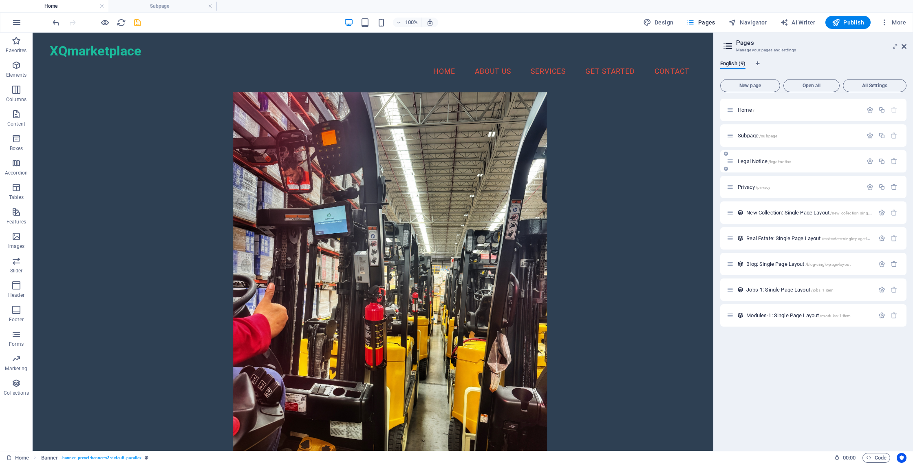
click at [770, 158] on span "Legal Notice /legal-notice" at bounding box center [764, 161] width 53 height 6
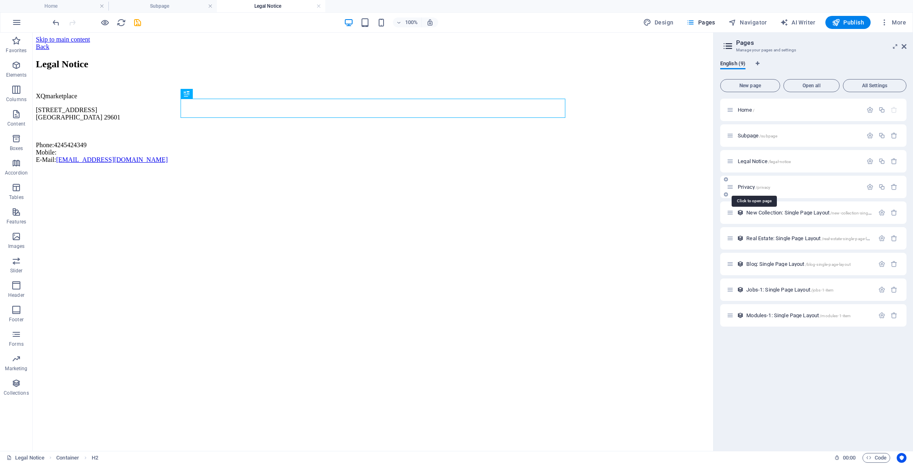
click at [763, 186] on span "/privacy" at bounding box center [763, 187] width 15 height 4
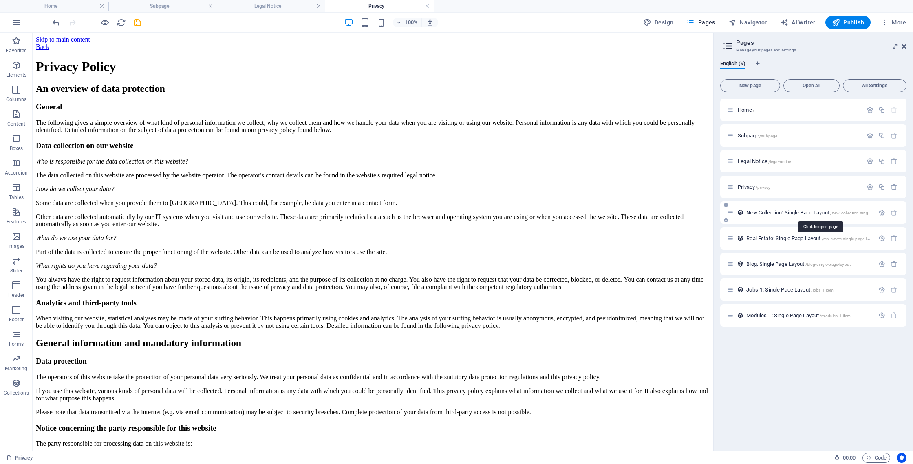
click at [769, 215] on span "New Collection: Single Page Layout /new-collection-single-page-layout" at bounding box center [820, 213] width 148 height 6
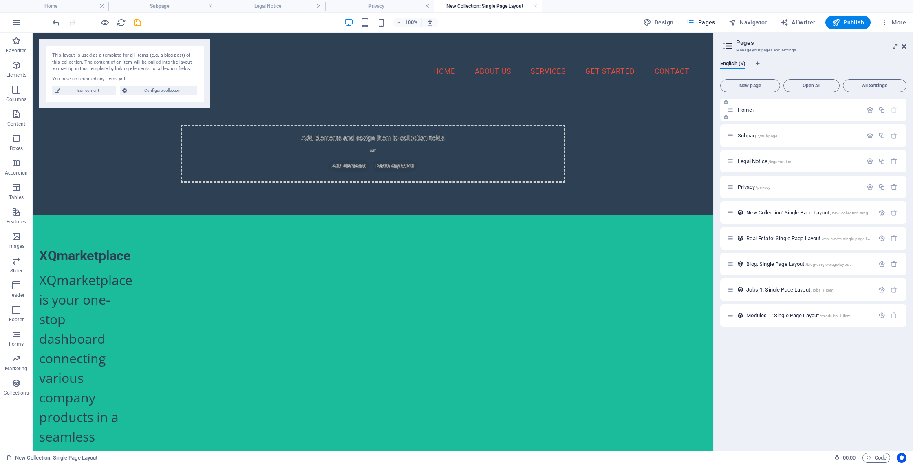
click at [762, 108] on p "Home /" at bounding box center [799, 109] width 122 height 5
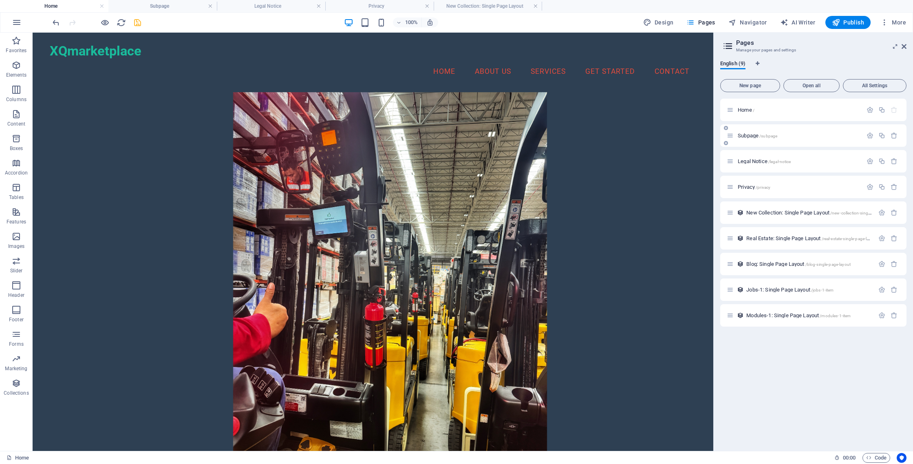
click at [748, 135] on span "Subpage /subpage" at bounding box center [758, 135] width 40 height 6
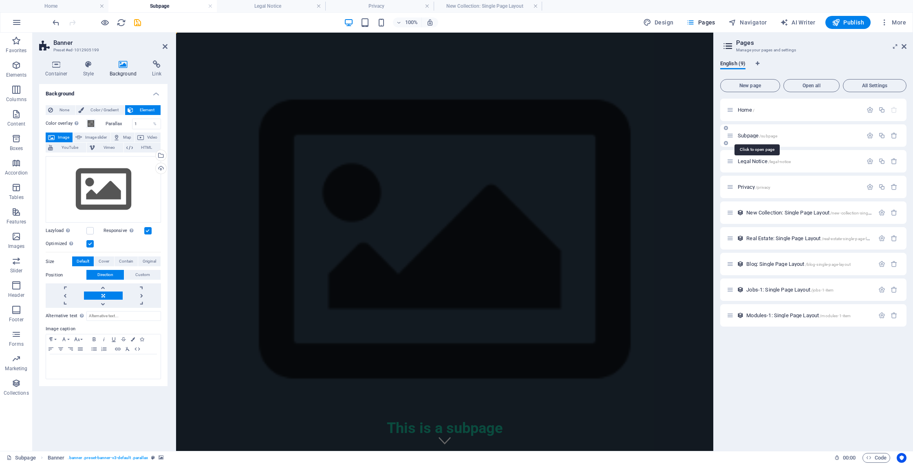
click at [748, 137] on span "Subpage /subpage" at bounding box center [758, 135] width 40 height 6
click at [741, 137] on span "Subpage /subpage" at bounding box center [758, 135] width 40 height 6
click at [742, 137] on span "Subpage /subpage" at bounding box center [758, 135] width 40 height 6
click at [509, 286] on div at bounding box center [444, 322] width 537 height 72
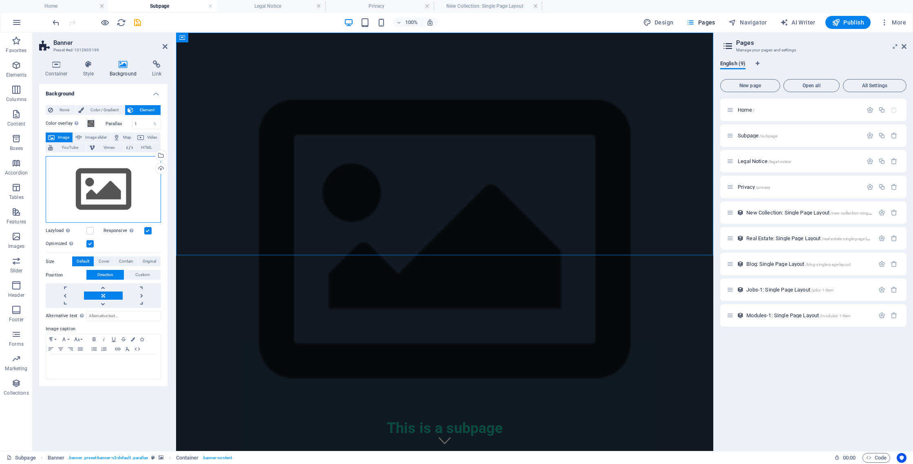
click at [126, 184] on div "Drag files here, click to choose files or select files from Files or our free s…" at bounding box center [103, 189] width 115 height 67
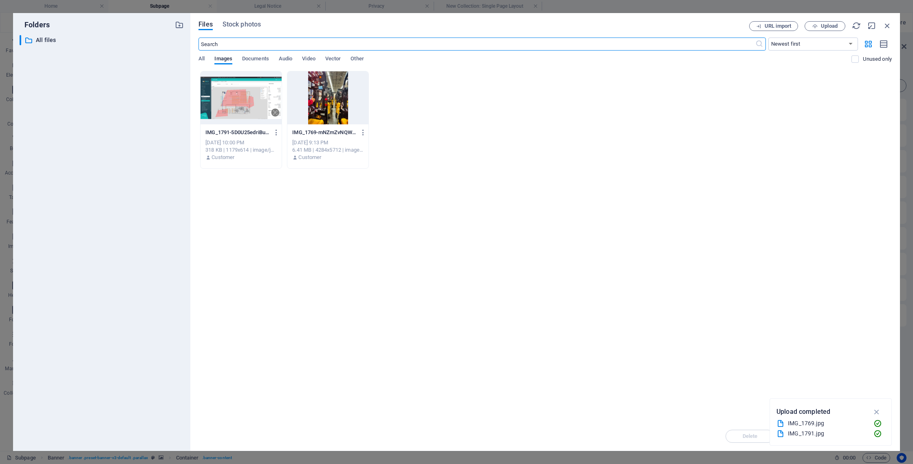
click at [229, 113] on div at bounding box center [241, 97] width 81 height 53
click at [882, 410] on button "button" at bounding box center [877, 411] width 16 height 13
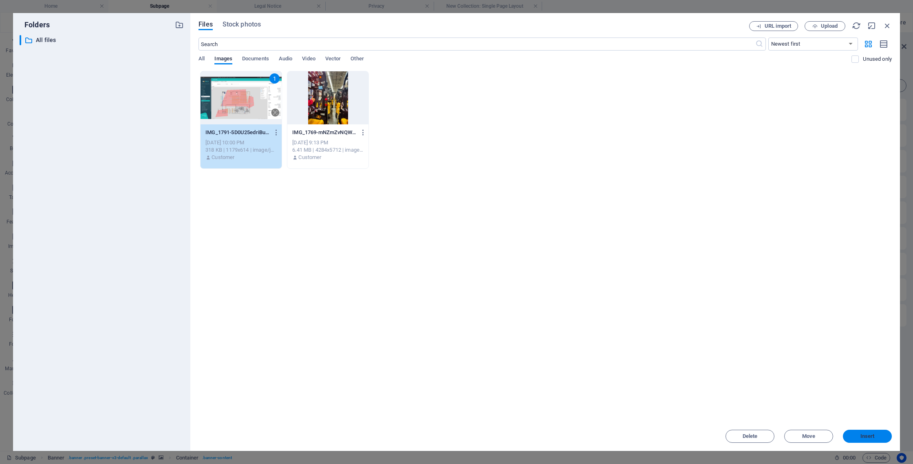
click at [869, 437] on span "Insert" at bounding box center [868, 436] width 14 height 5
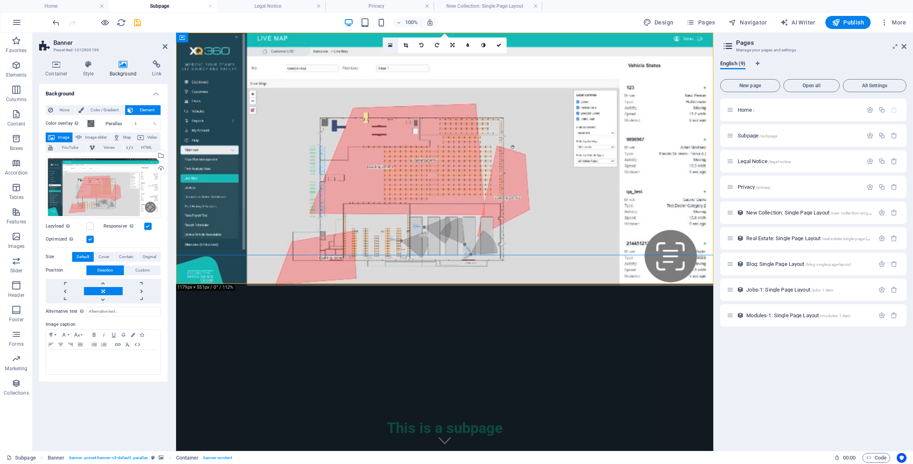
click at [390, 47] on icon at bounding box center [390, 45] width 4 height 6
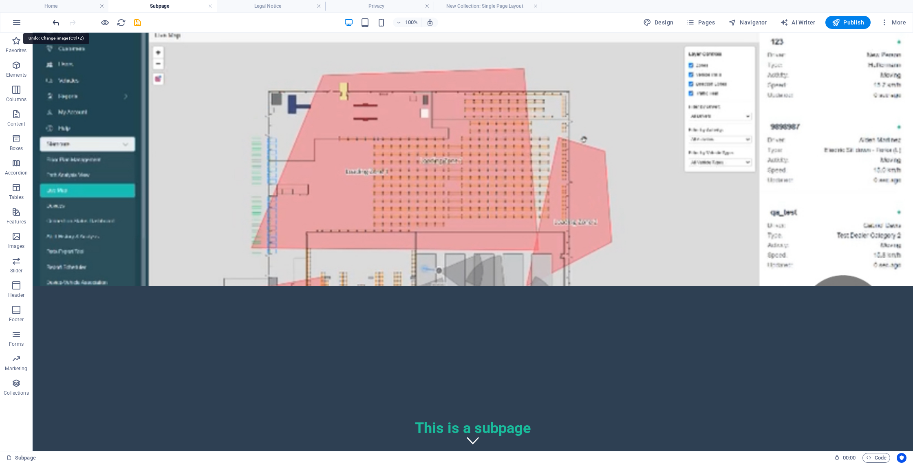
click at [57, 21] on icon "undo" at bounding box center [55, 22] width 9 height 9
click at [70, 23] on icon "redo" at bounding box center [72, 22] width 9 height 9
click at [472, 432] on figure at bounding box center [473, 438] width 12 height 12
click at [476, 284] on div "+ Add section" at bounding box center [472, 284] width 45 height 14
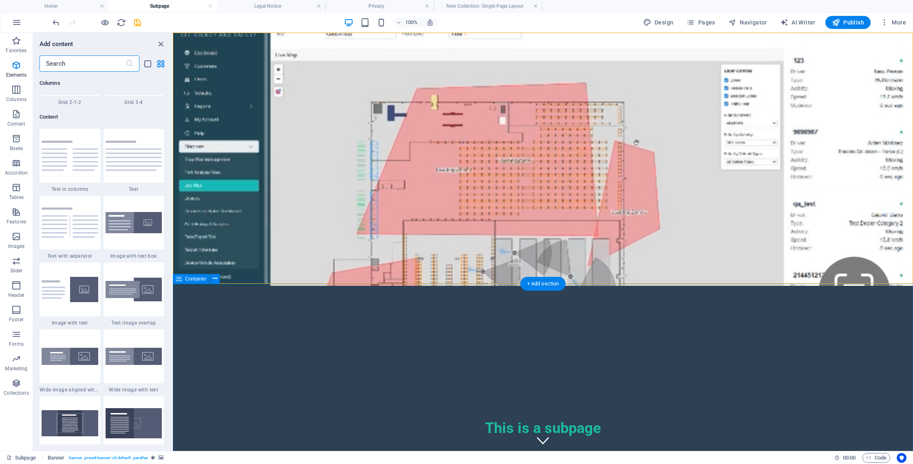
scroll to position [1426, 0]
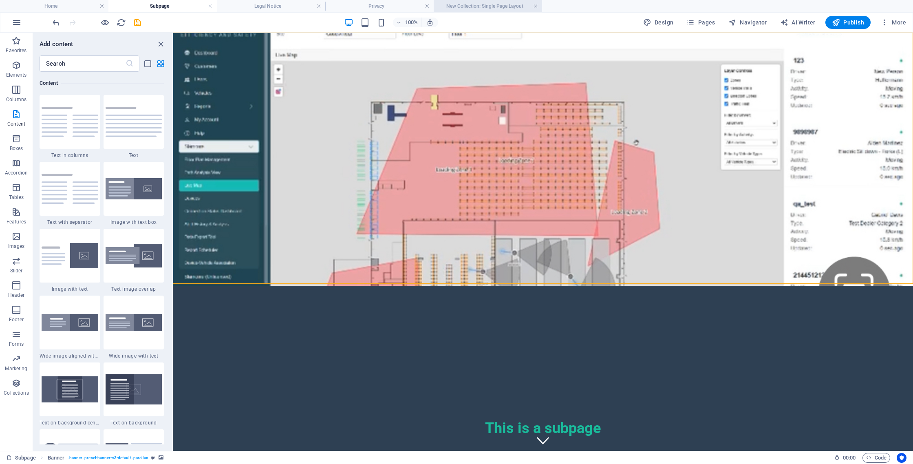
click at [537, 8] on link at bounding box center [535, 6] width 5 height 8
click at [318, 7] on link at bounding box center [318, 6] width 5 height 8
click at [317, 7] on link at bounding box center [318, 6] width 5 height 8
click at [173, 4] on h4 "Subpage" at bounding box center [162, 6] width 108 height 9
click at [206, 5] on h4 "Subpage" at bounding box center [162, 6] width 108 height 9
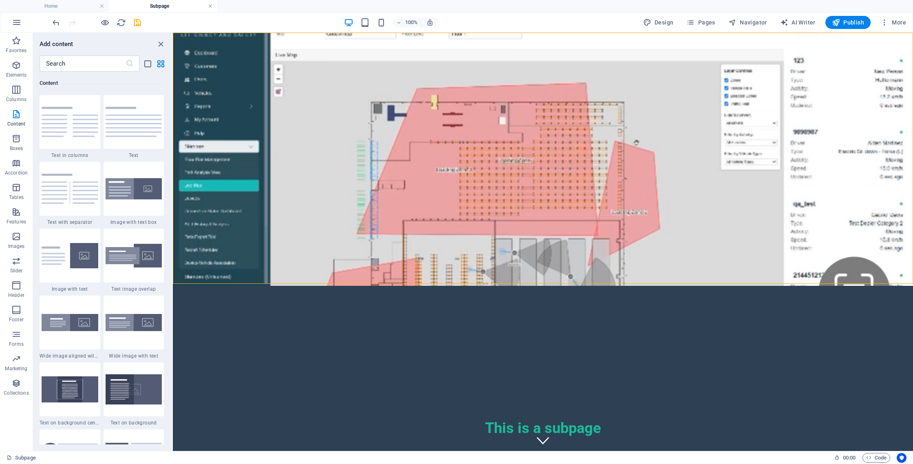
click at [208, 7] on link at bounding box center [210, 6] width 5 height 8
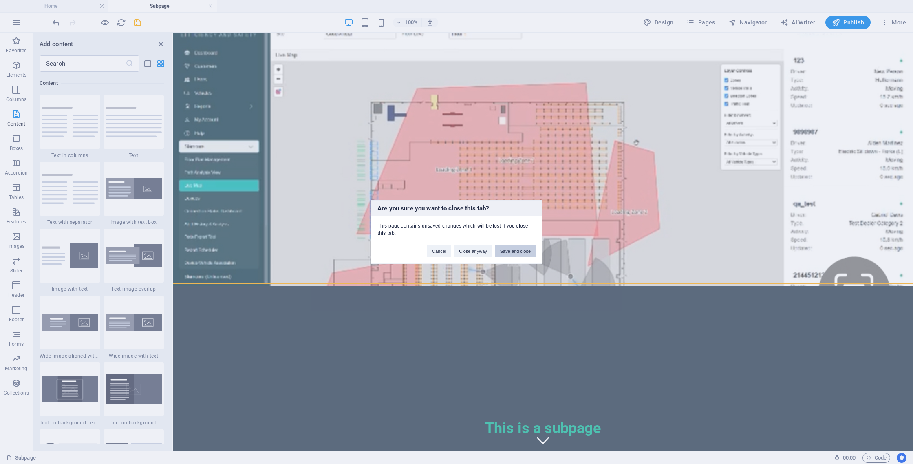
drag, startPoint x: 508, startPoint y: 249, endPoint x: 477, endPoint y: 219, distance: 44.1
click at [508, 249] on button "Save and close" at bounding box center [515, 251] width 40 height 12
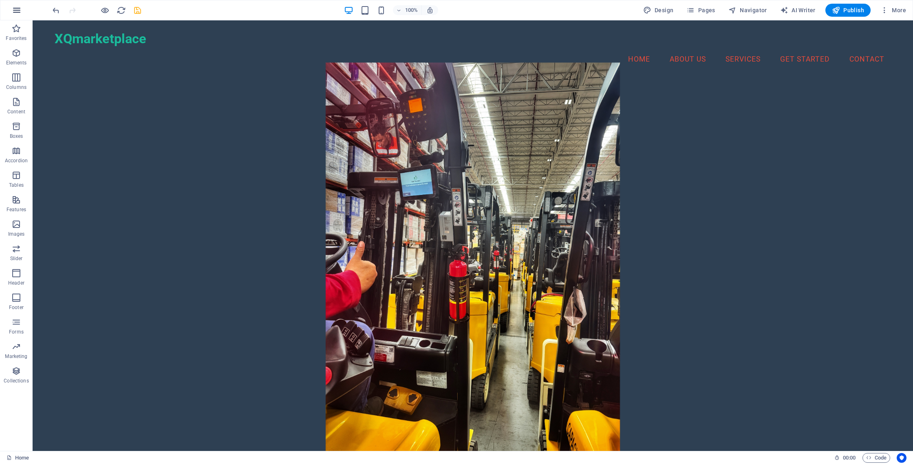
click at [17, 14] on icon "button" at bounding box center [17, 10] width 10 height 10
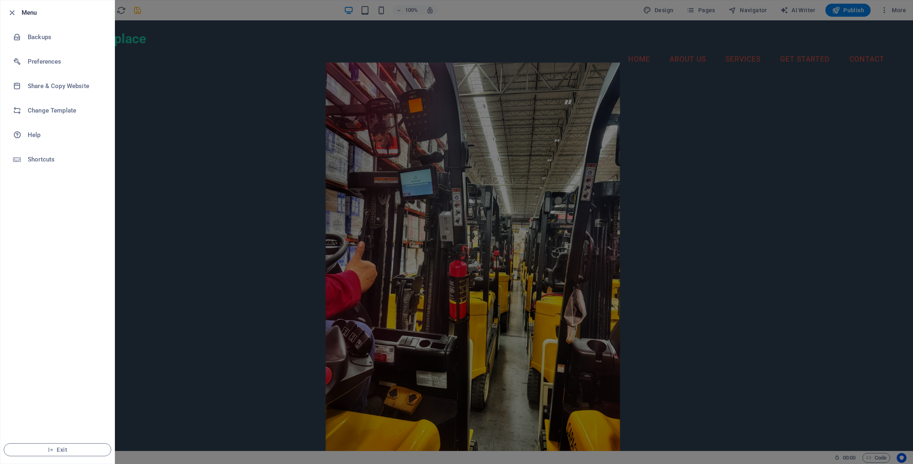
click at [166, 98] on div at bounding box center [456, 232] width 913 height 464
